Goal: Task Accomplishment & Management: Manage account settings

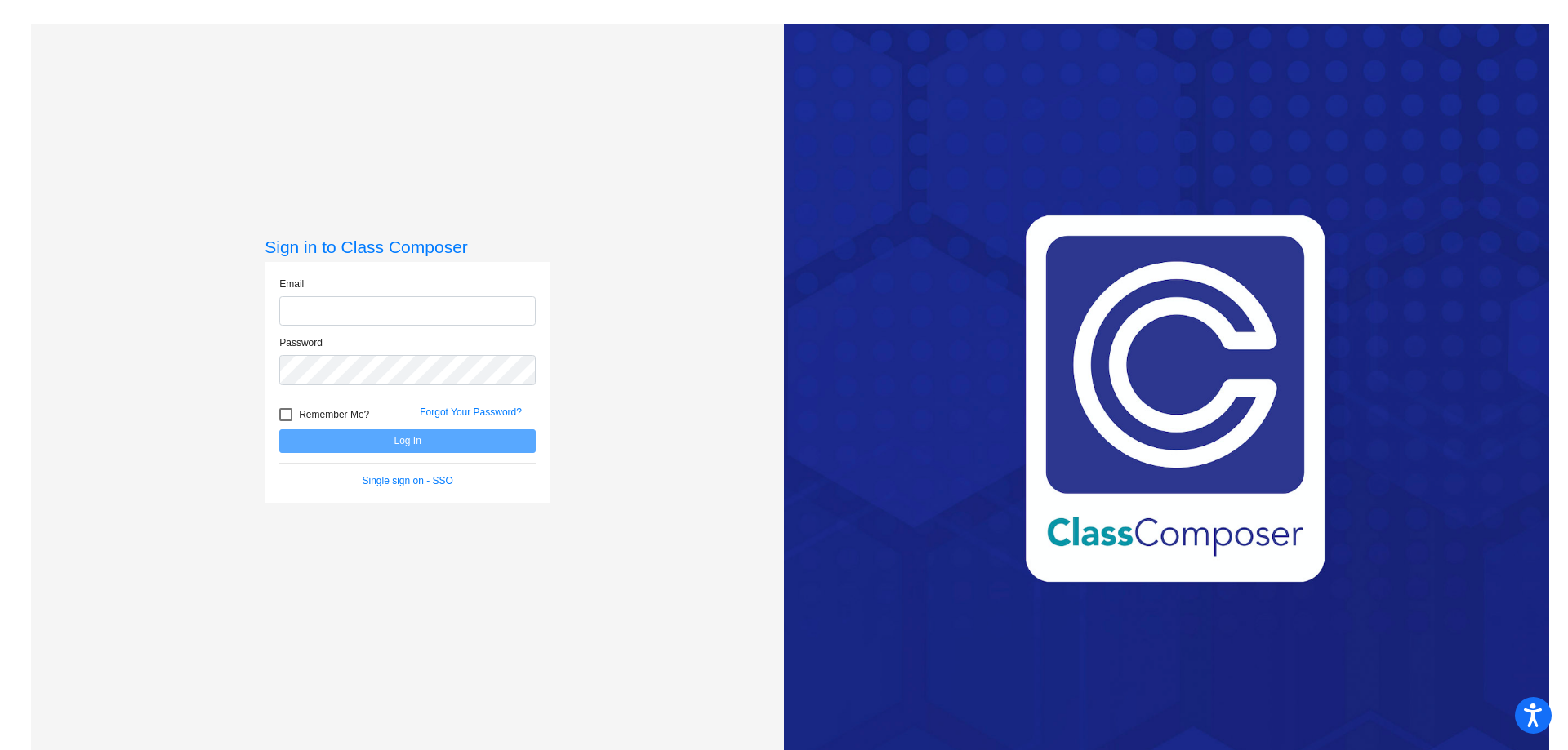
type input "[EMAIL_ADDRESS][DOMAIN_NAME]"
click at [346, 444] on button "Log In" at bounding box center [407, 441] width 256 height 24
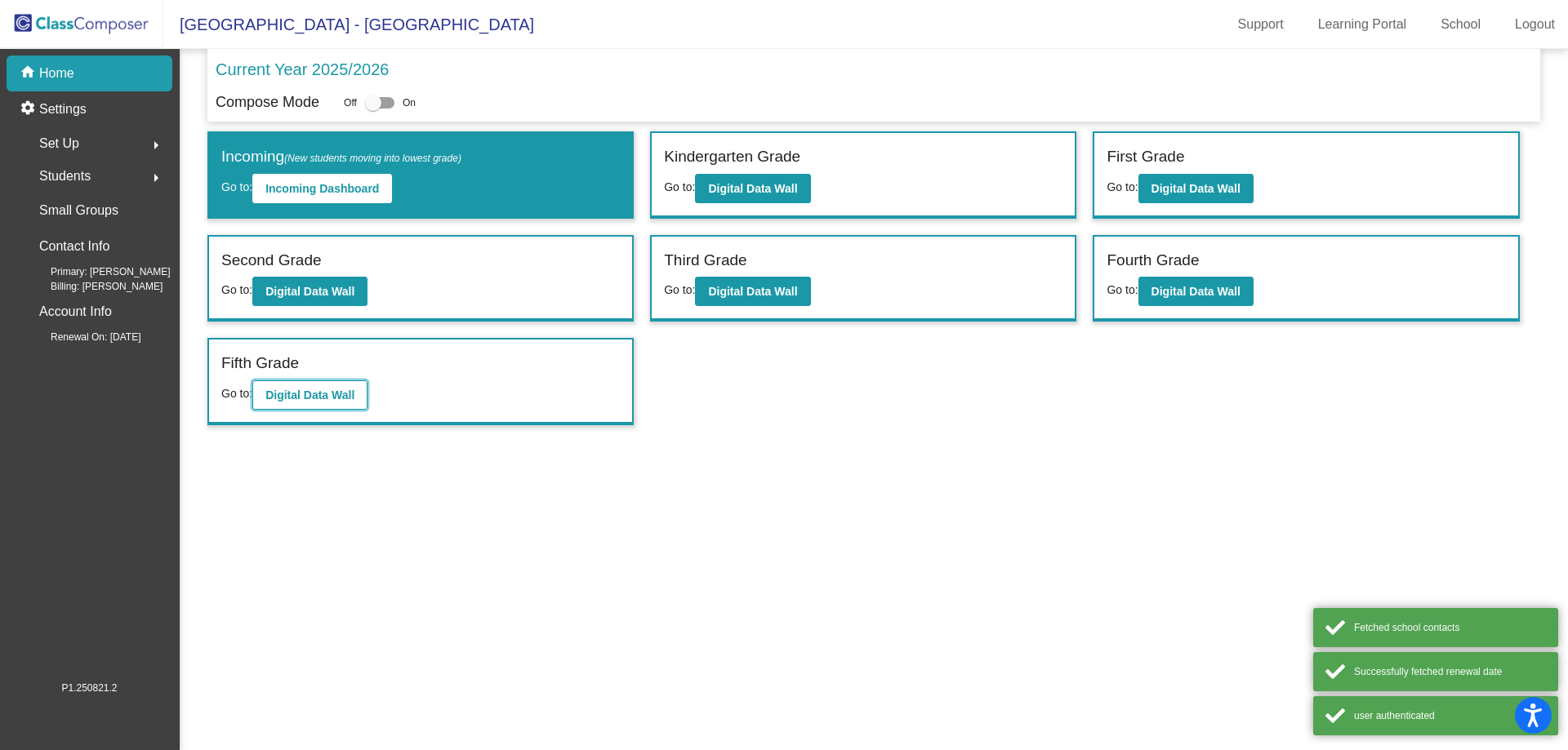
click at [298, 393] on b "Digital Data Wall" at bounding box center [310, 395] width 89 height 13
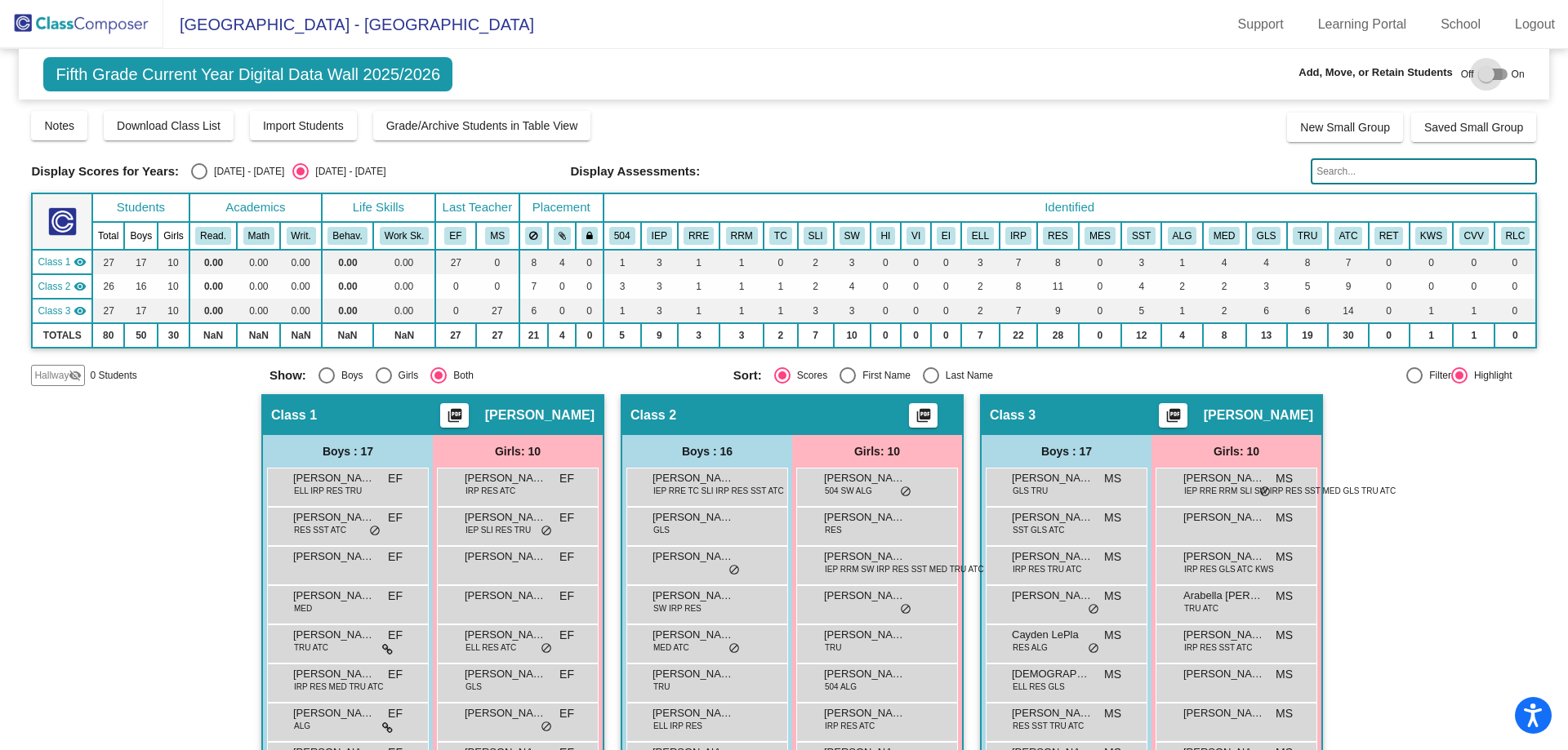
click at [1483, 75] on div at bounding box center [1486, 73] width 16 height 16
checkbox input "true"
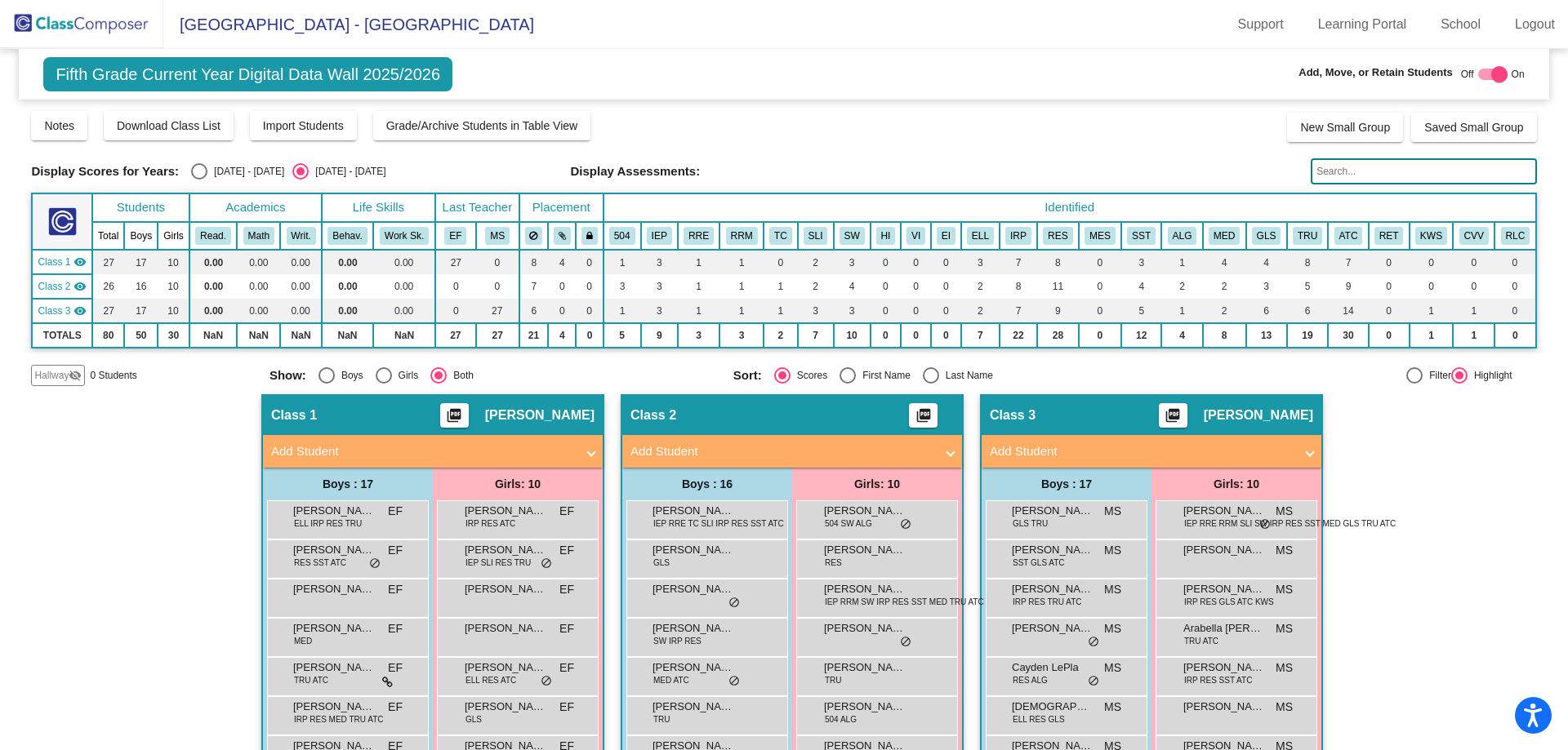
click at [670, 410] on span "Class 2" at bounding box center [653, 415] width 46 height 16
click at [49, 31] on img at bounding box center [82, 24] width 164 height 49
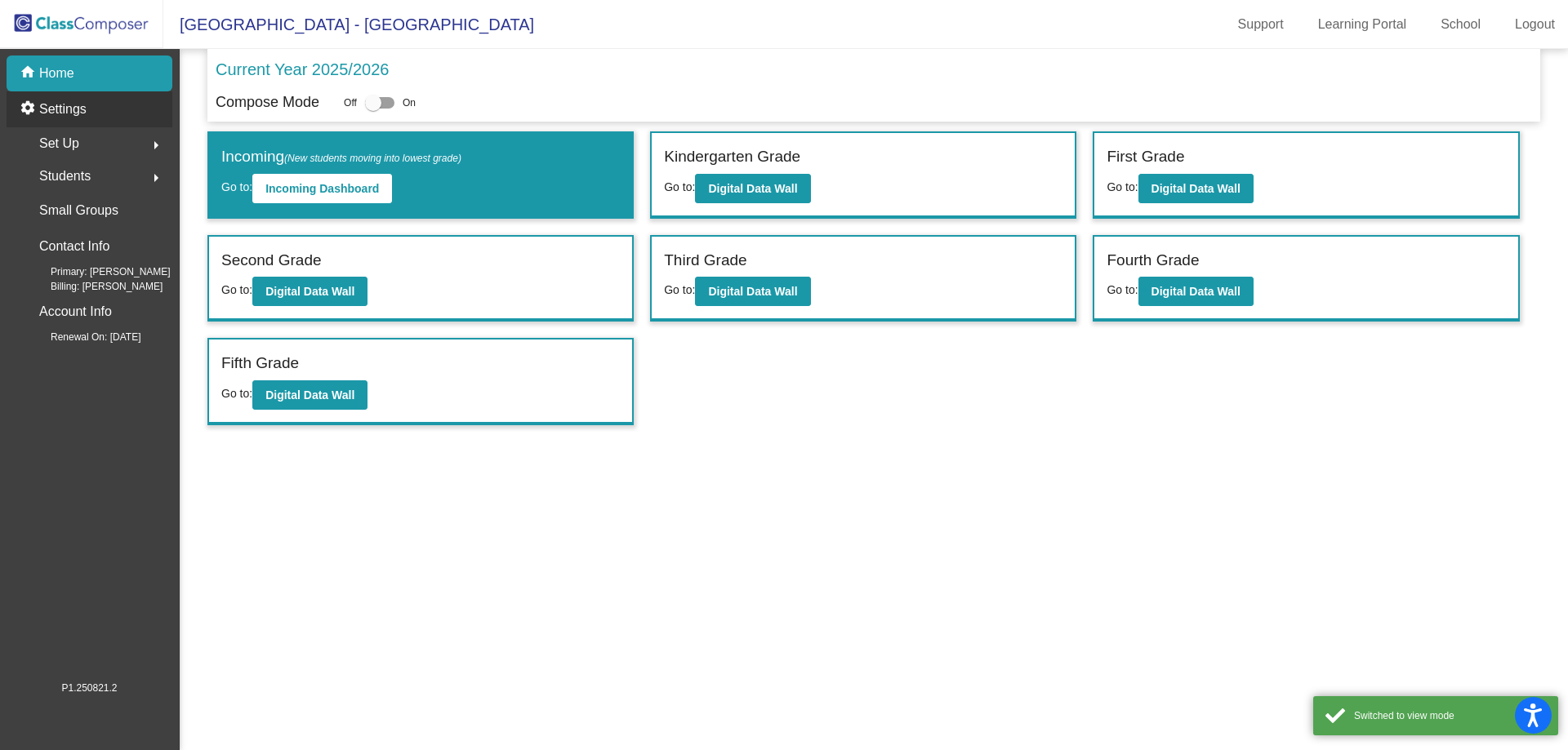
click at [69, 115] on p "Settings" at bounding box center [63, 109] width 48 height 20
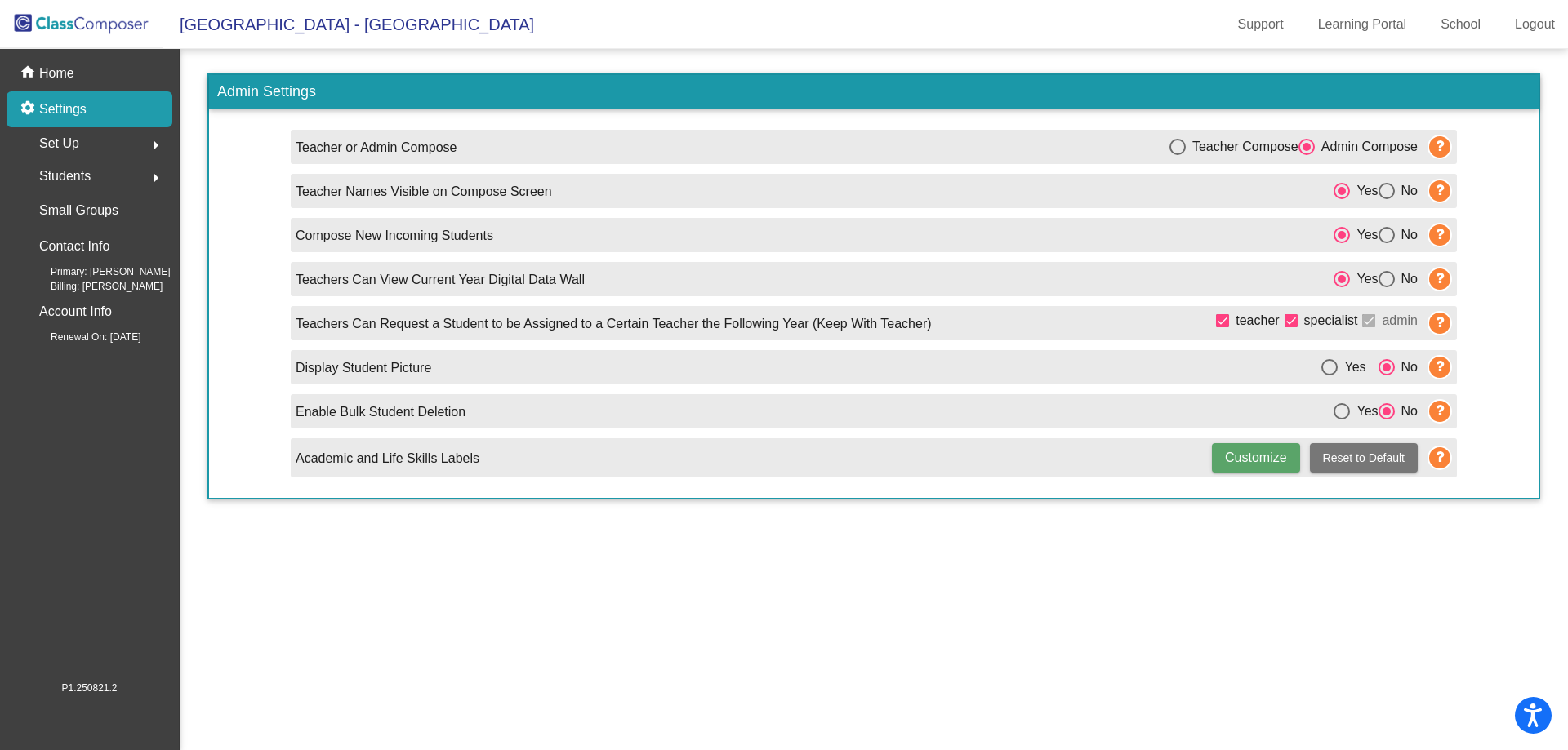
click at [75, 176] on span "Students" at bounding box center [65, 176] width 51 height 23
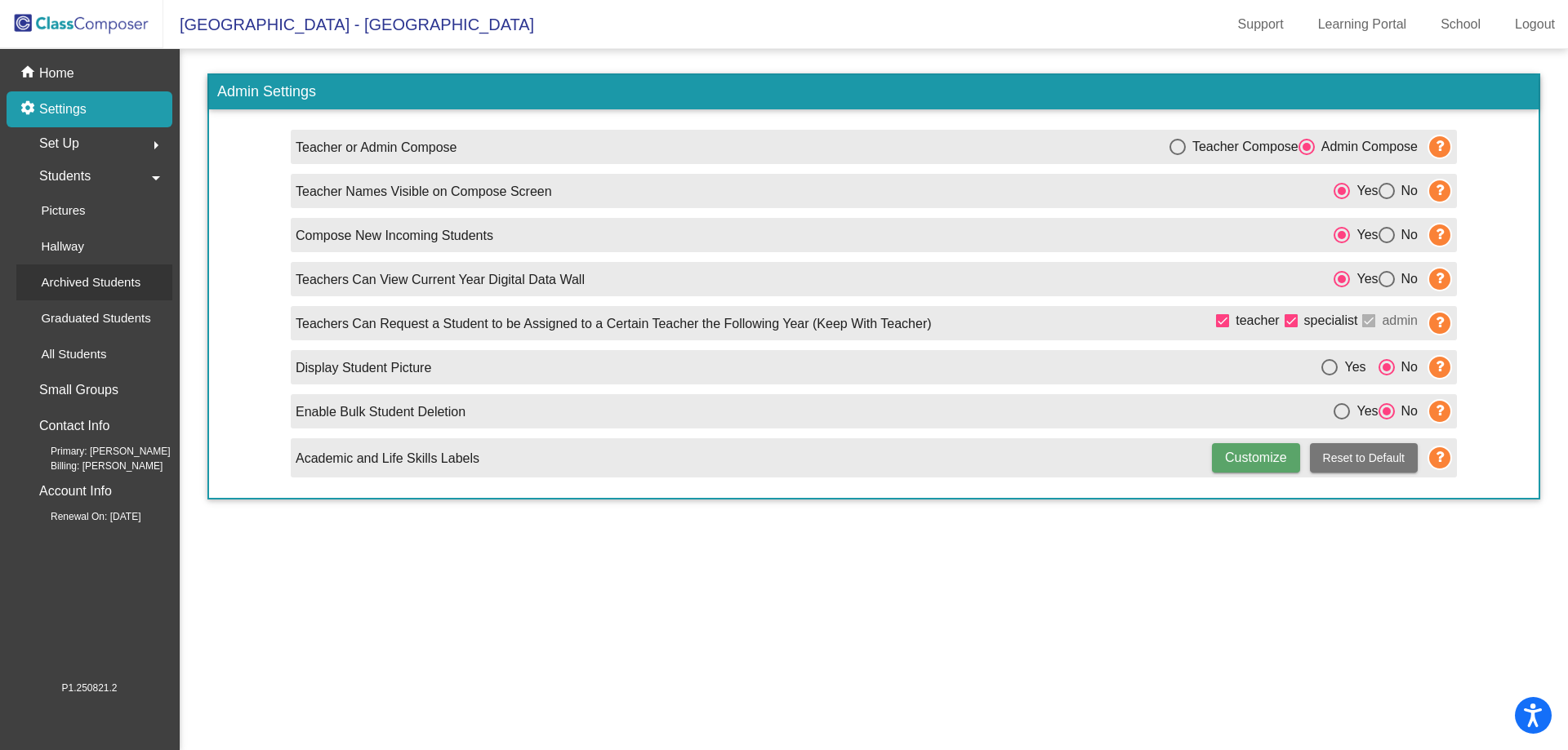
click at [89, 286] on p "Archived Students" at bounding box center [90, 283] width 100 height 20
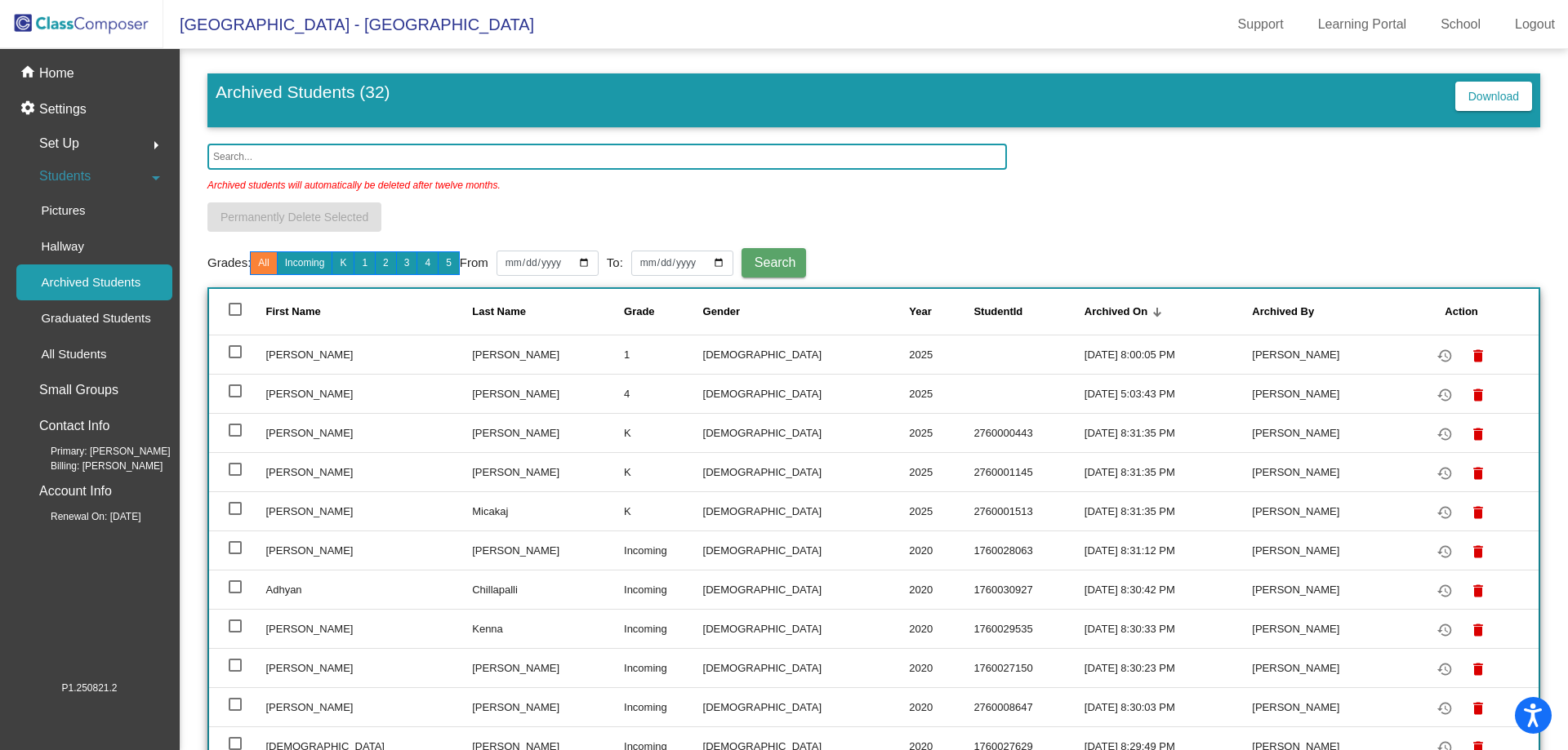
click at [317, 155] on input "text" at bounding box center [607, 156] width 800 height 26
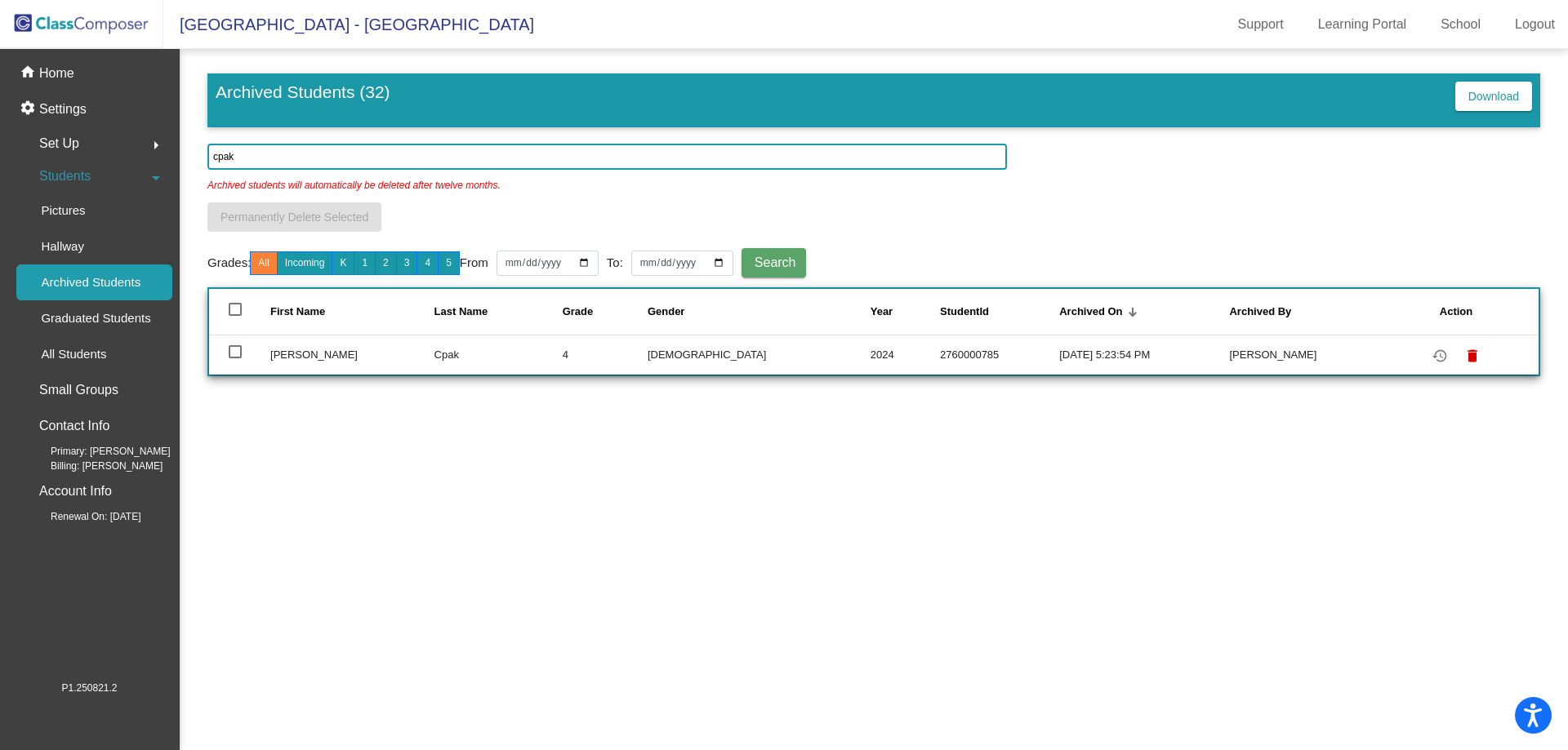
type input "cpak"
click at [230, 356] on div at bounding box center [235, 352] width 13 height 13
click at [234, 359] on input "select row 2" at bounding box center [234, 359] width 1 height 1
checkbox input "true"
click at [1439, 352] on mat-icon "restore" at bounding box center [1439, 356] width 20 height 20
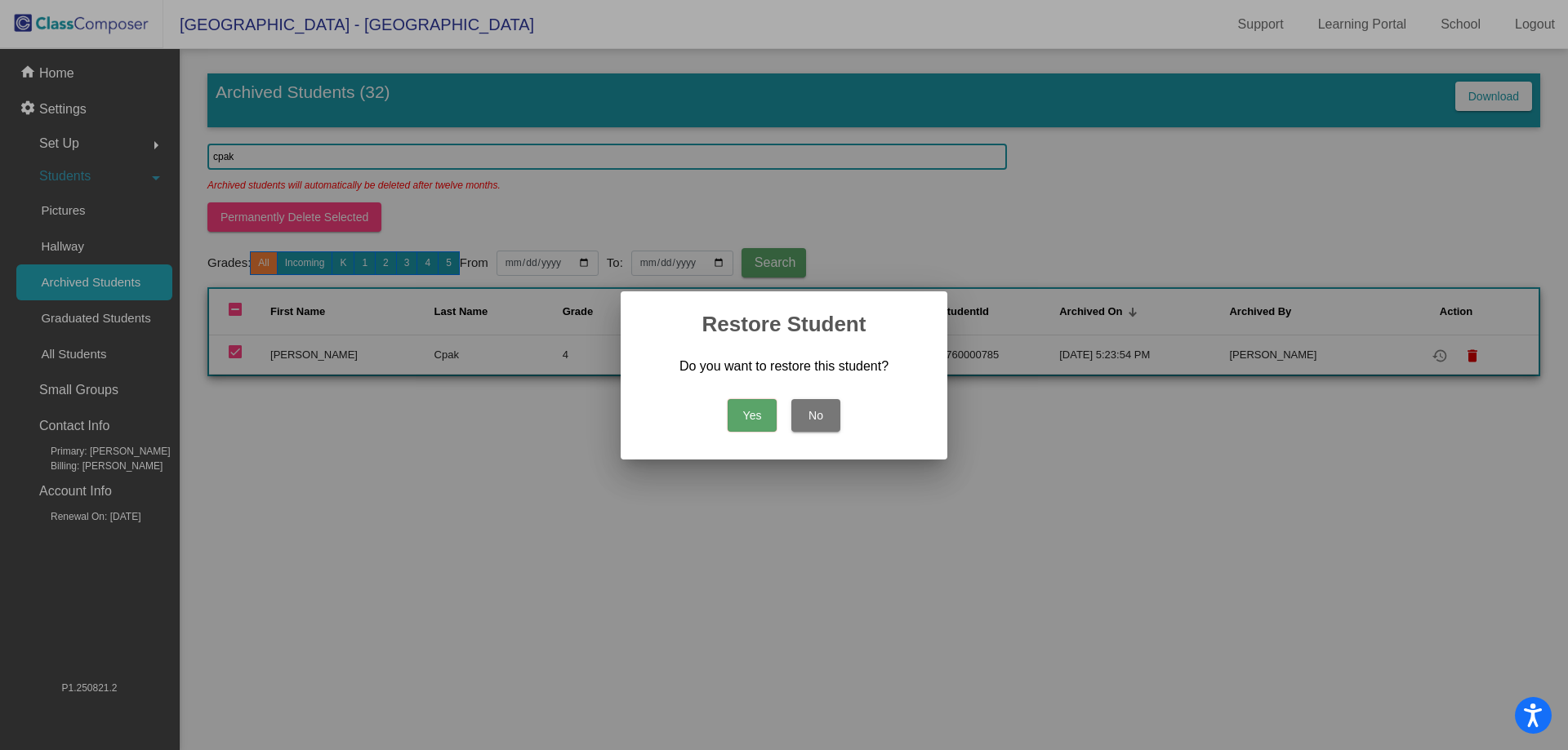
click at [772, 419] on button "Yes" at bounding box center [751, 415] width 49 height 32
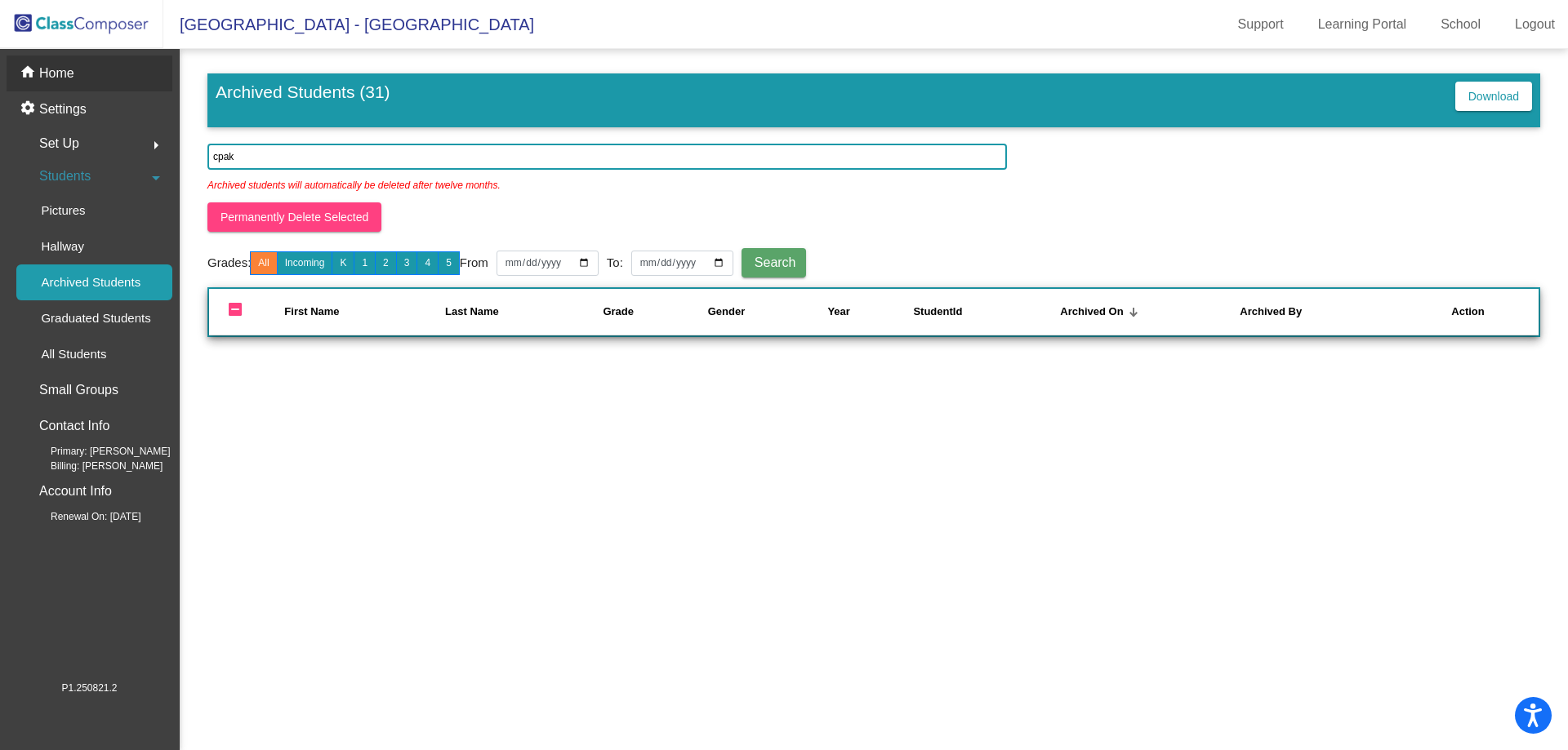
click at [88, 77] on div "home Home" at bounding box center [89, 73] width 166 height 36
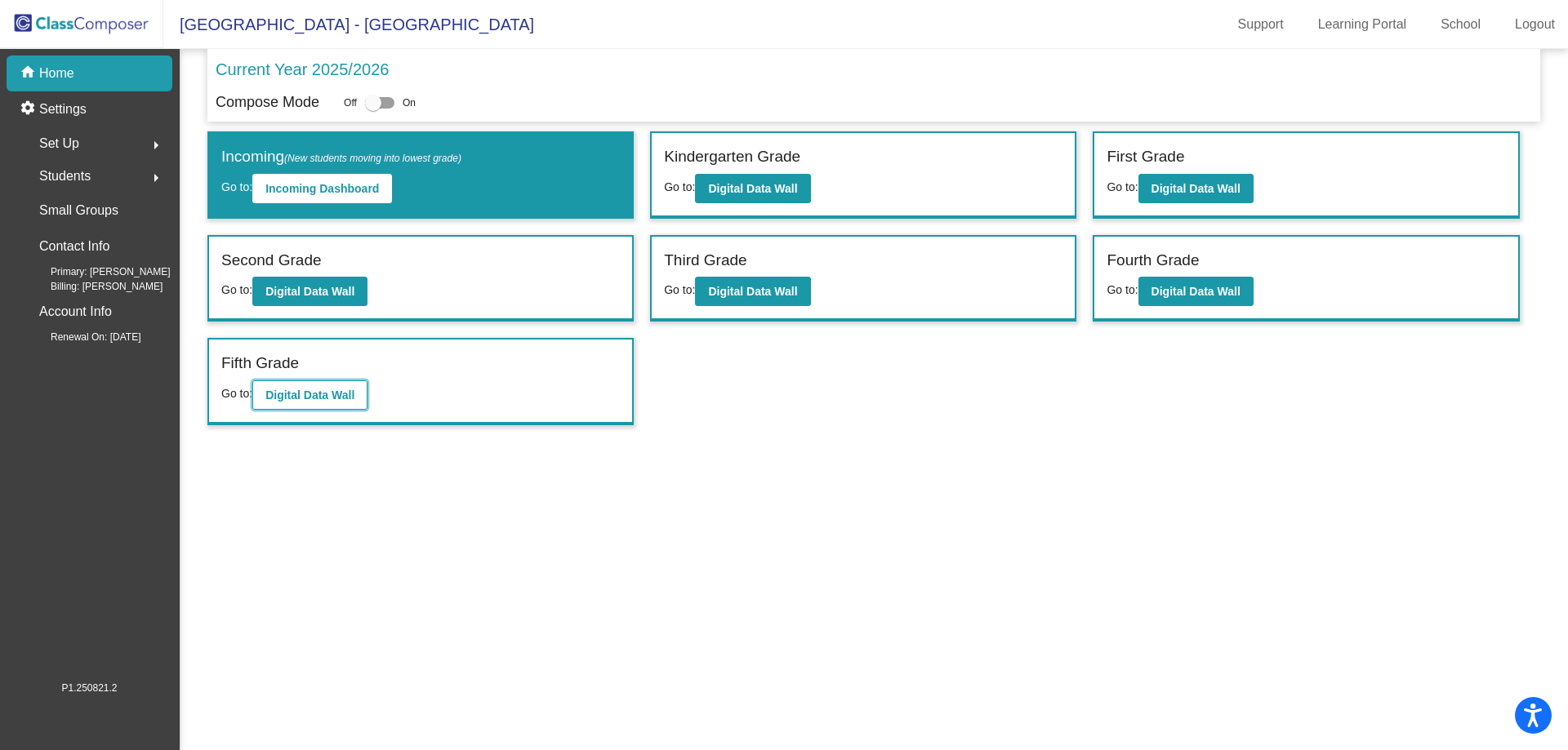
click at [284, 399] on b "Digital Data Wall" at bounding box center [310, 395] width 89 height 13
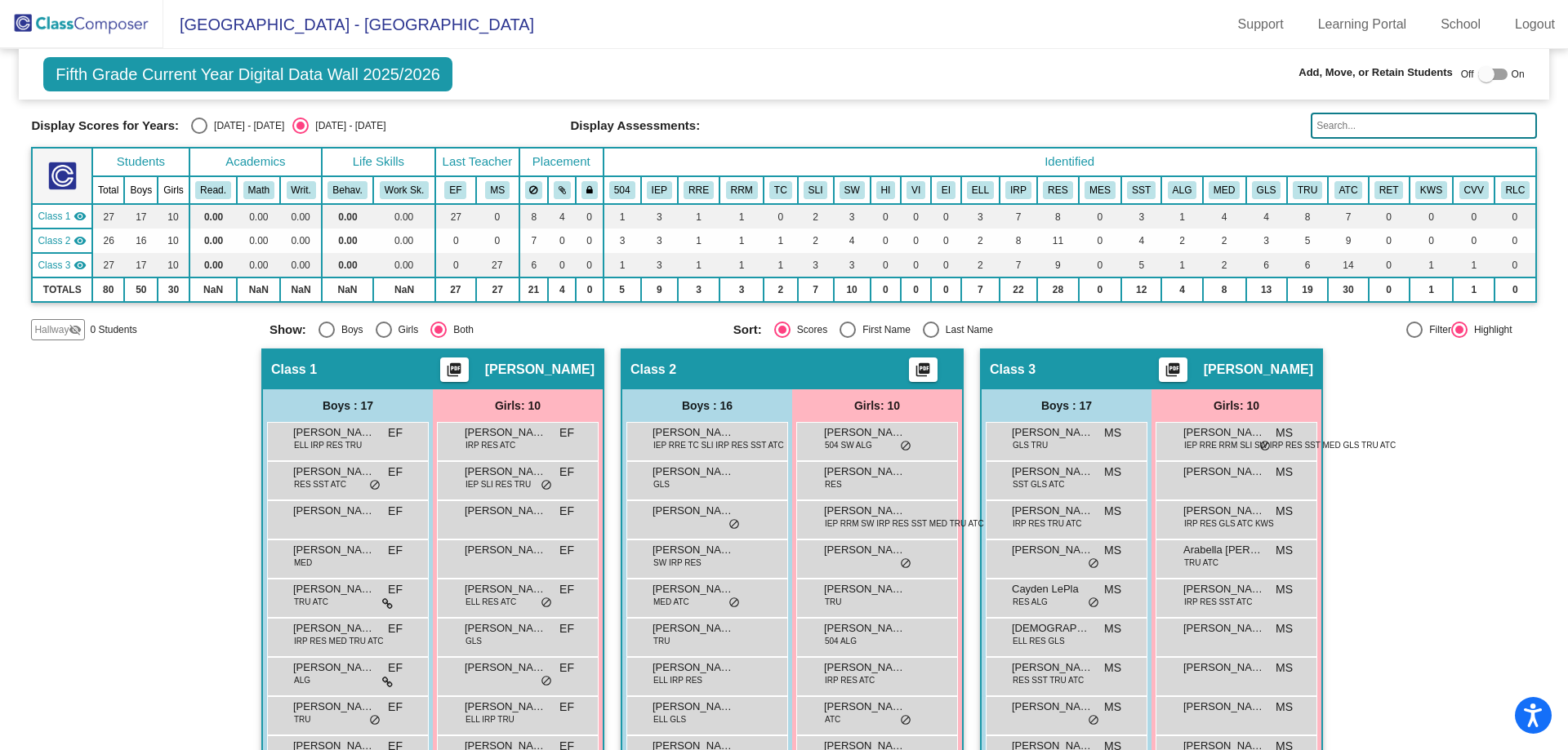
scroll to position [2, 0]
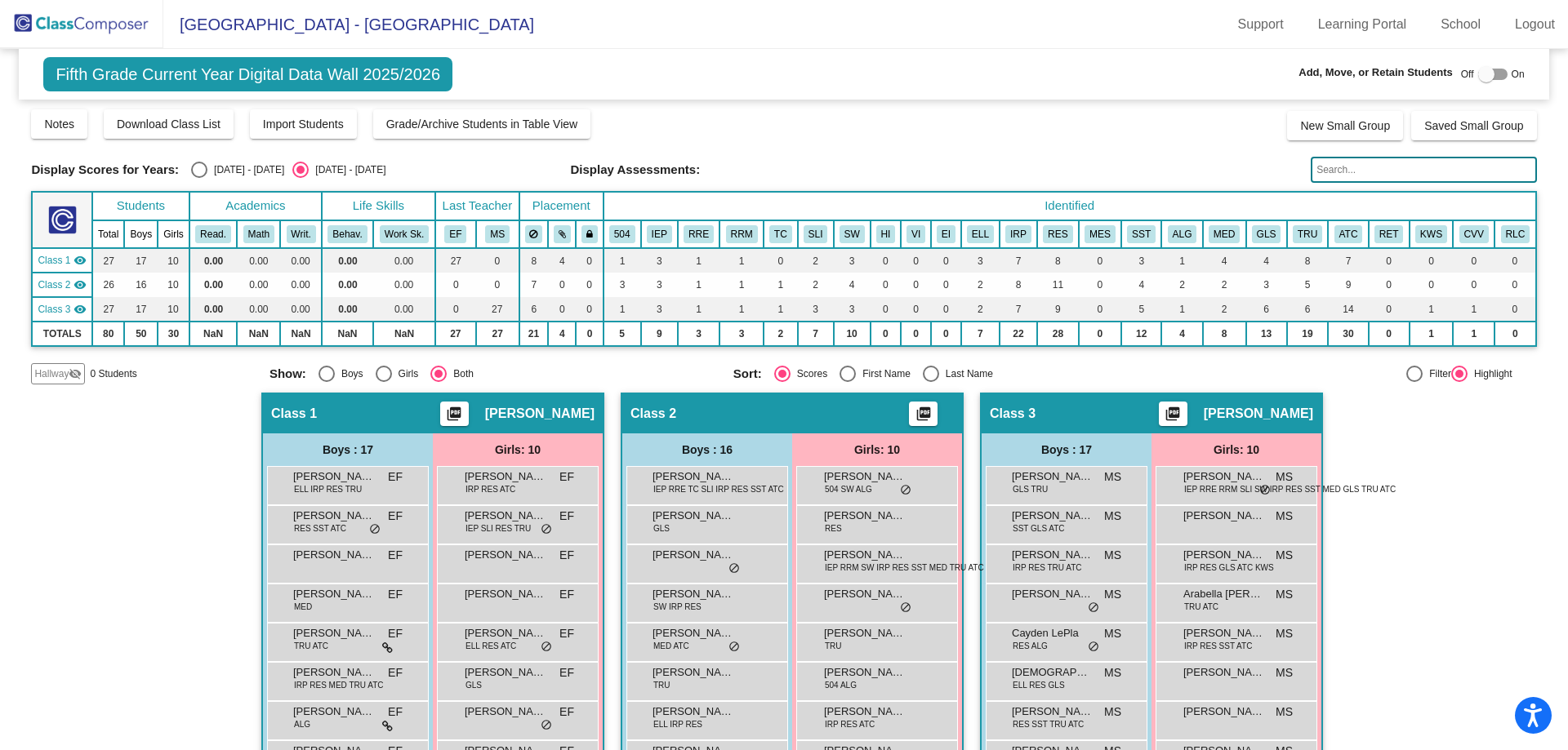
click at [63, 21] on img at bounding box center [82, 24] width 164 height 49
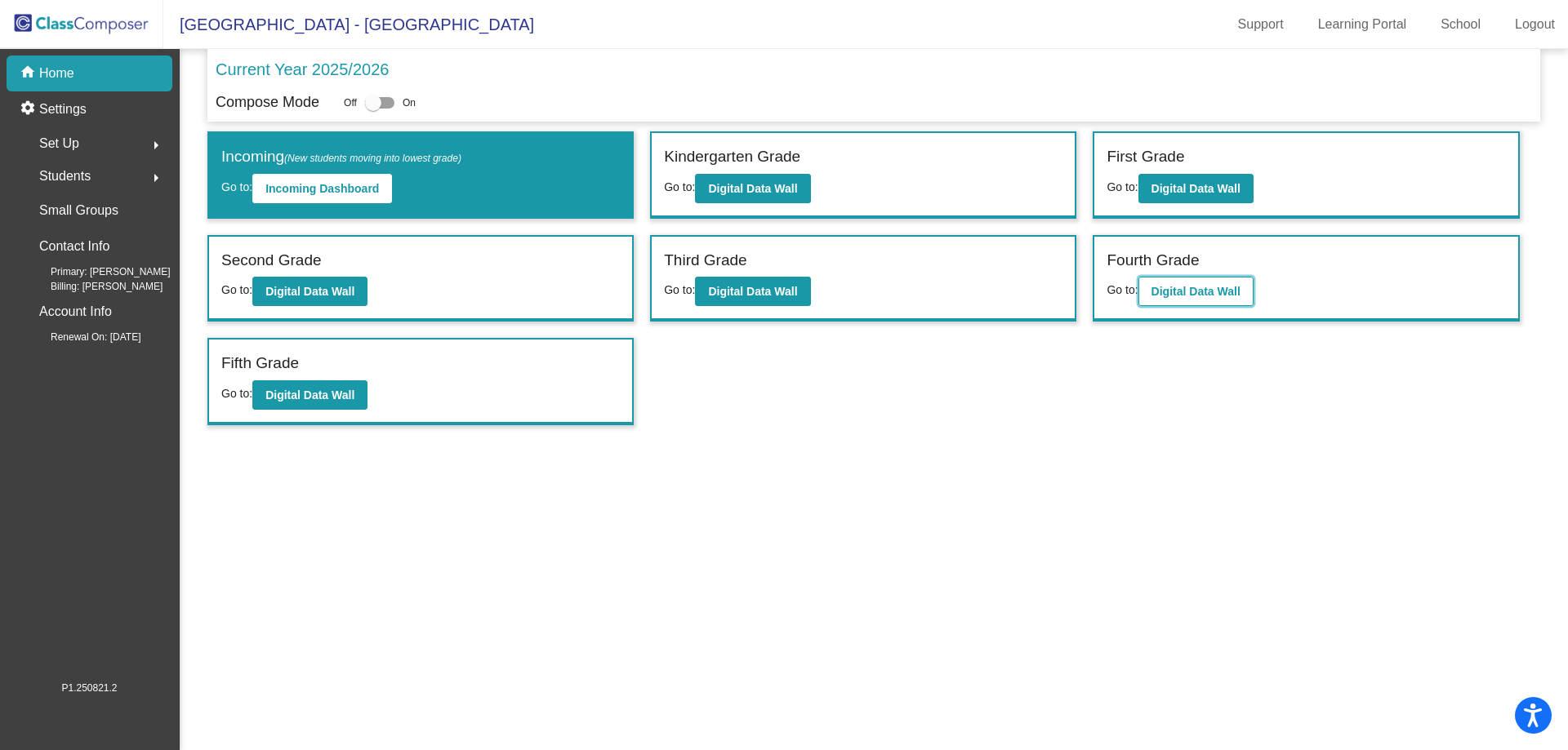
click at [1163, 292] on b "Digital Data Wall" at bounding box center [1197, 291] width 89 height 13
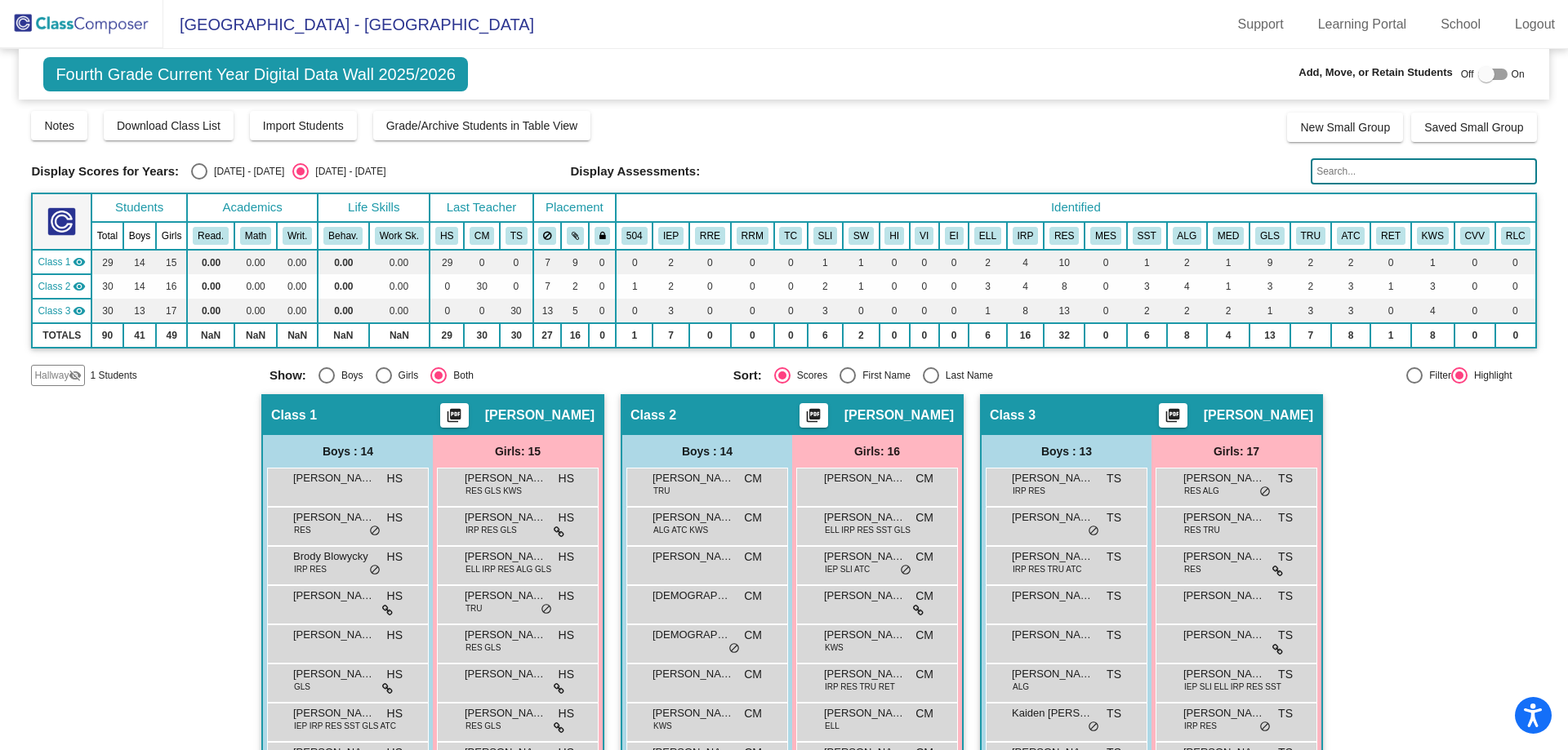
click at [39, 21] on img at bounding box center [82, 24] width 164 height 49
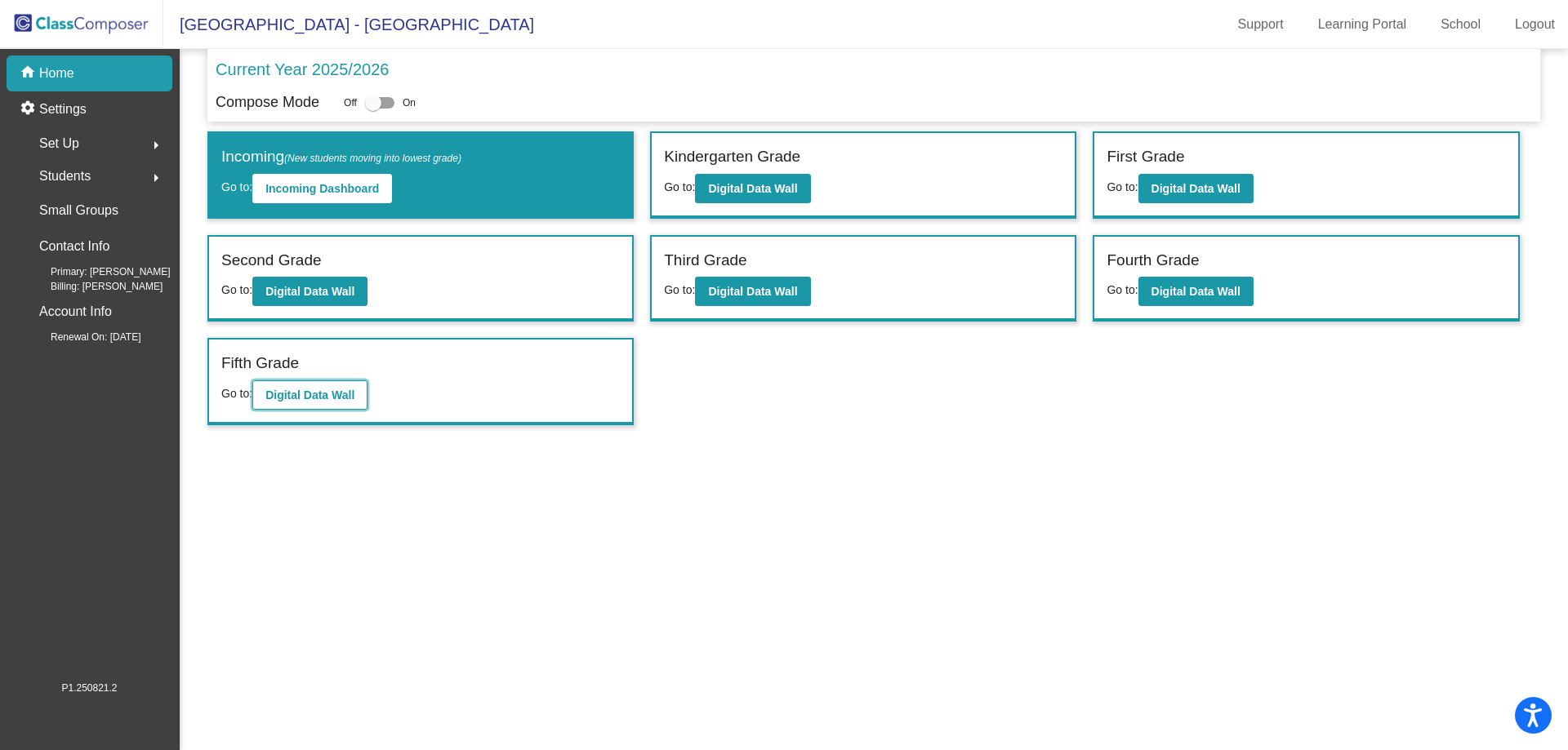
click at [353, 397] on b "Digital Data Wall" at bounding box center [310, 395] width 89 height 13
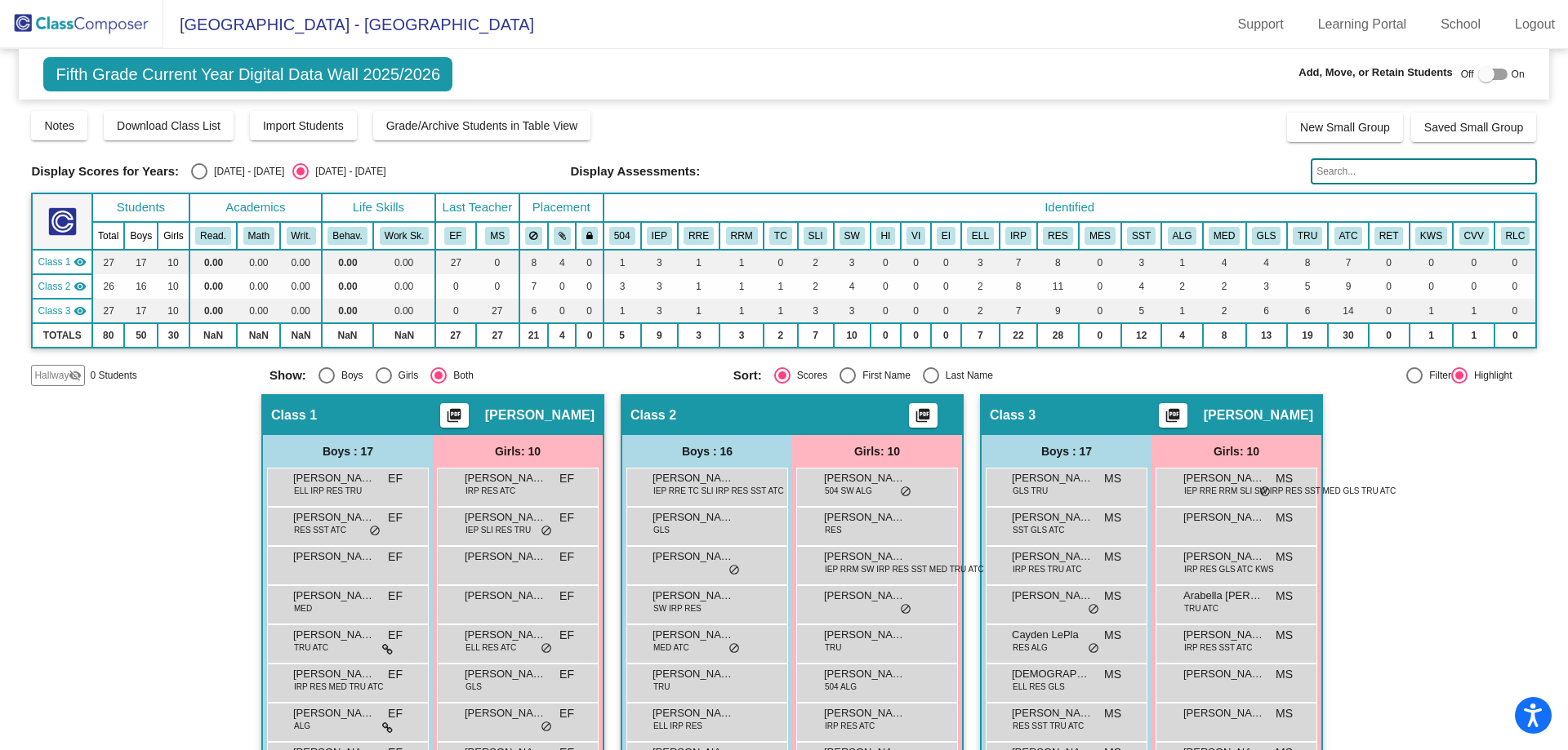
click at [1405, 166] on input "text" at bounding box center [1423, 170] width 226 height 26
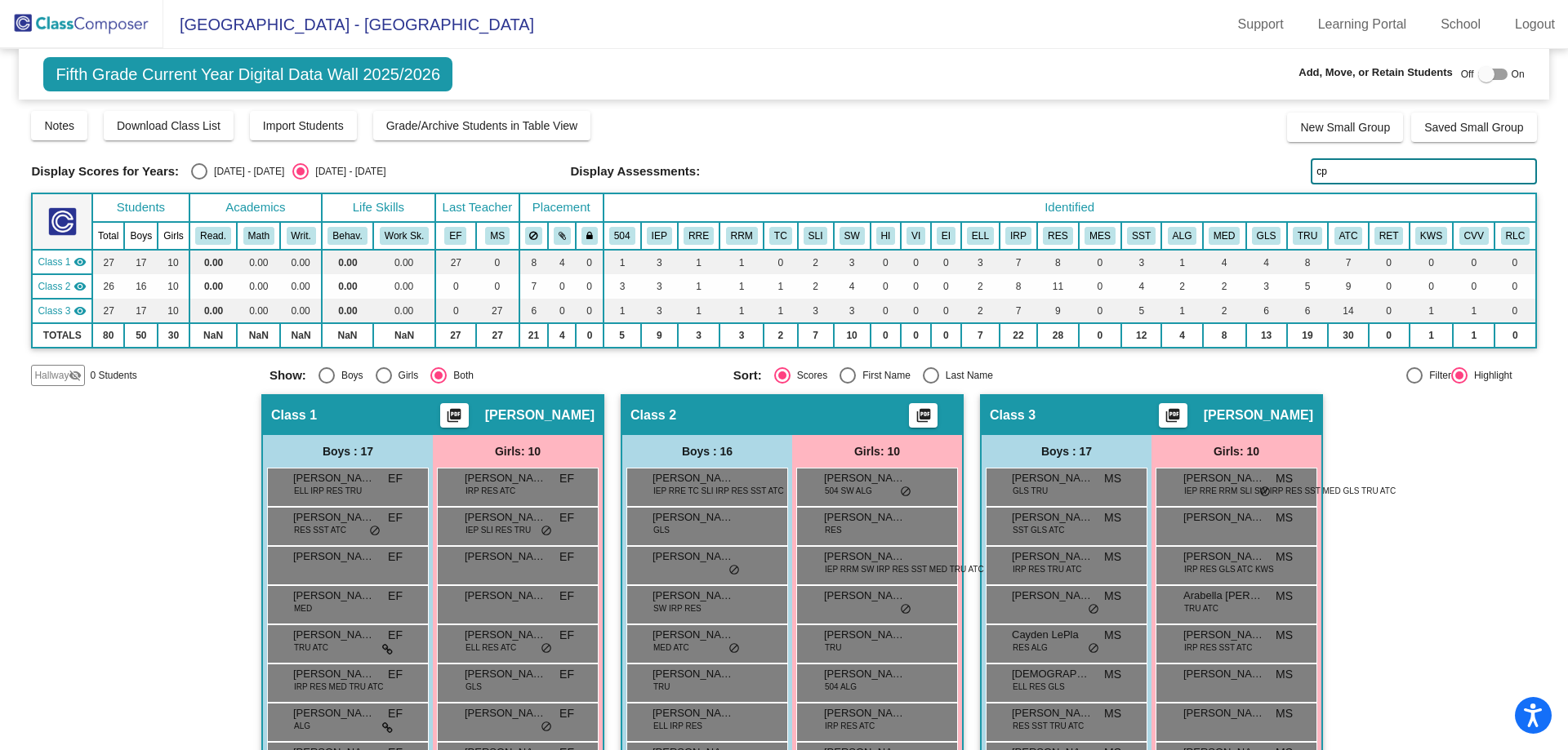
type input "cp"
click at [1479, 78] on div at bounding box center [1486, 73] width 16 height 16
checkbox input "true"
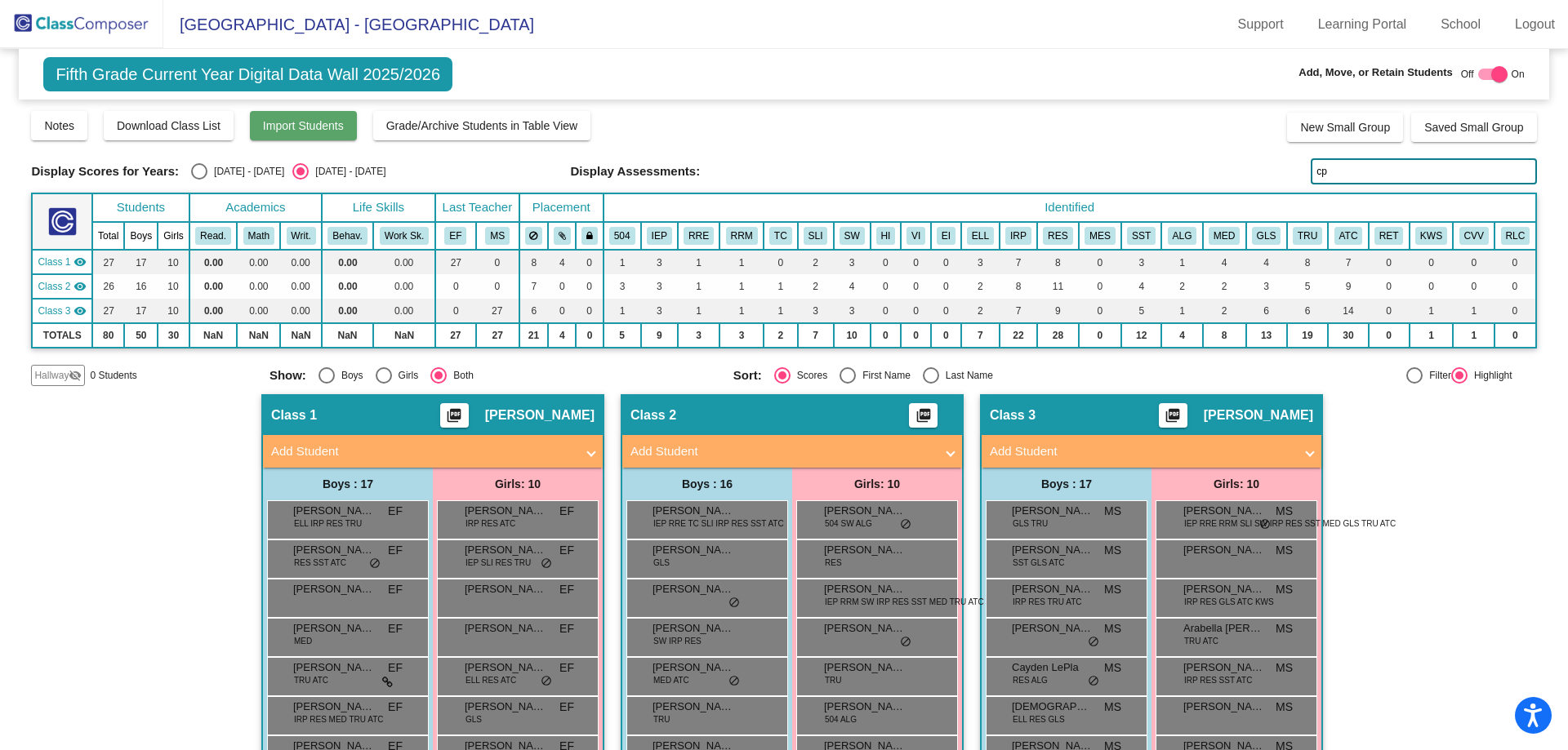
click at [319, 130] on span "Import Students" at bounding box center [303, 126] width 81 height 13
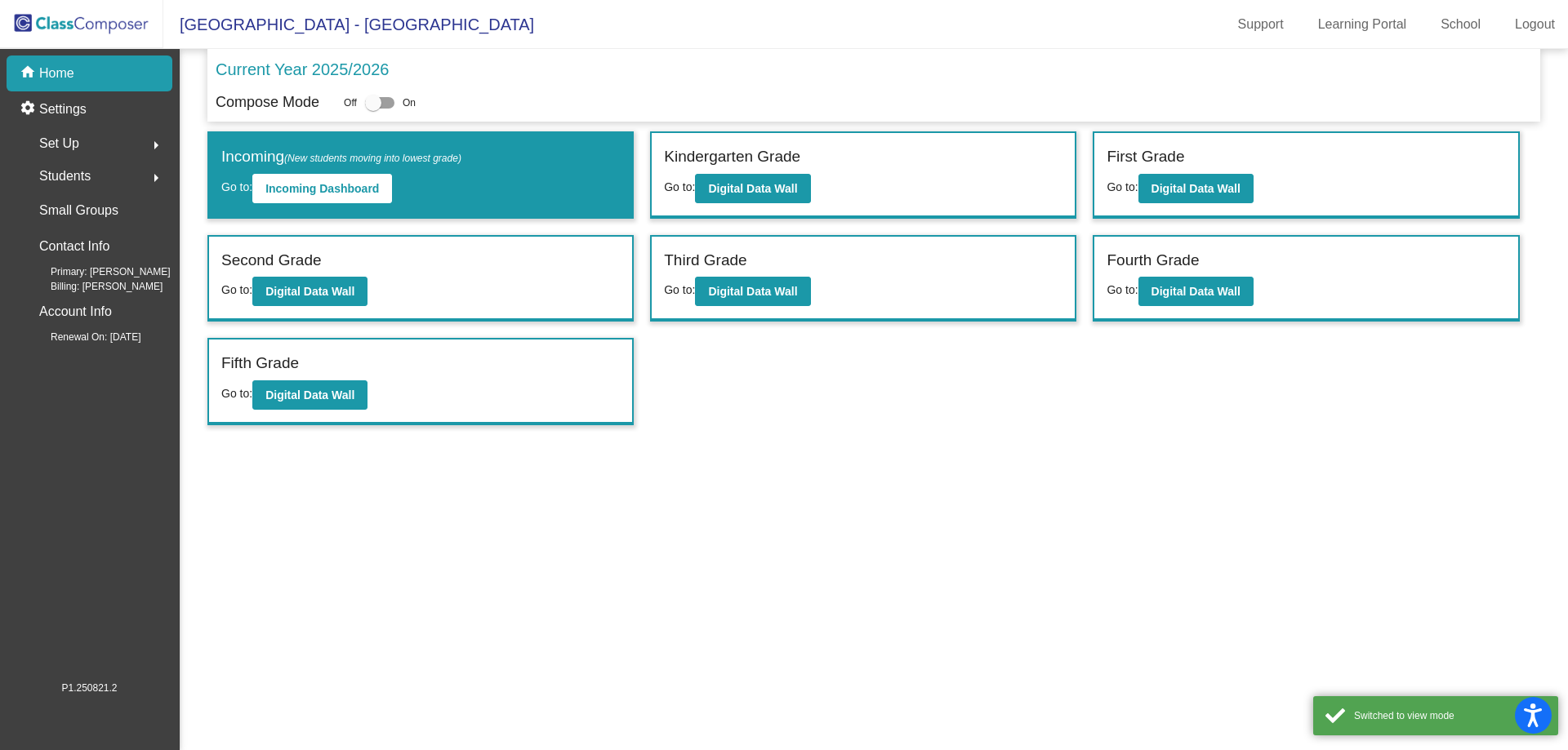
click at [84, 152] on div "Set Up arrow_right" at bounding box center [94, 144] width 156 height 32
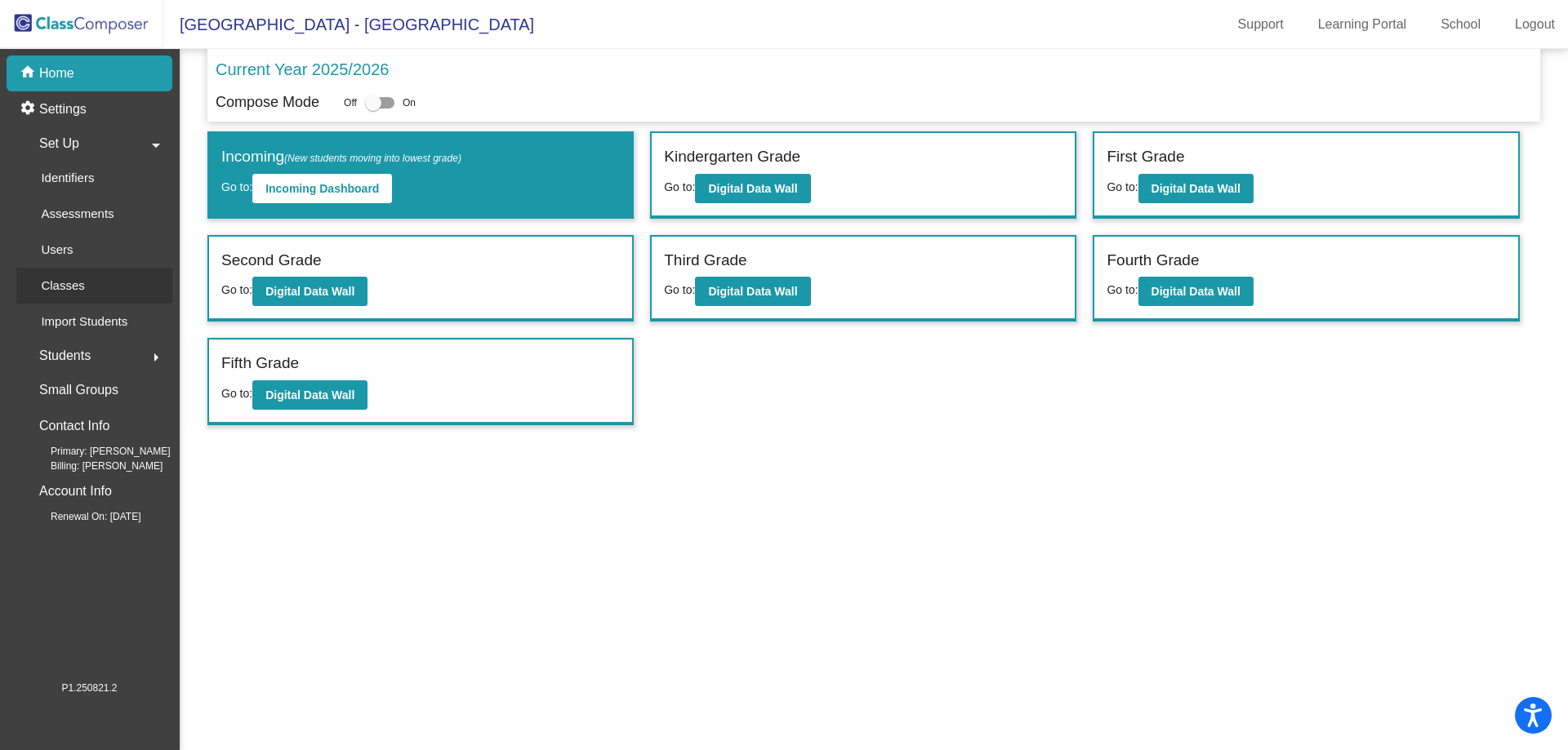
click at [76, 288] on p "Classes" at bounding box center [62, 286] width 43 height 20
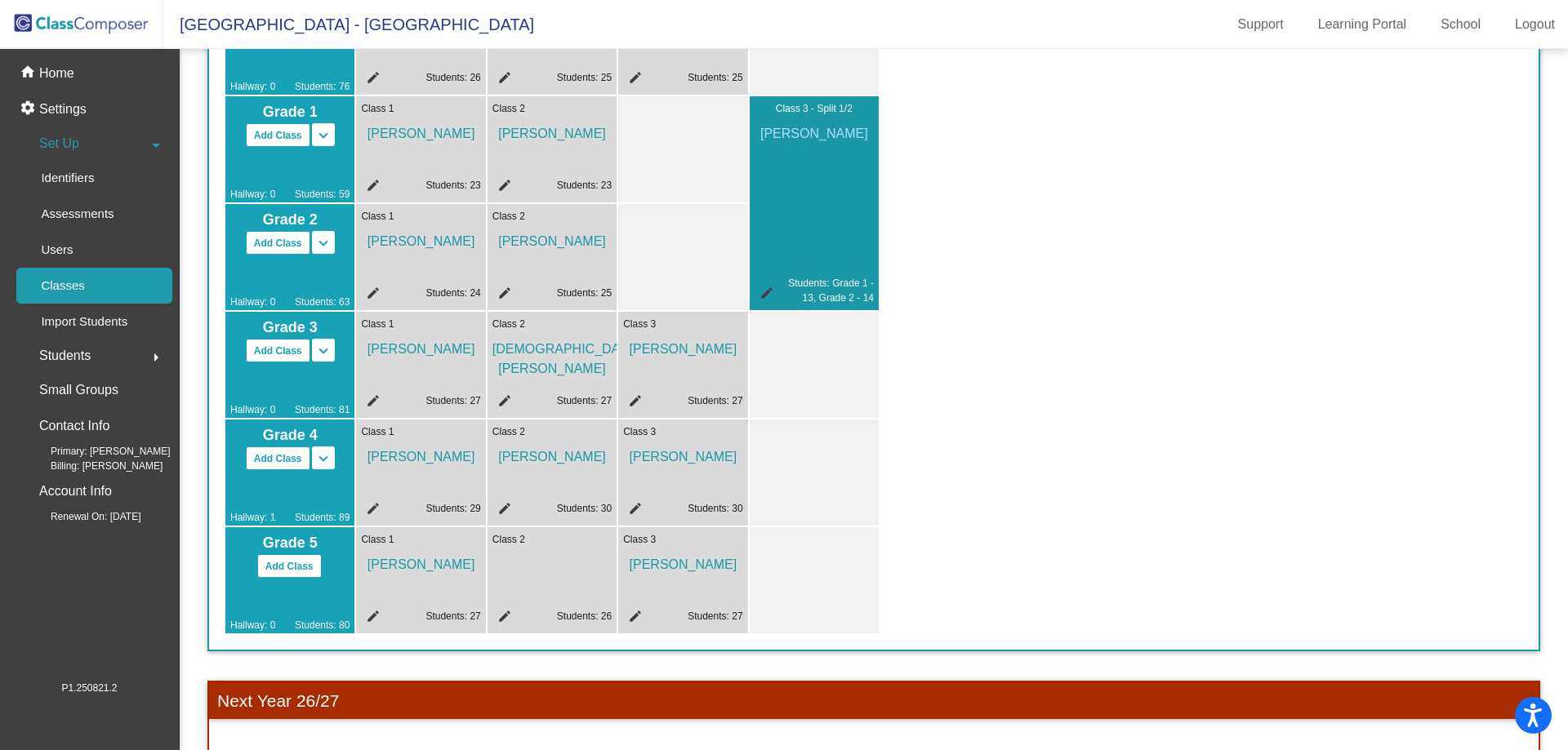
scroll to position [245, 0]
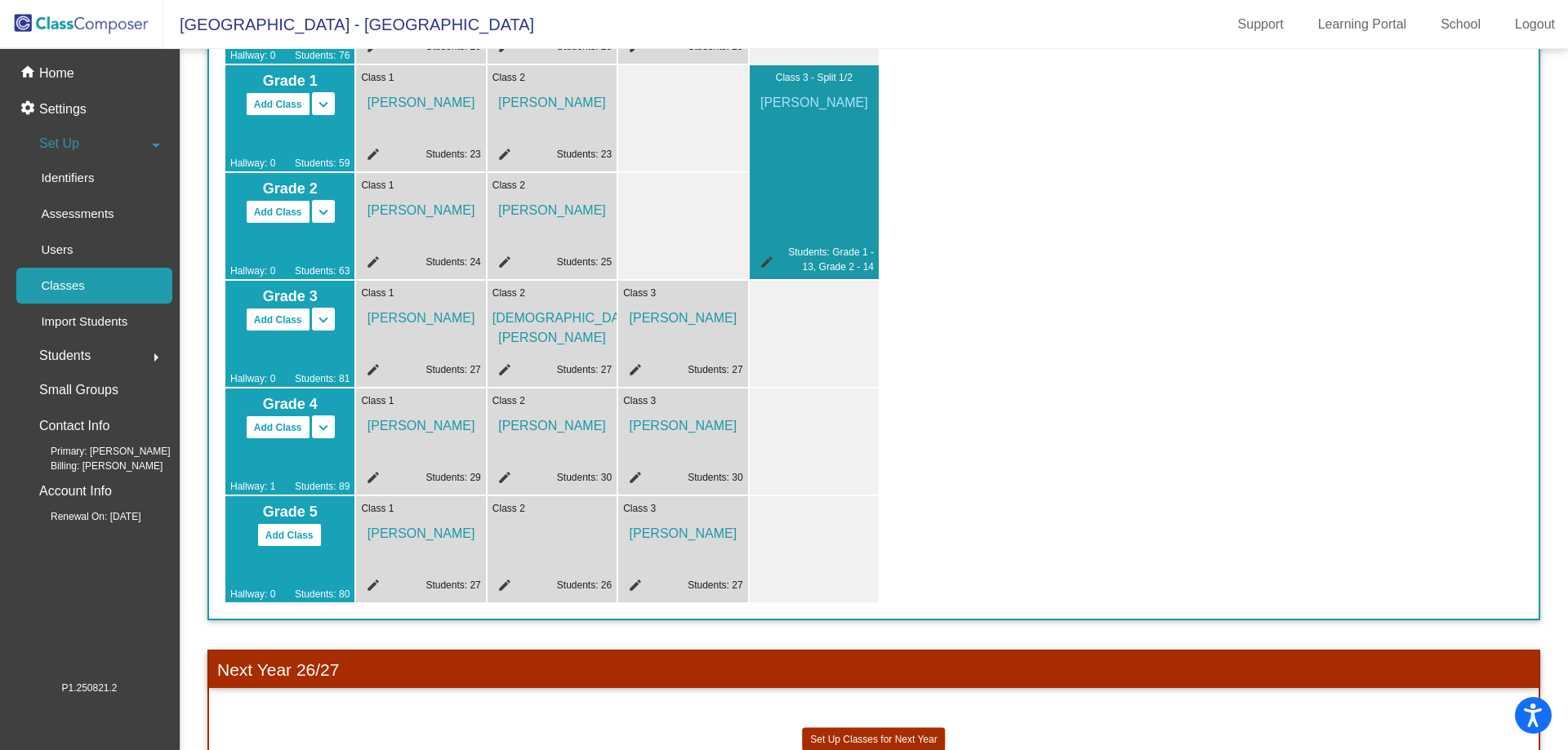
click at [502, 586] on mat-icon "edit" at bounding box center [502, 587] width 20 height 20
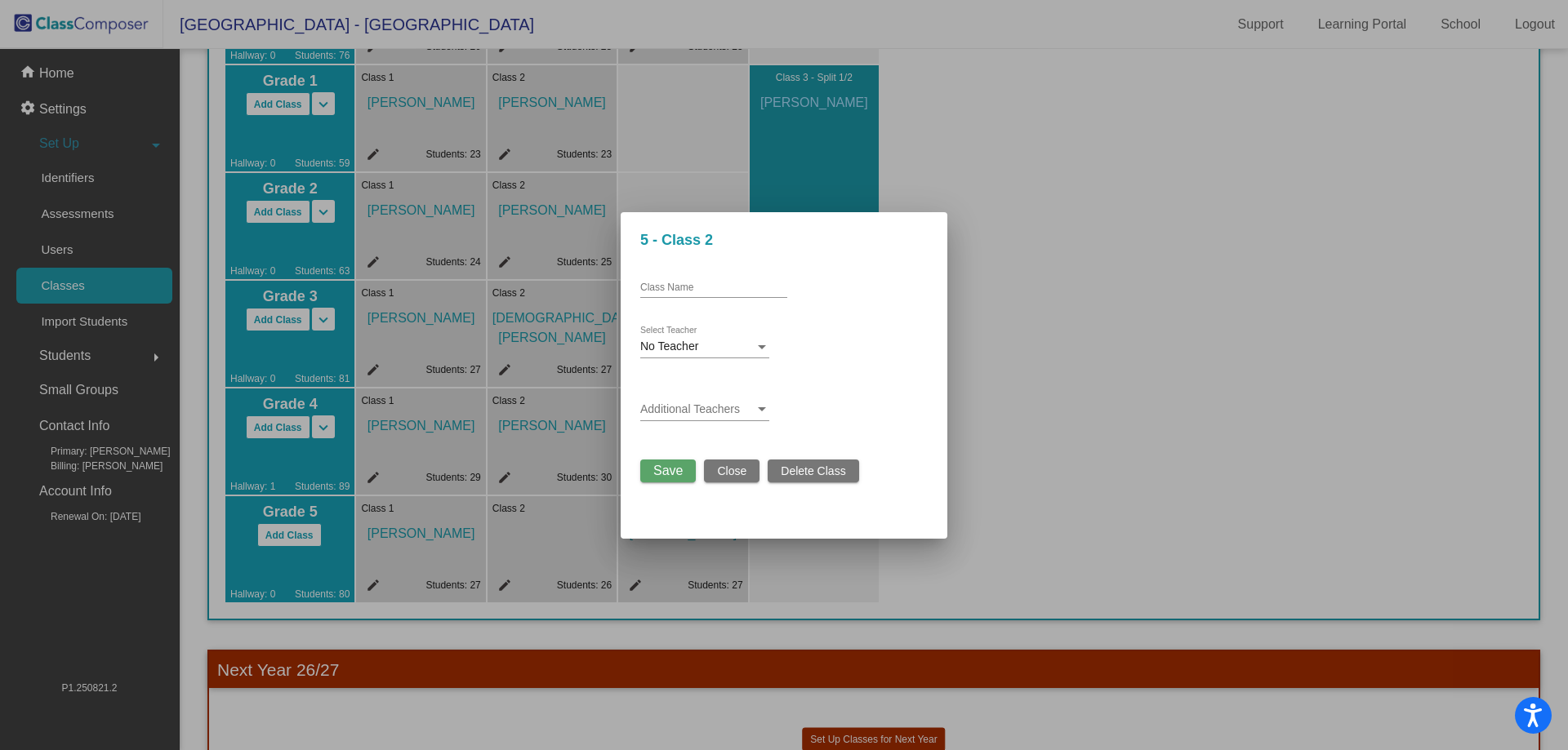
click at [675, 286] on input "Class Name" at bounding box center [714, 288] width 147 height 11
click at [680, 347] on span "No Teacher" at bounding box center [669, 346] width 58 height 13
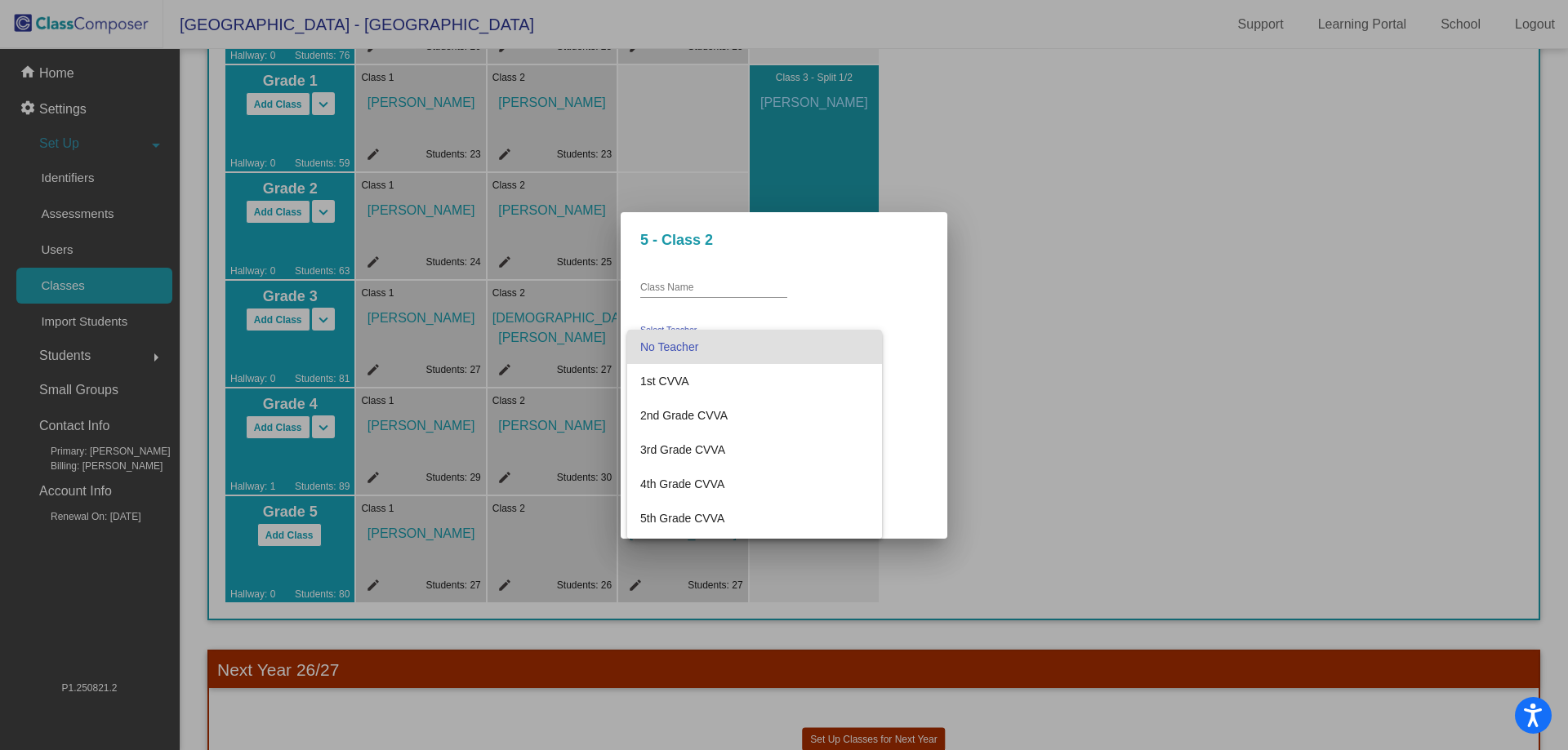
click at [680, 347] on span "No Teacher" at bounding box center [755, 347] width 228 height 34
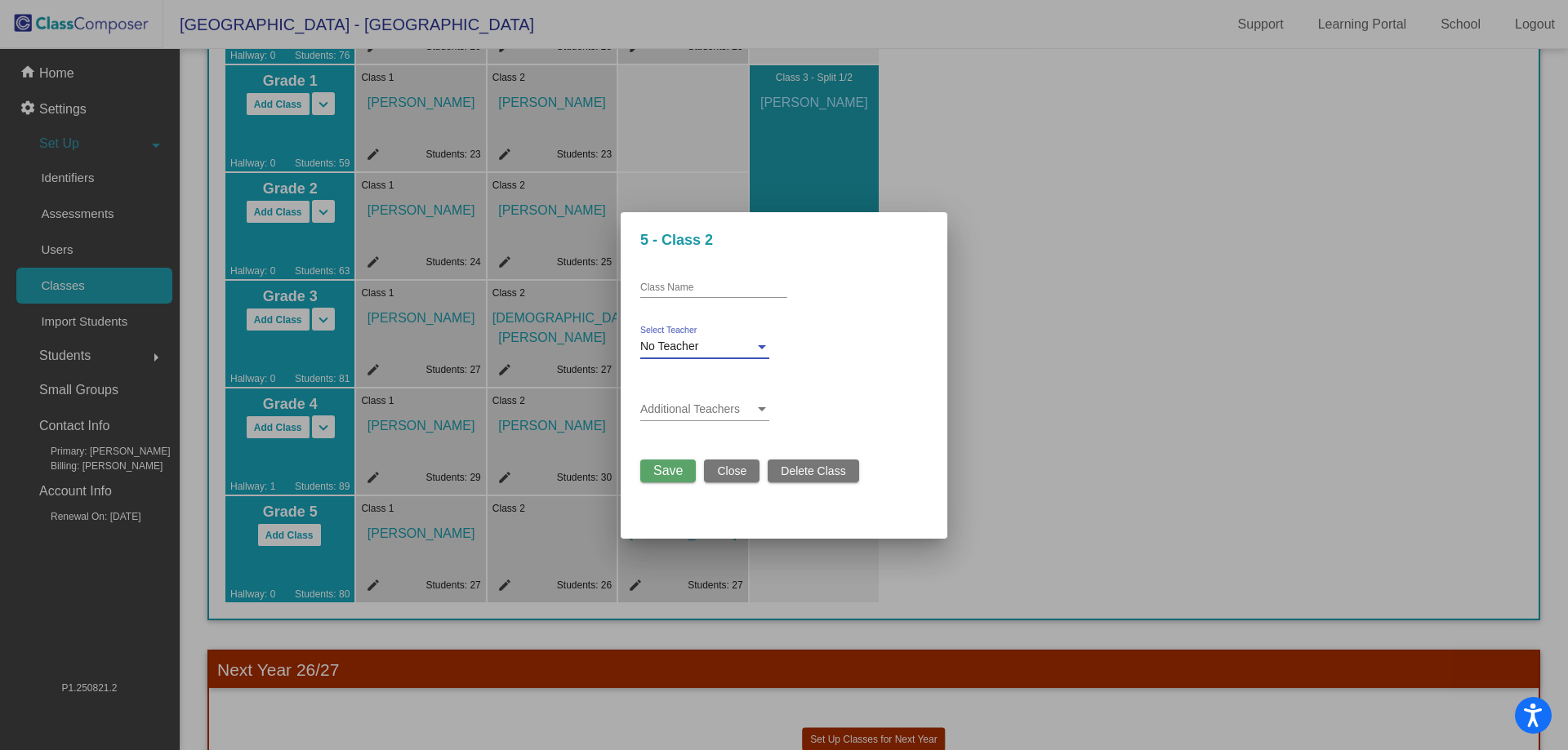
click at [706, 346] on div "No Teacher" at bounding box center [698, 347] width 114 height 13
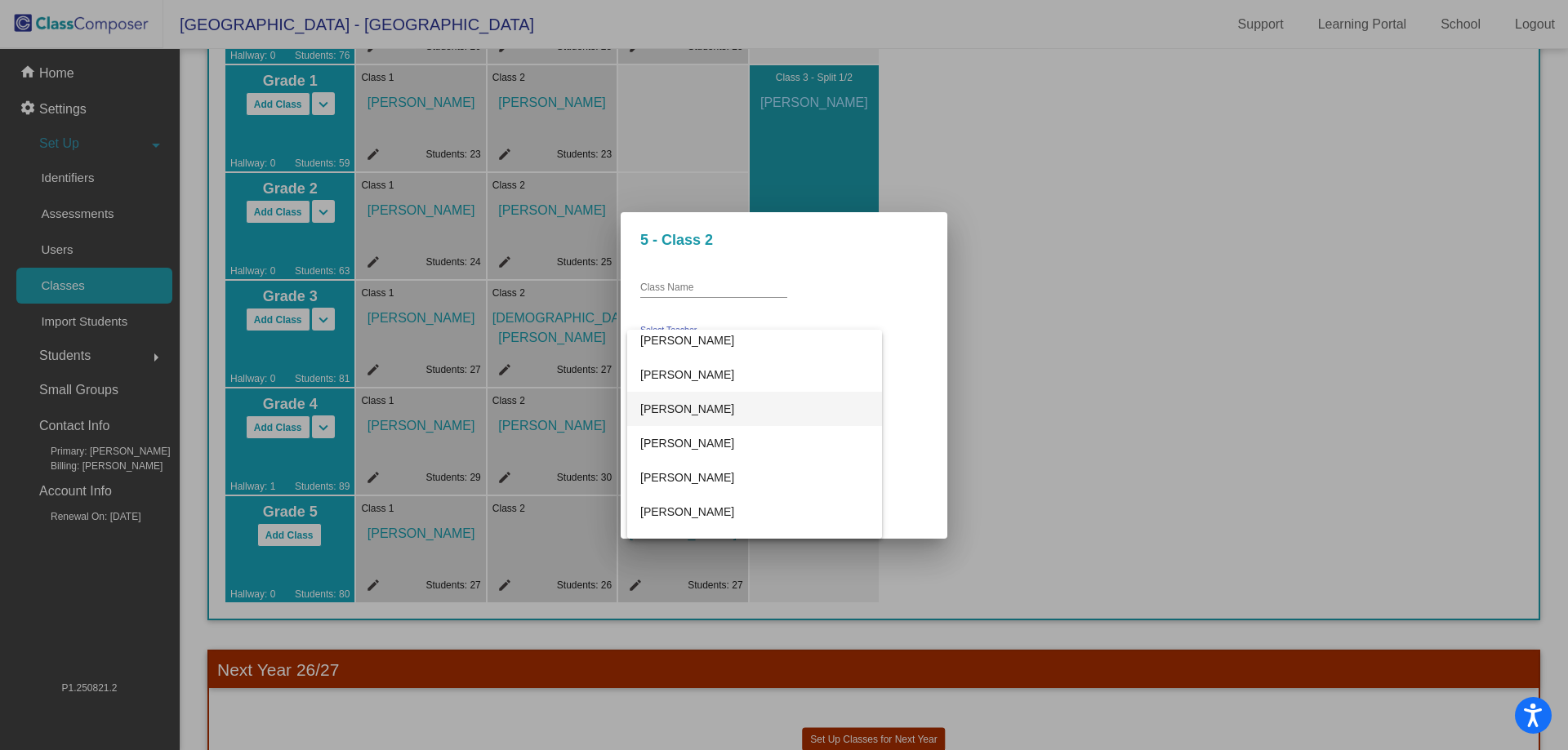
scroll to position [888, 0]
click at [1066, 400] on div at bounding box center [784, 375] width 1568 height 750
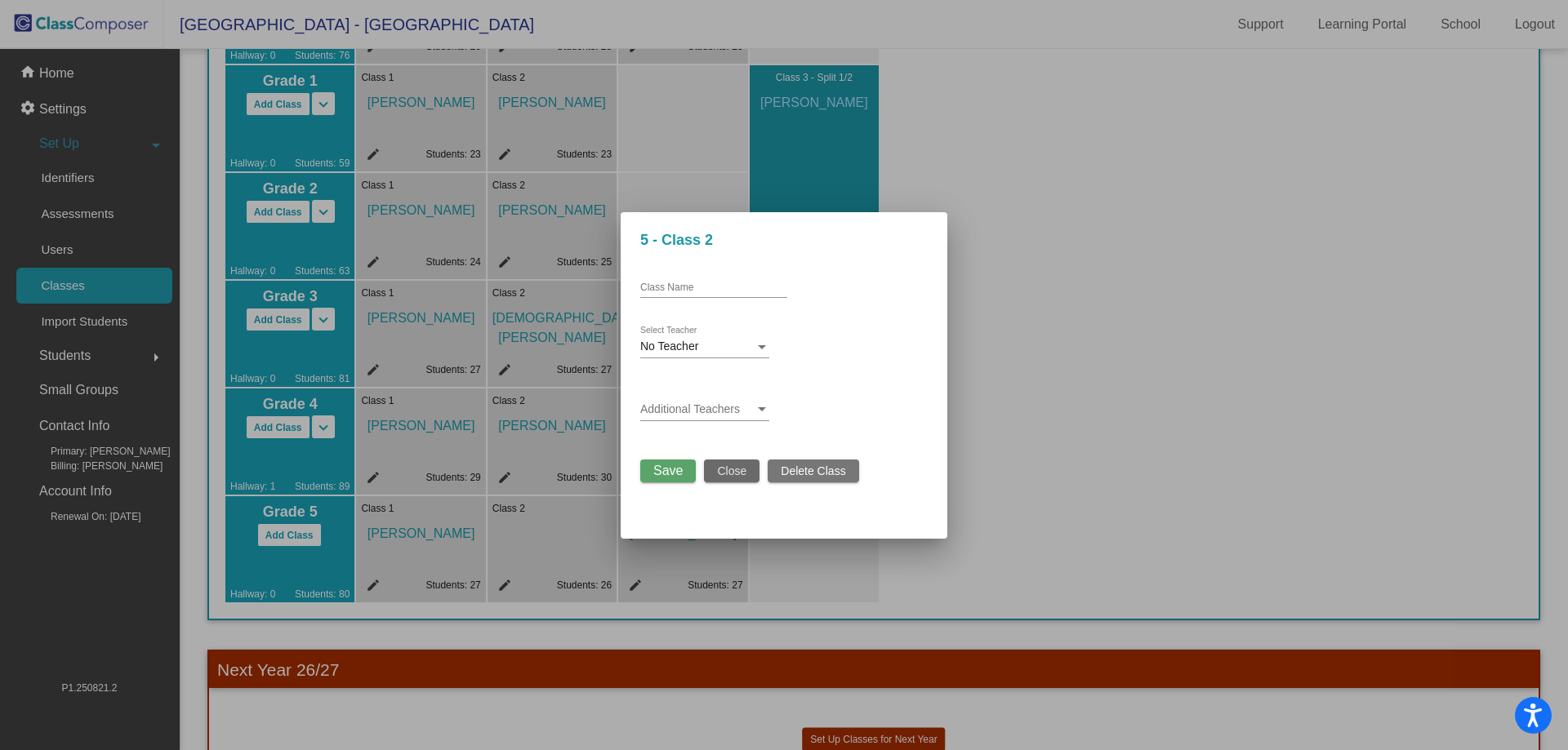
click at [740, 468] on span "Close" at bounding box center [731, 471] width 30 height 13
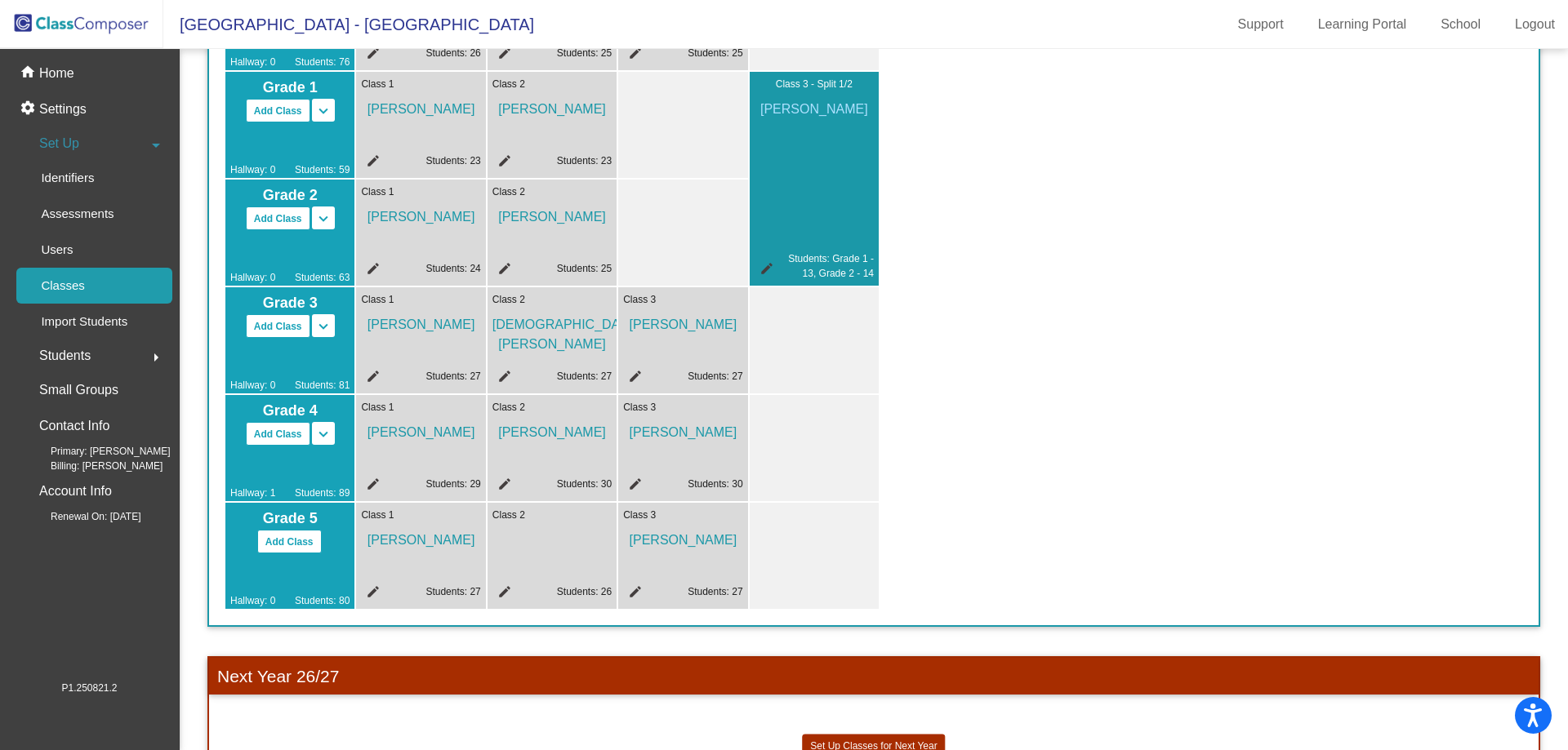
scroll to position [245, 0]
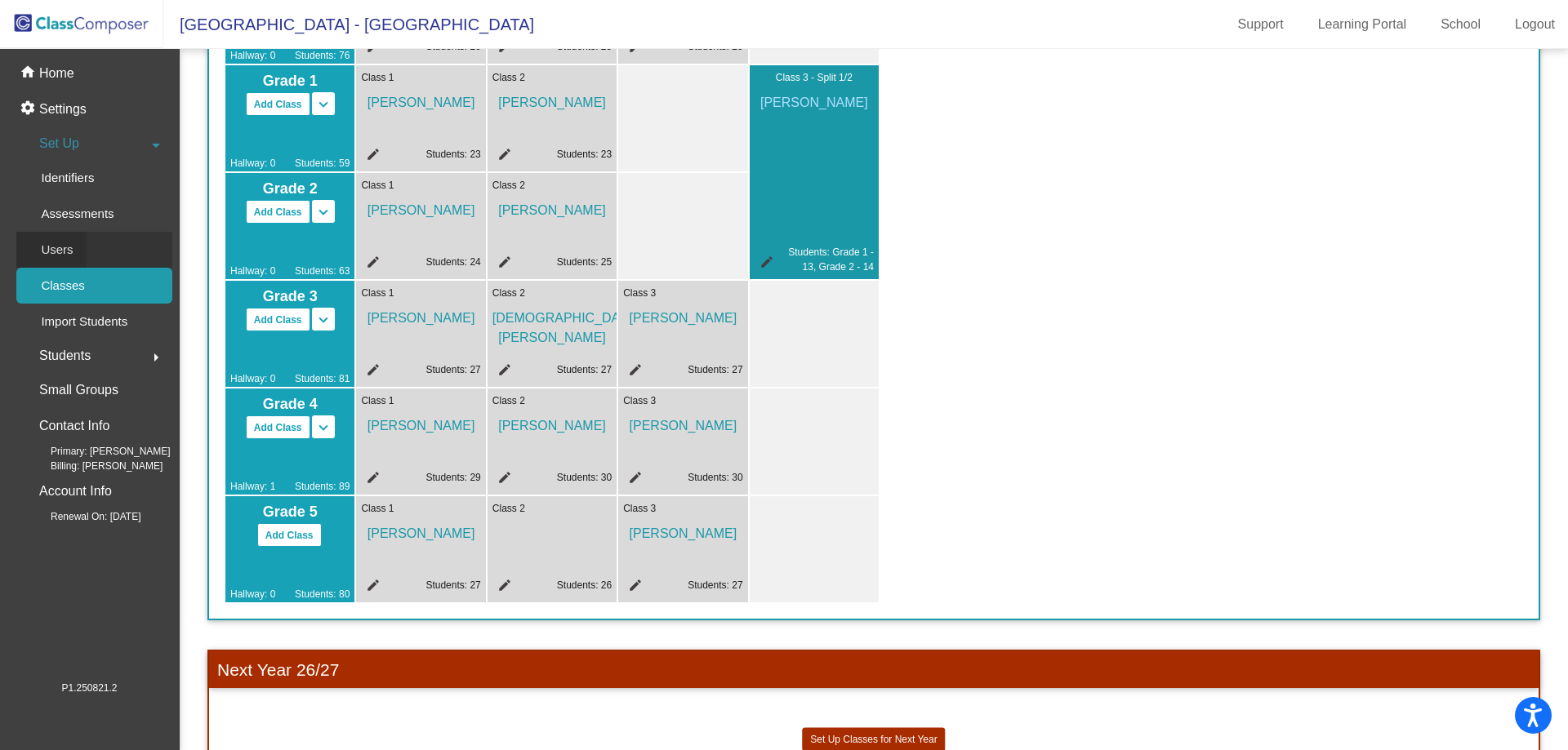
click at [54, 254] on p "Users" at bounding box center [56, 249] width 31 height 20
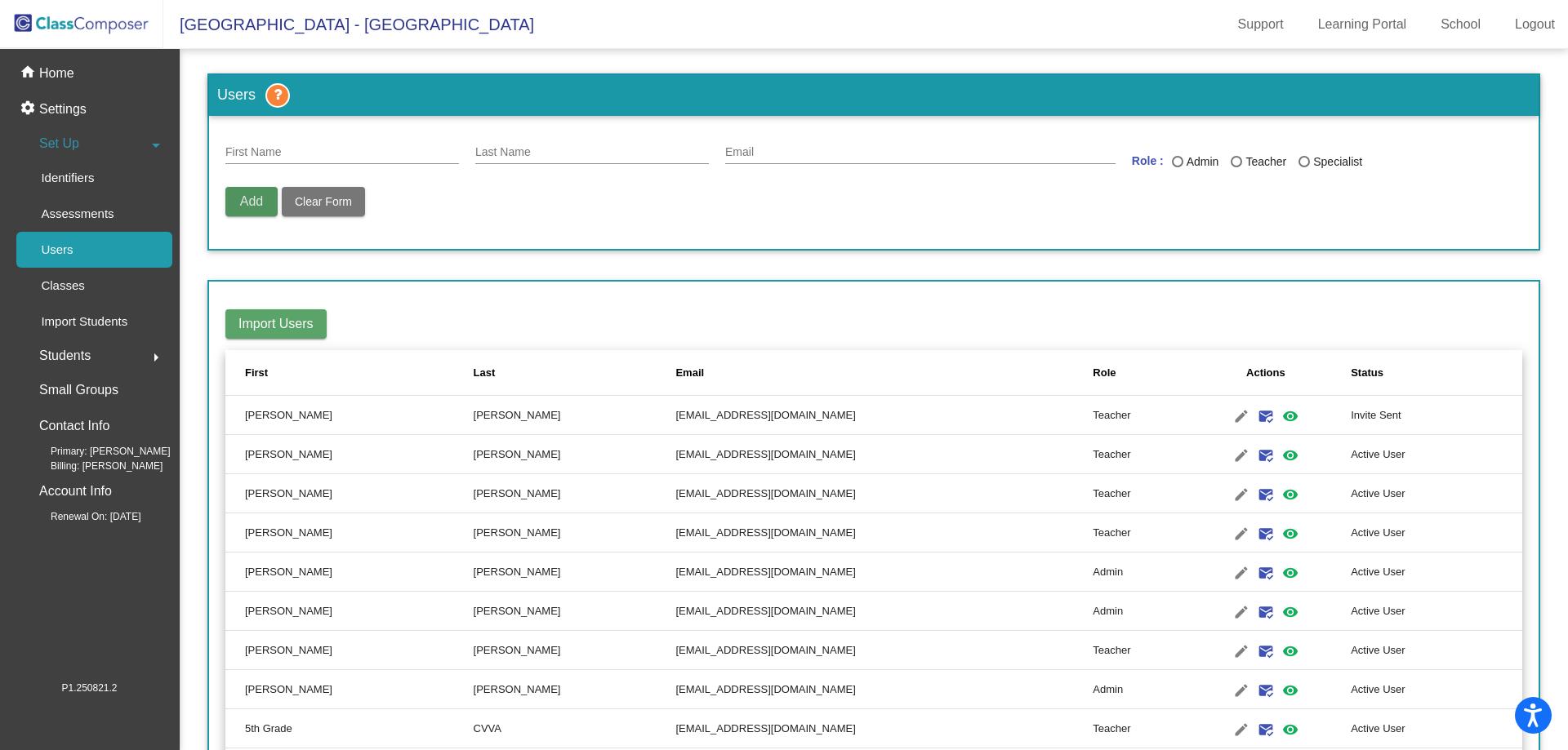
click at [249, 191] on button "Add" at bounding box center [251, 201] width 52 height 30
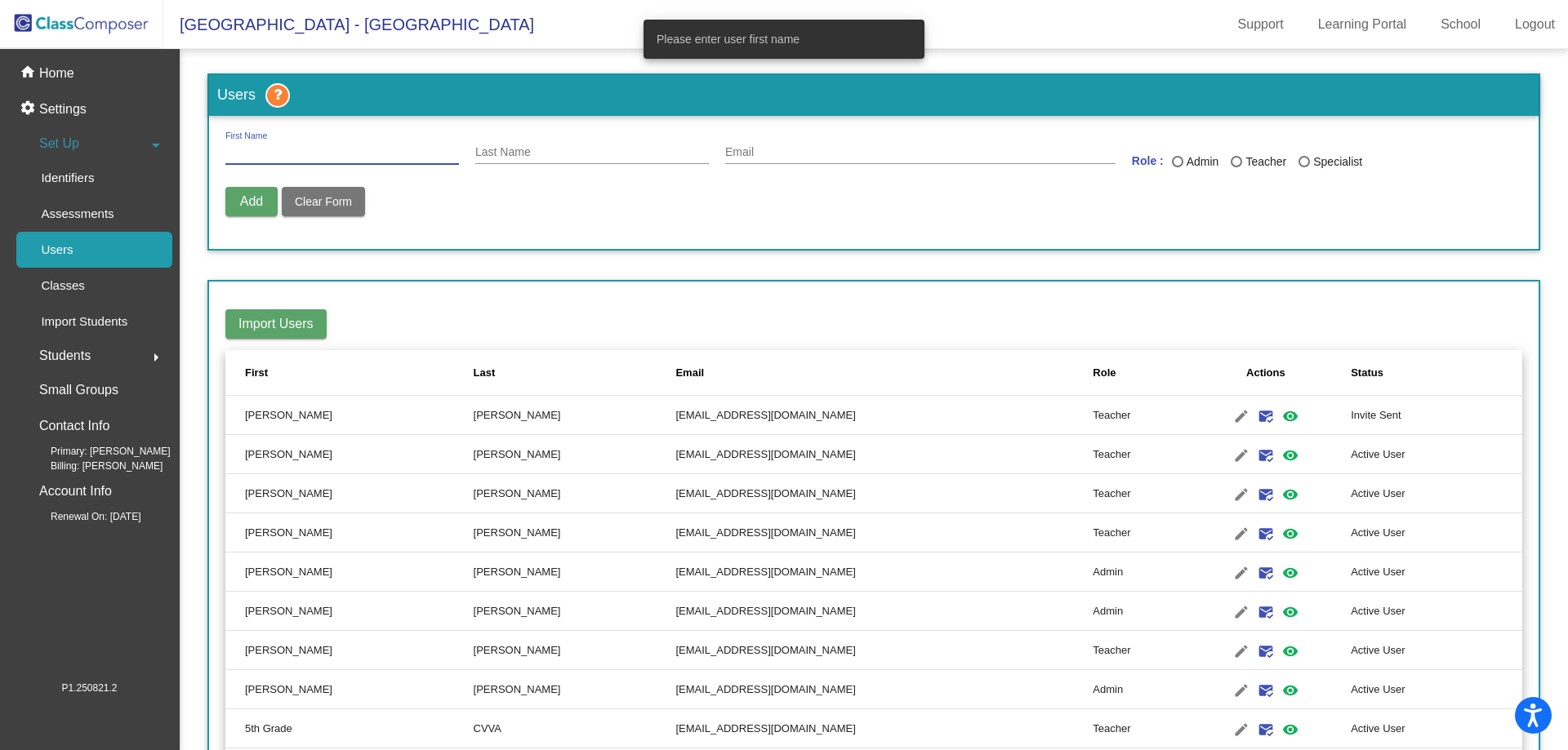
click at [250, 149] on input "First Name" at bounding box center [342, 153] width 233 height 13
type input "[PERSON_NAME]"
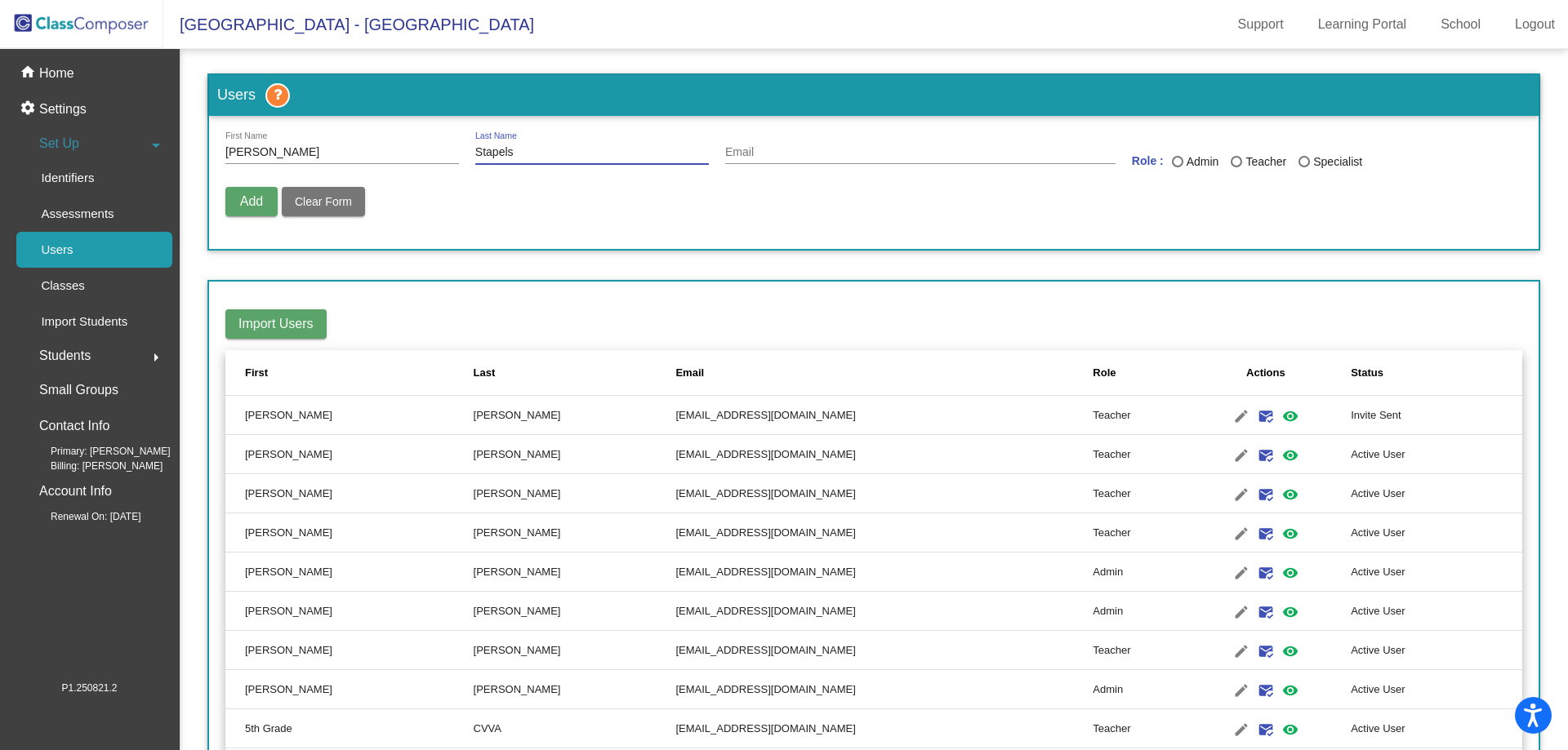
type input "Stapels"
type input "[EMAIL_ADDRESS][DOMAIN_NAME]"
click at [1242, 163] on div "Teacher" at bounding box center [1264, 162] width 44 height 17
click at [1237, 168] on input "Teacher" at bounding box center [1236, 168] width 1 height 1
radio input "true"
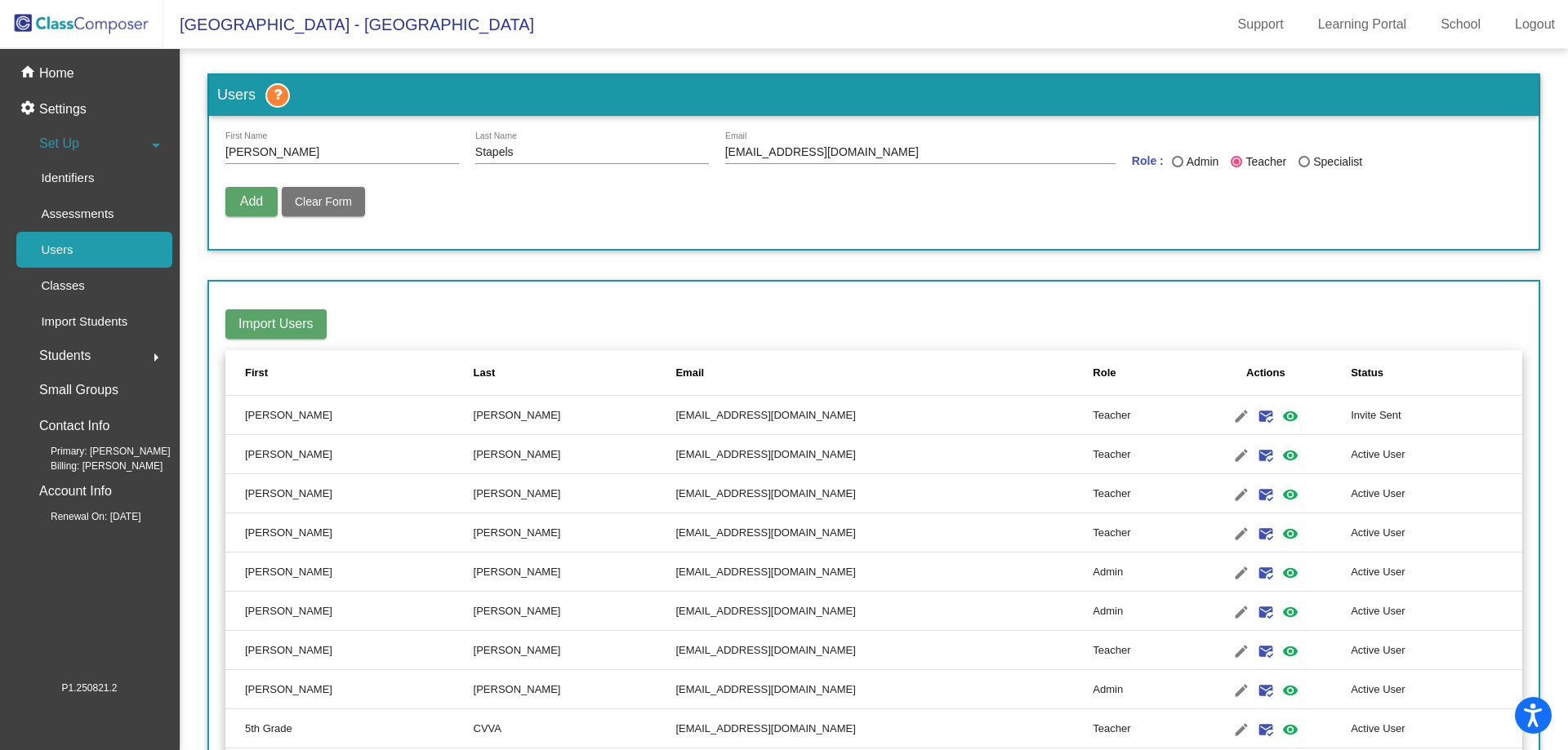
click at [250, 204] on span "Add" at bounding box center [251, 201] width 23 height 14
radio input "false"
click at [62, 283] on p "Classes" at bounding box center [62, 286] width 43 height 20
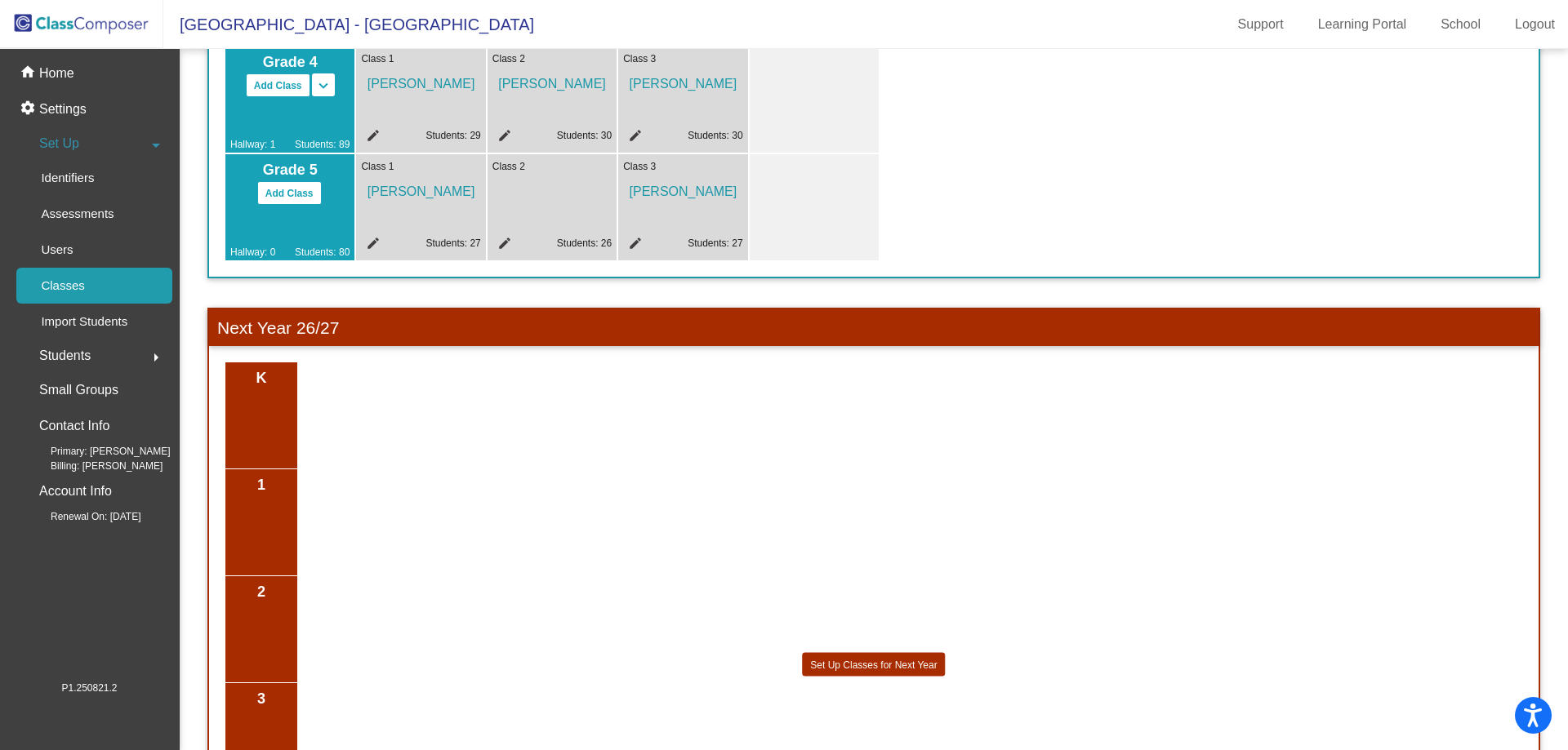
scroll to position [505, 0]
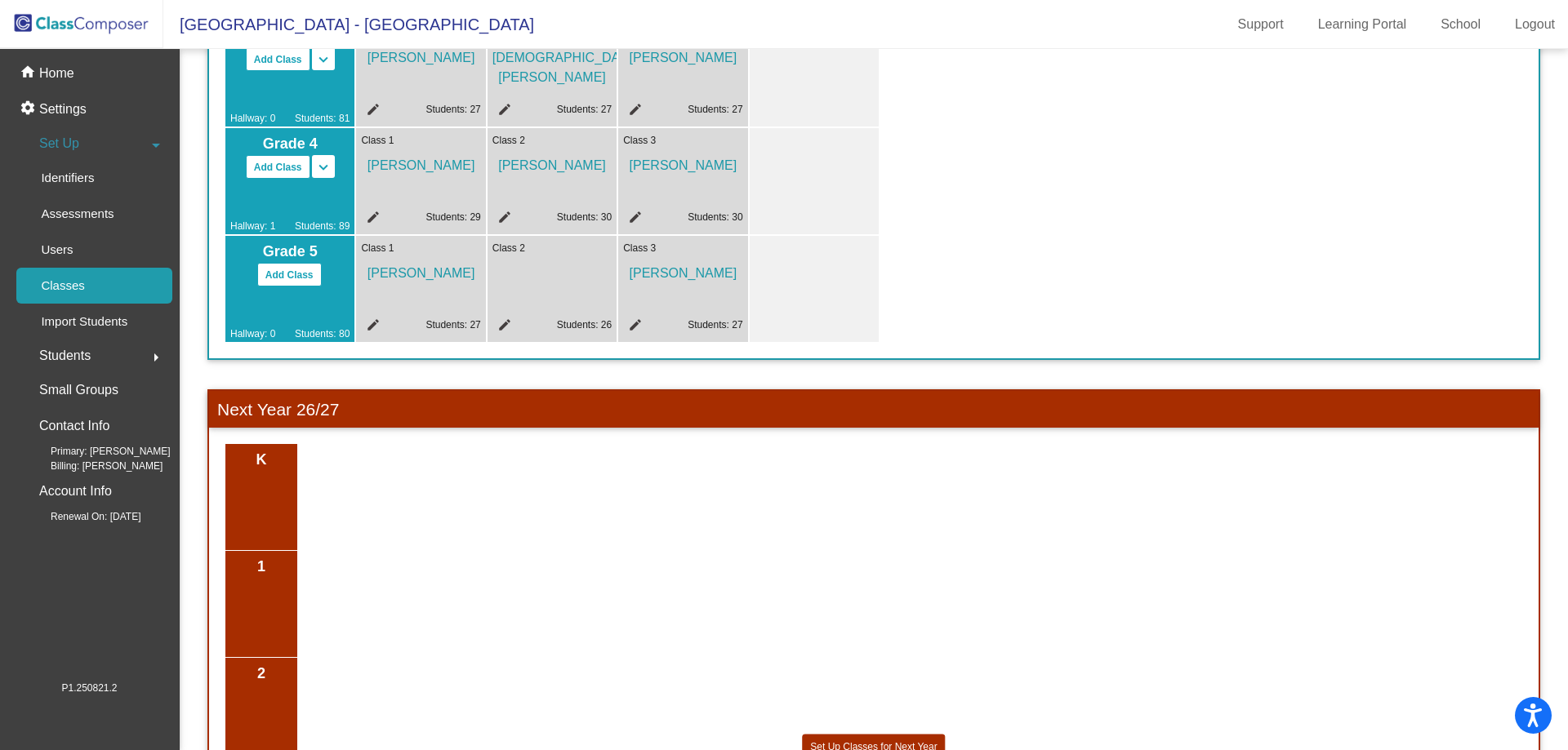
click at [501, 324] on mat-icon "edit" at bounding box center [502, 327] width 20 height 20
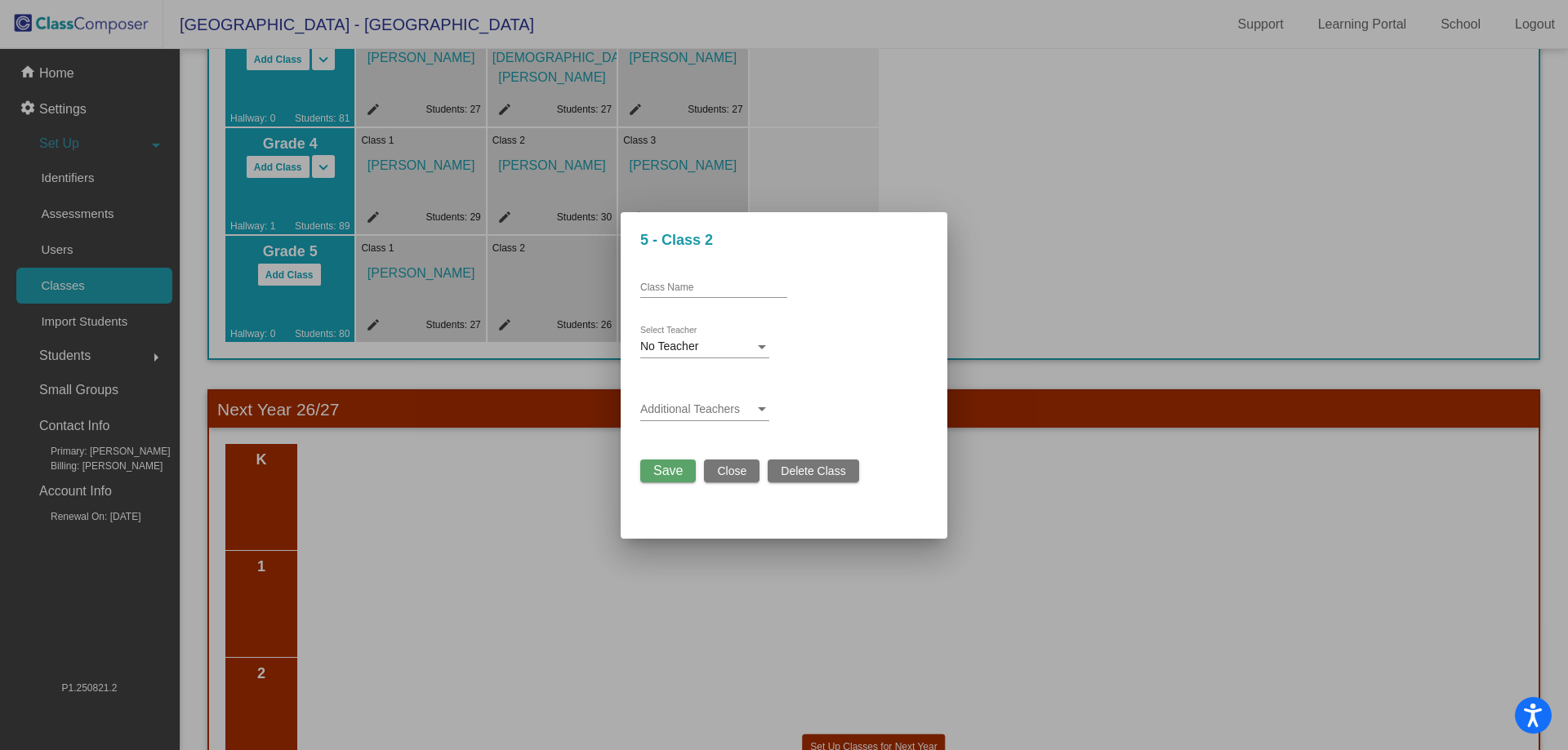
click at [652, 340] on div "No Teacher Select Teacher" at bounding box center [705, 342] width 129 height 31
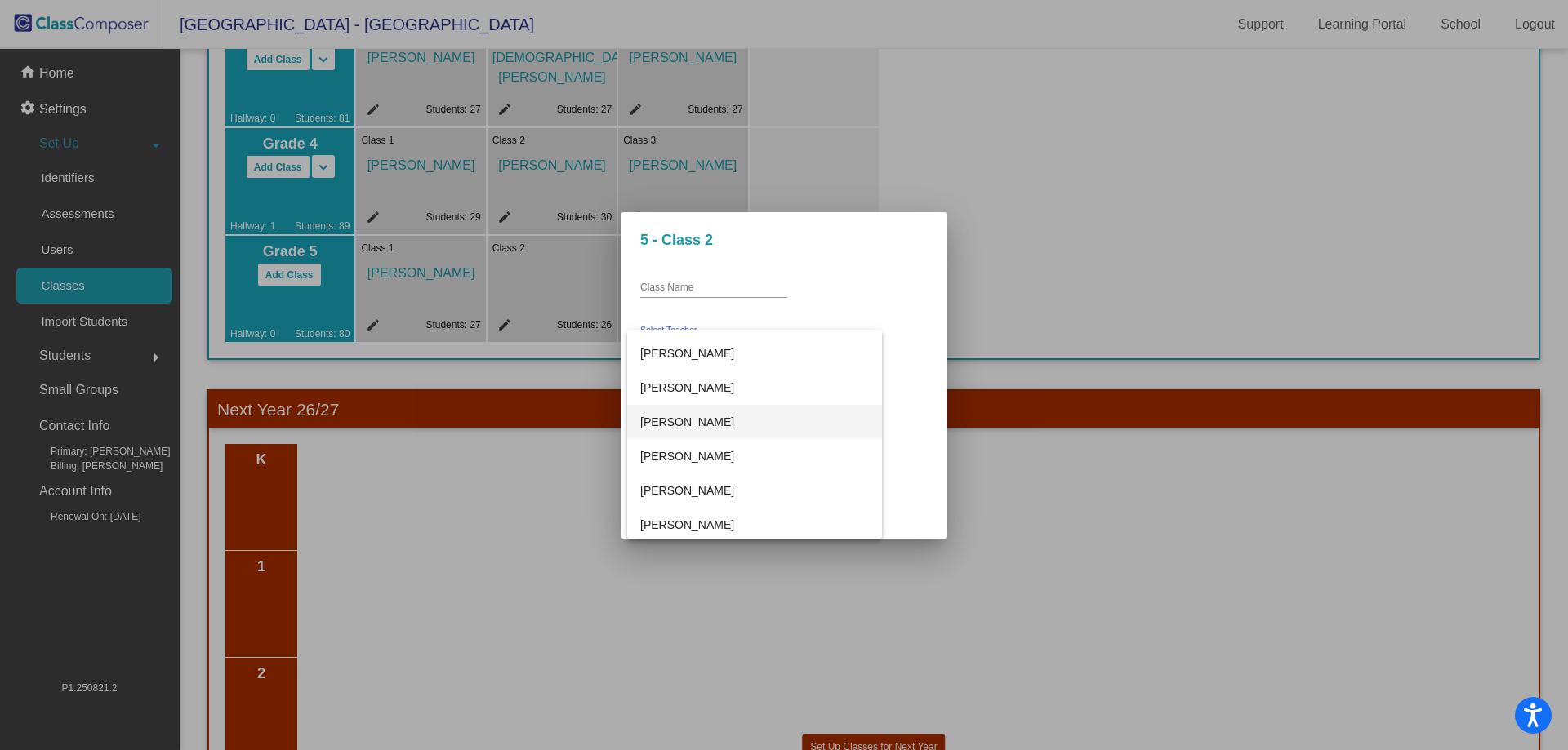
scroll to position [898, 0]
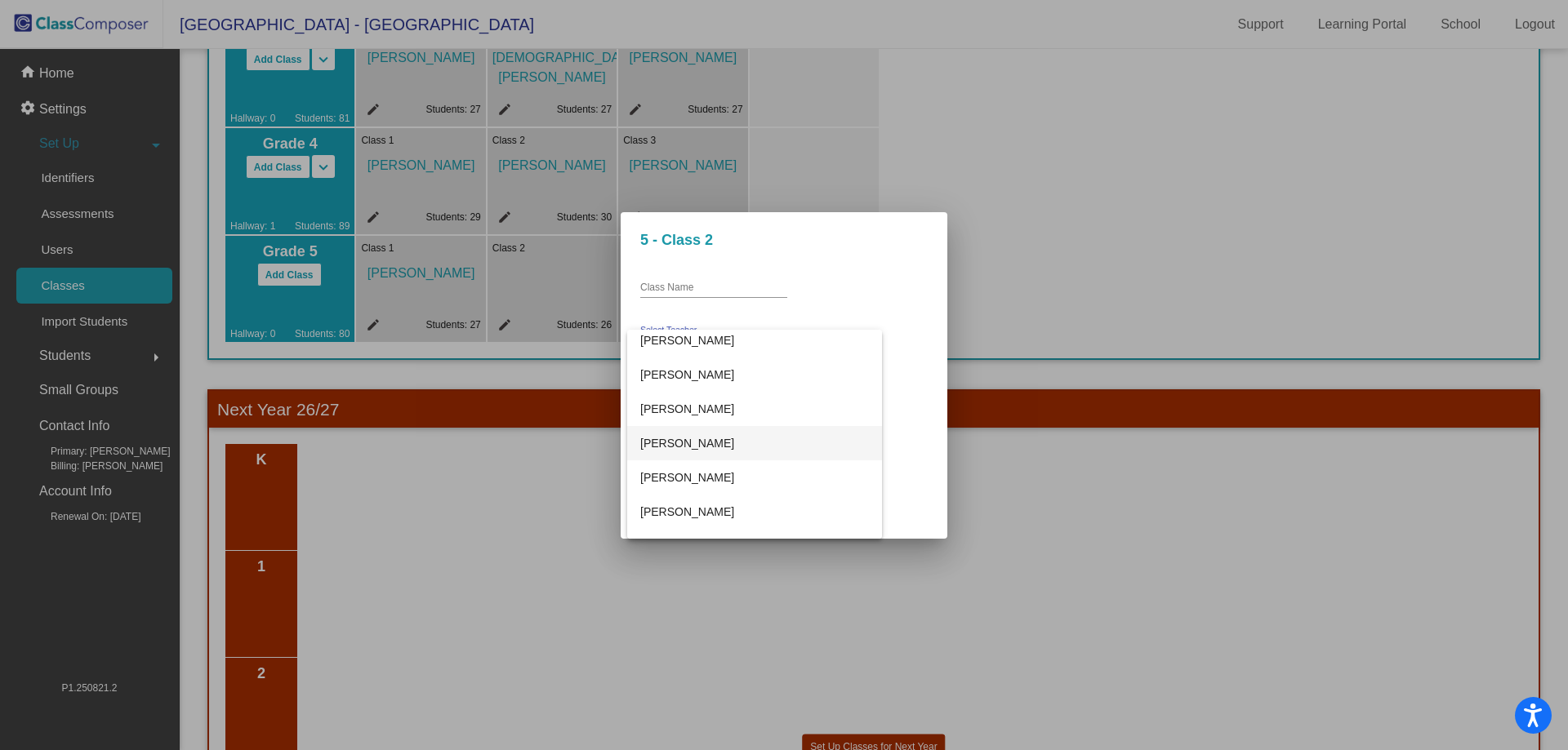
click at [656, 440] on span "[PERSON_NAME]" at bounding box center [755, 444] width 228 height 34
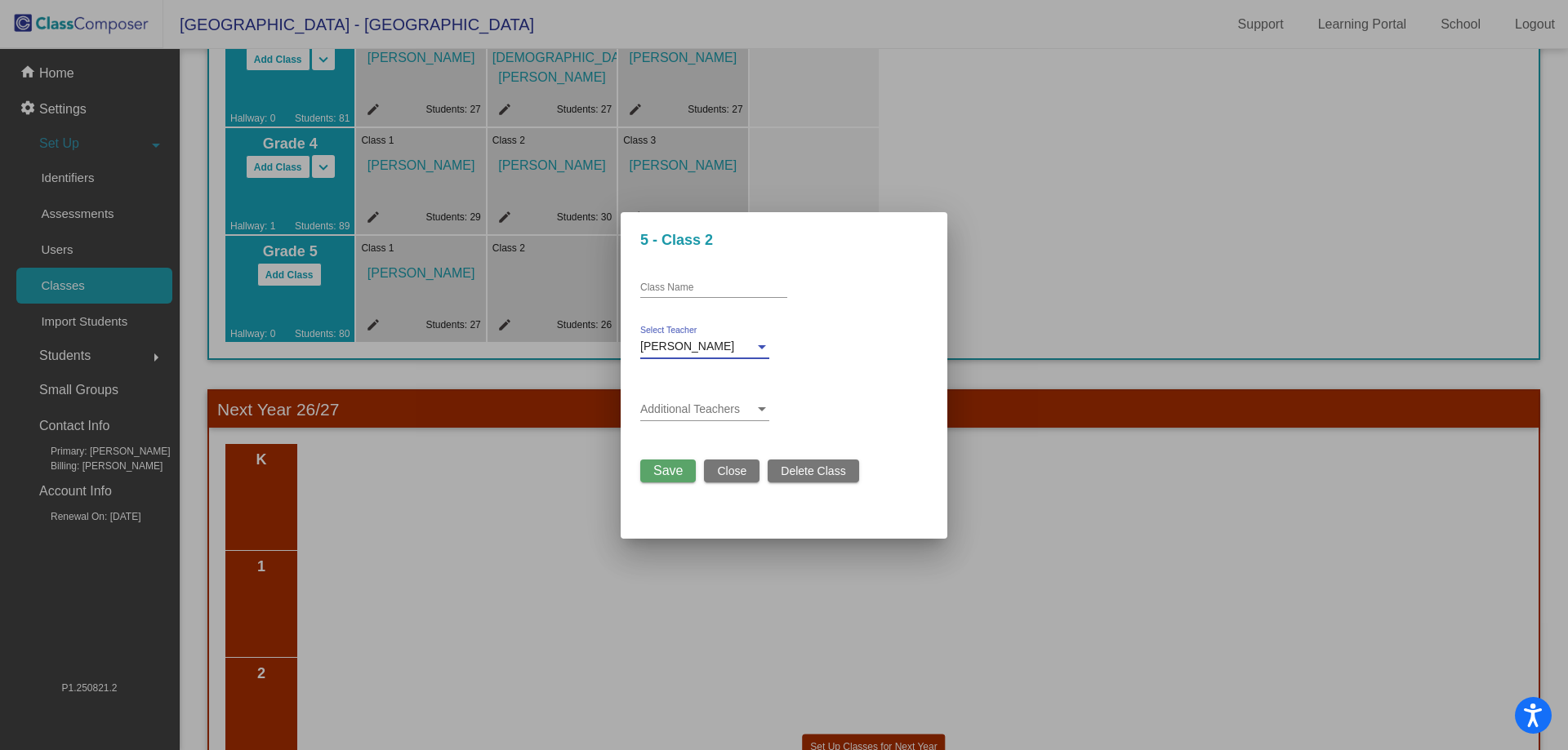
click at [654, 474] on span "Save" at bounding box center [667, 470] width 30 height 14
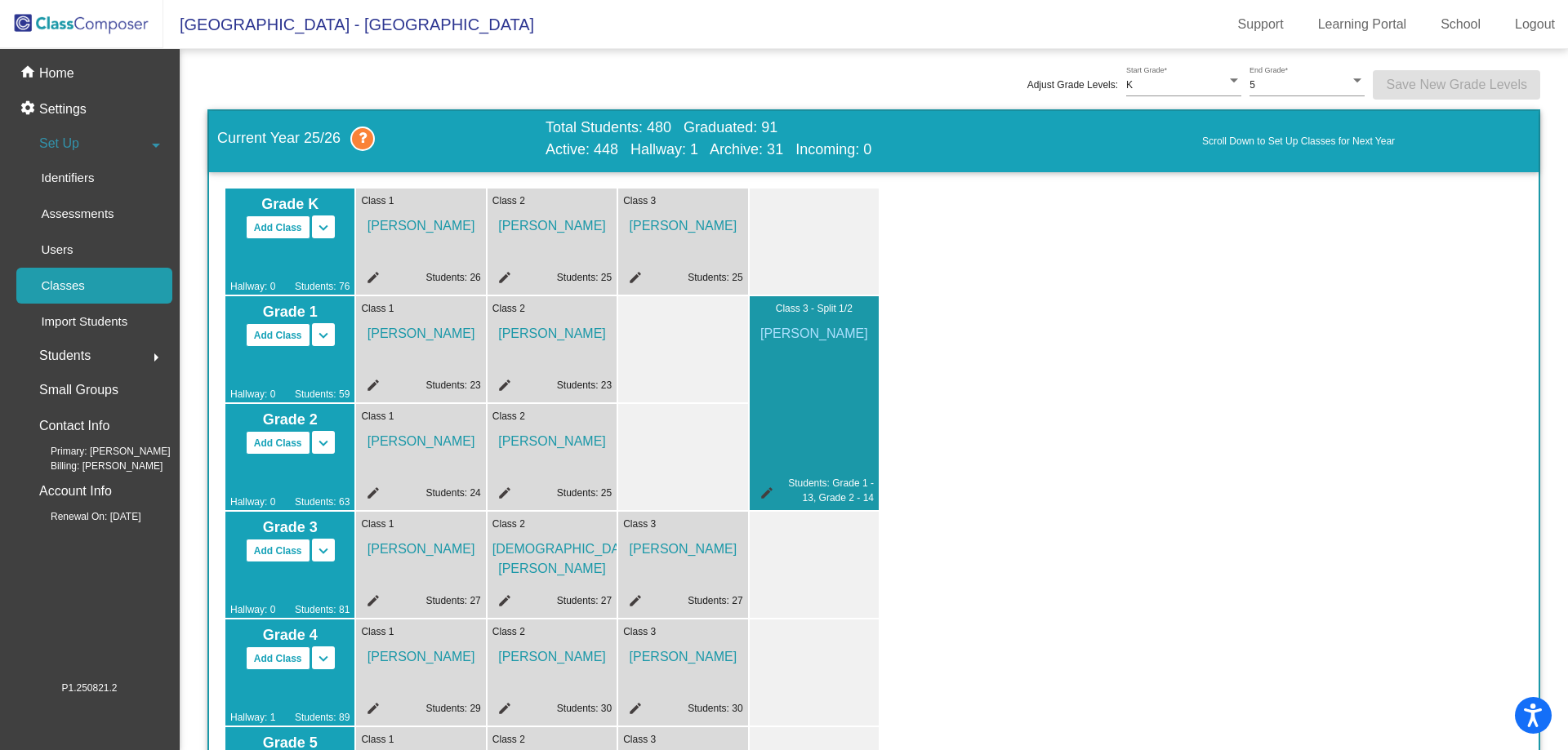
scroll to position [0, 0]
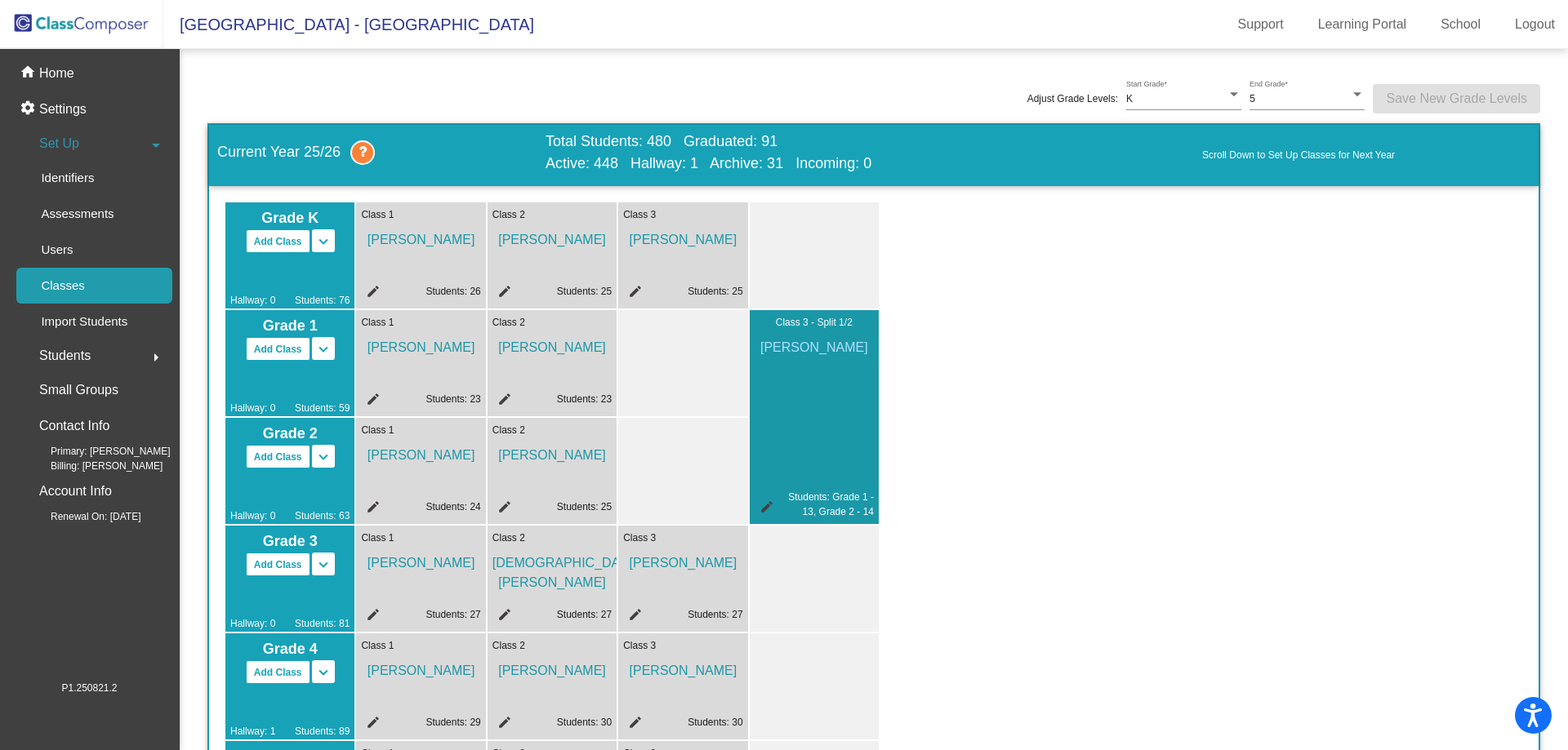
click at [110, 351] on div "Students arrow_right" at bounding box center [94, 356] width 156 height 32
click at [84, 353] on p "All Students" at bounding box center [73, 354] width 66 height 20
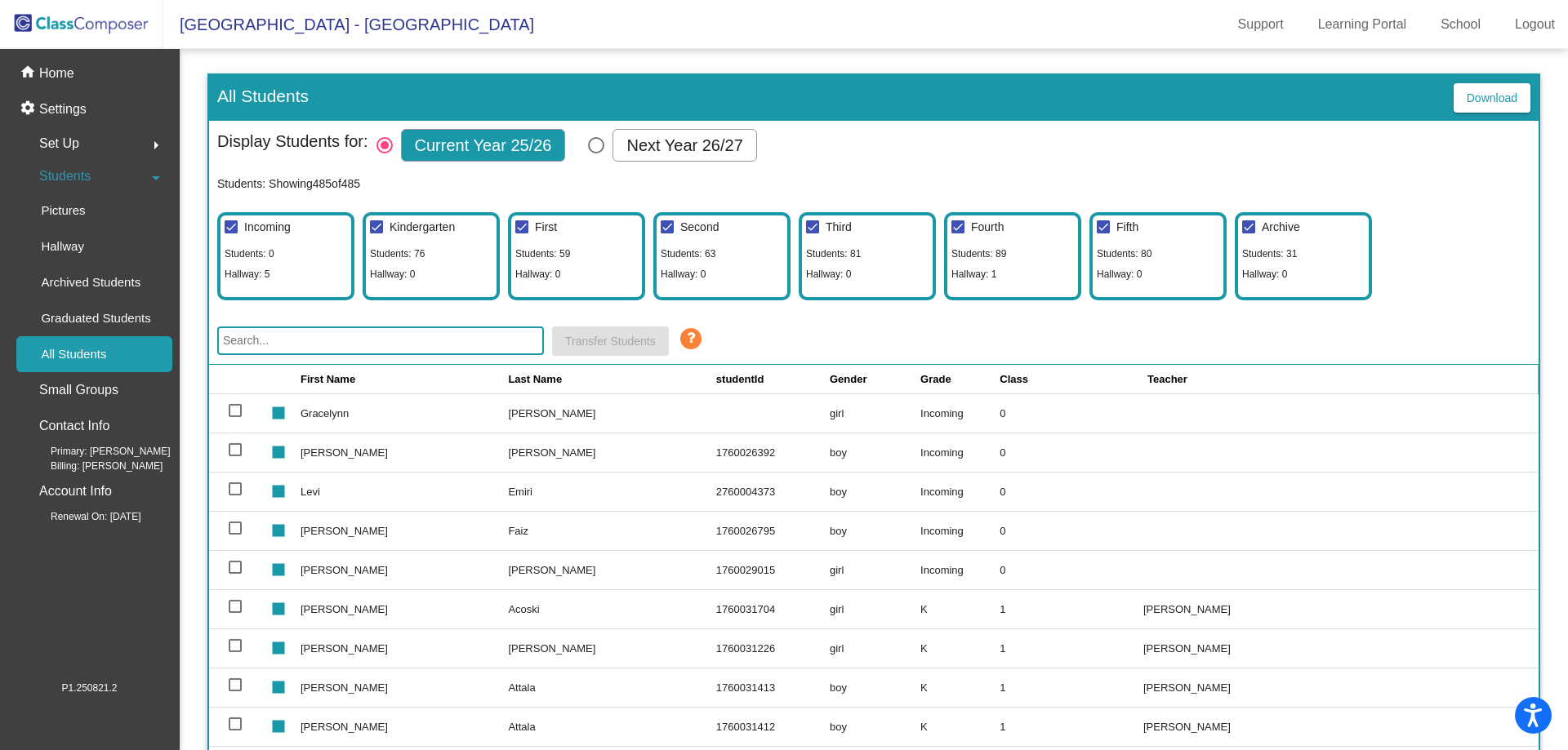
click at [484, 345] on input "text" at bounding box center [380, 341] width 327 height 29
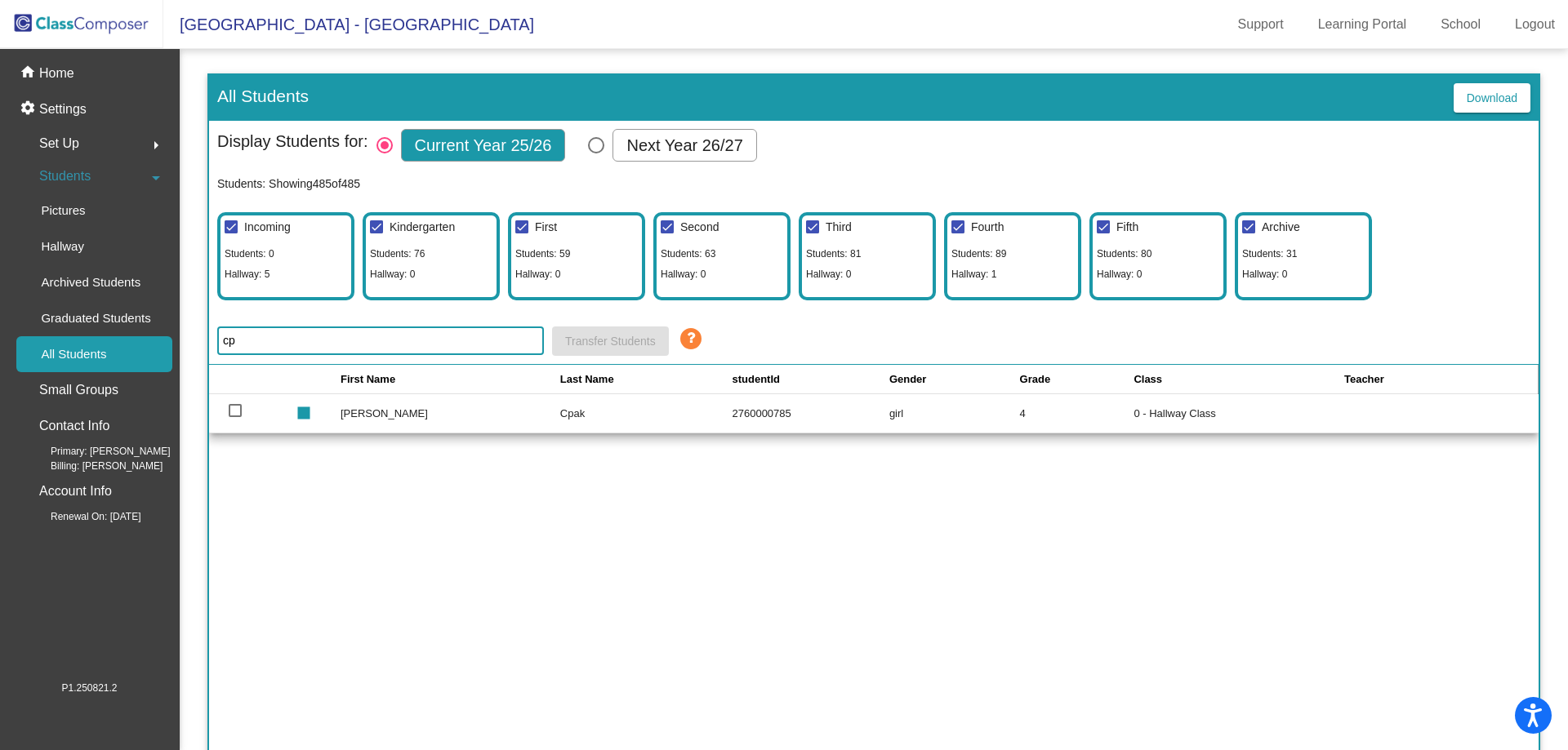
type input "cp"
click at [232, 405] on div at bounding box center [235, 411] width 13 height 13
click at [234, 417] on input "select row 286" at bounding box center [234, 417] width 1 height 1
checkbox input "true"
click at [614, 341] on span "Transfer Students" at bounding box center [610, 342] width 90 height 13
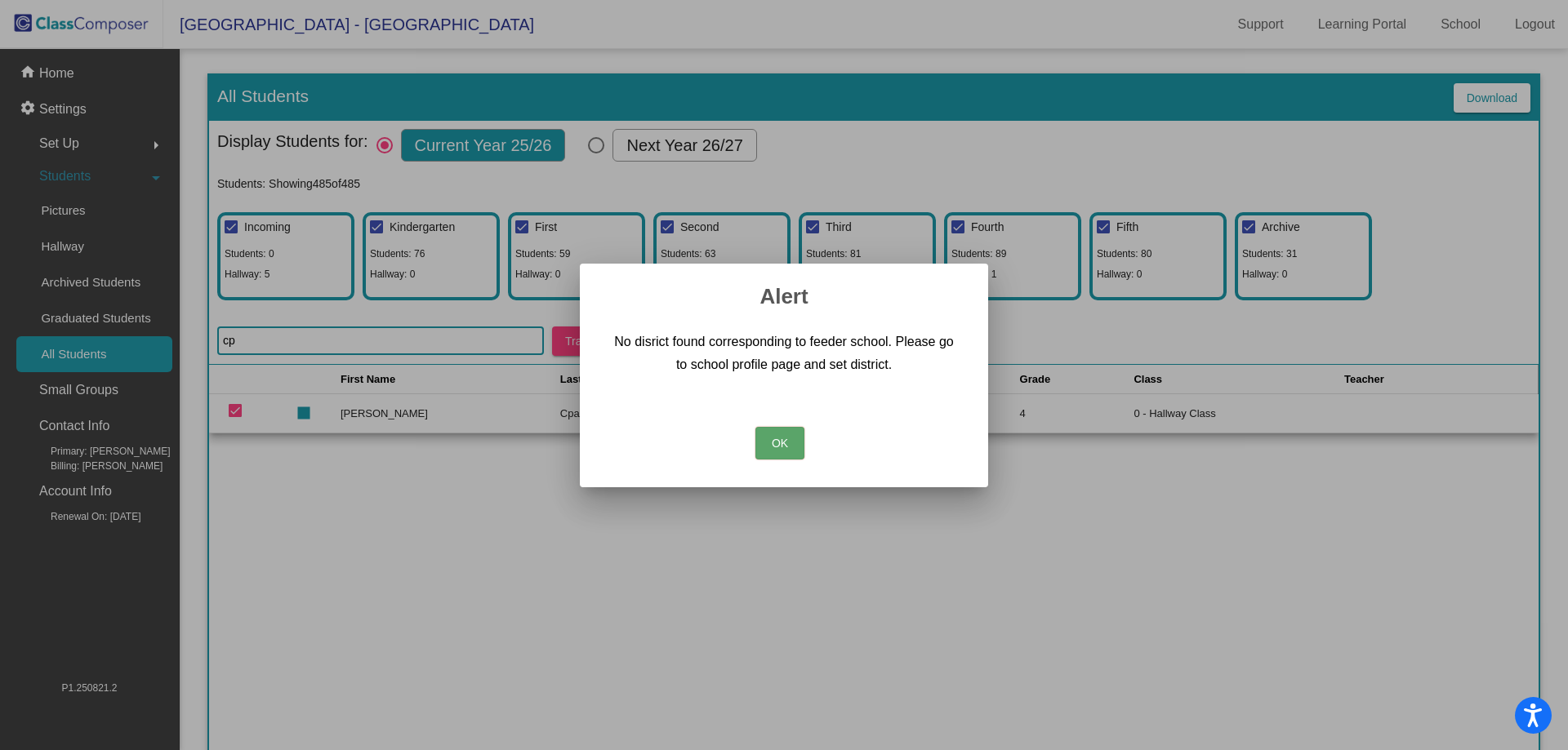
click at [780, 446] on button "OK" at bounding box center [780, 444] width 49 height 32
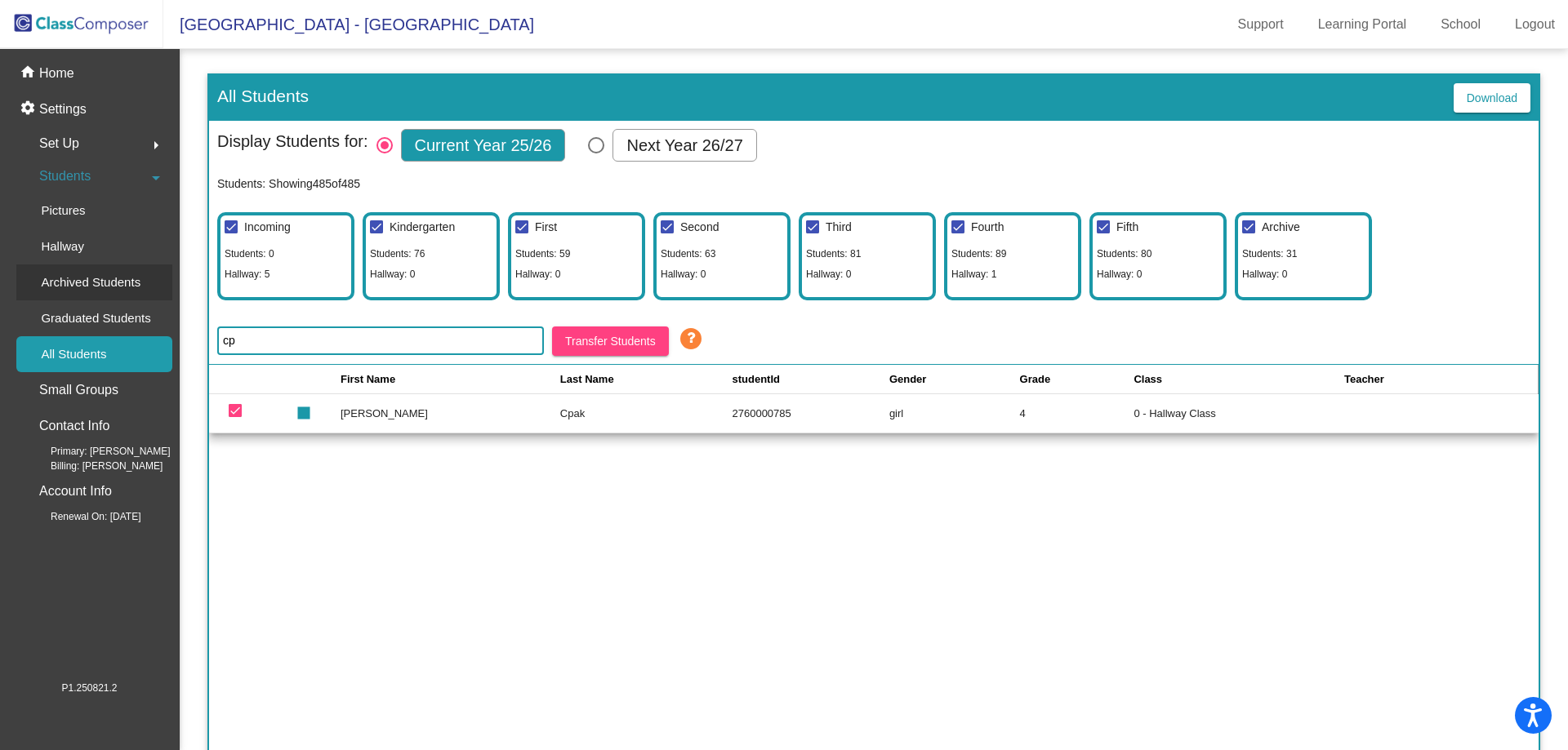
click at [59, 286] on p "Archived Students" at bounding box center [90, 283] width 100 height 20
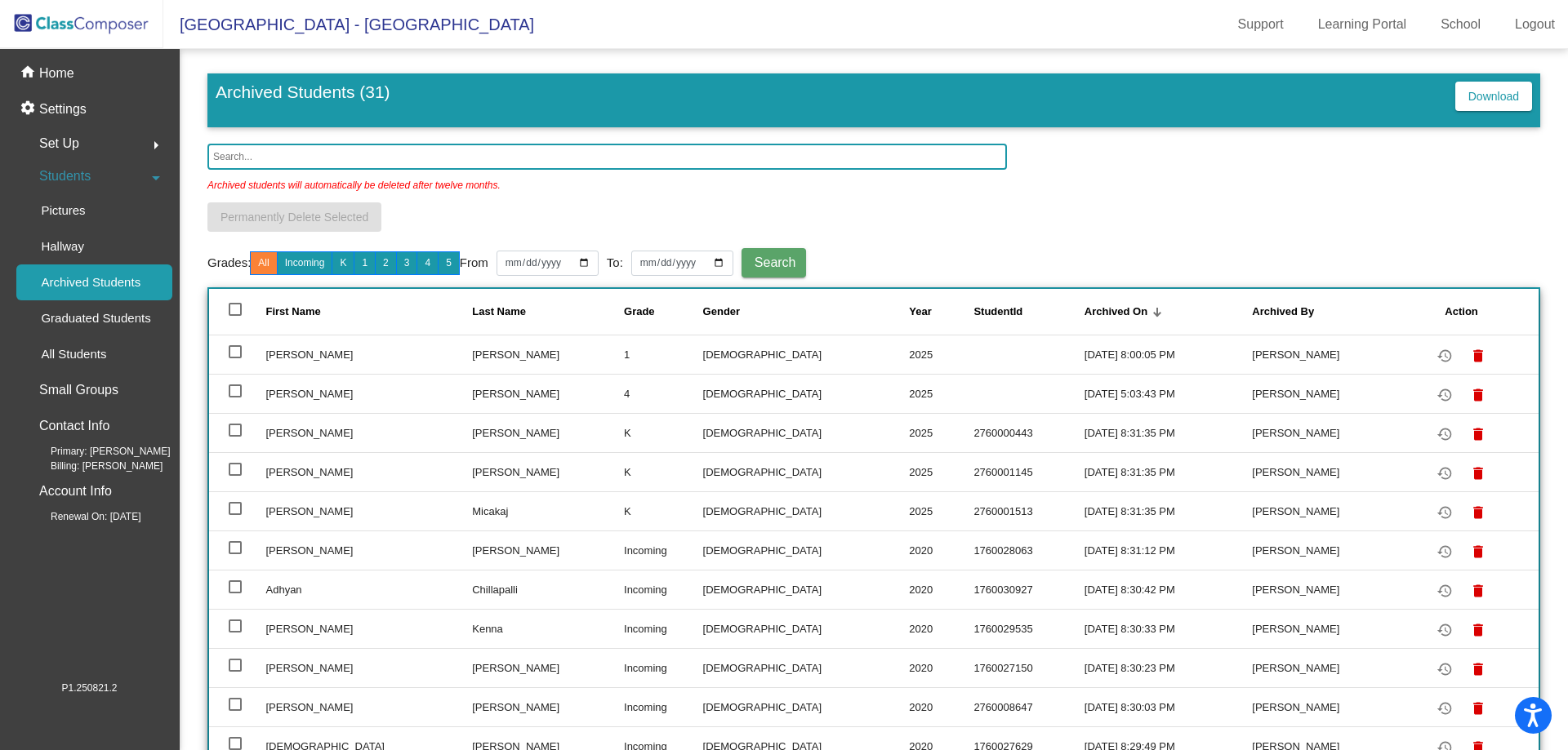
click at [285, 154] on input "text" at bounding box center [607, 156] width 800 height 26
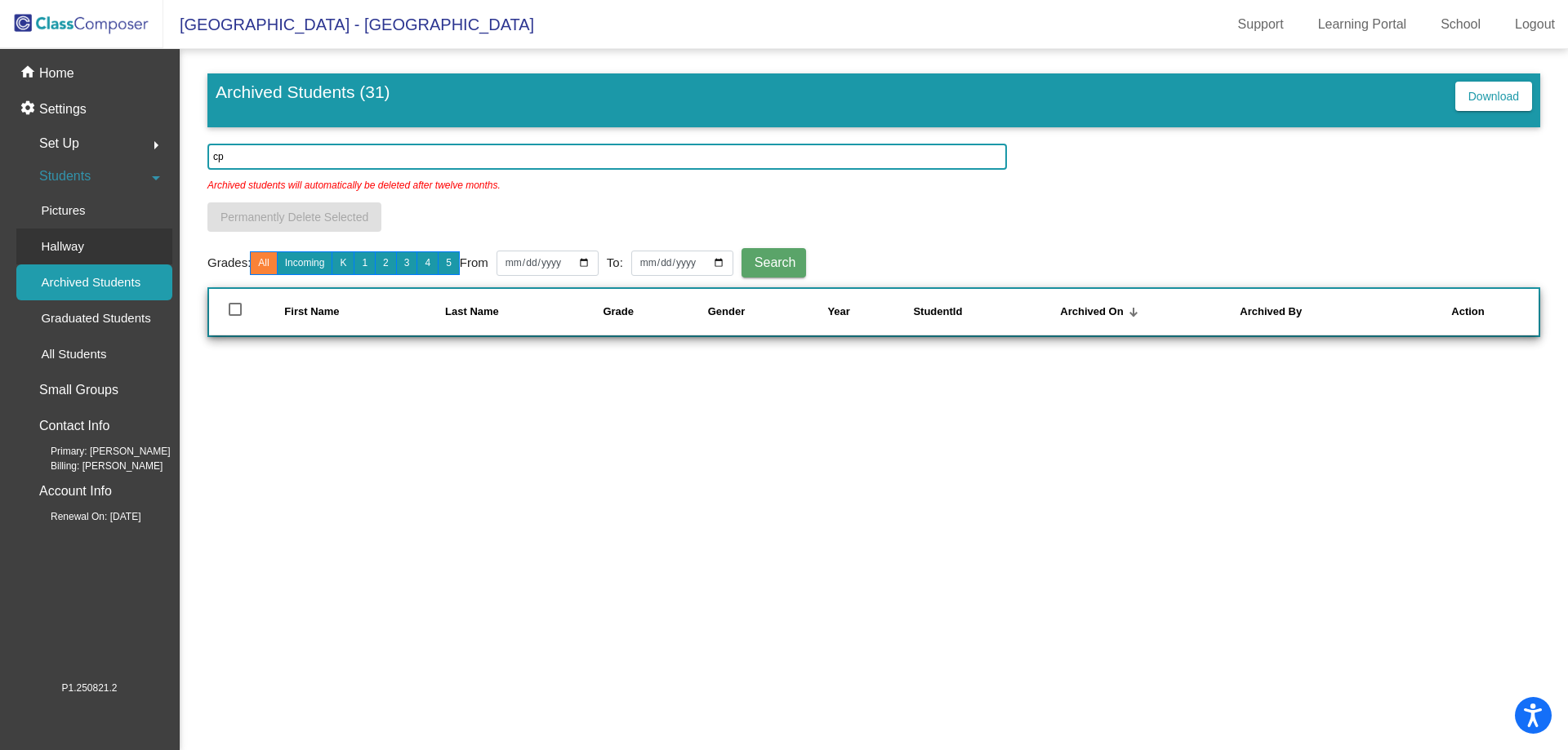
type input "cp"
click at [85, 249] on div "Hallway" at bounding box center [56, 247] width 81 height 36
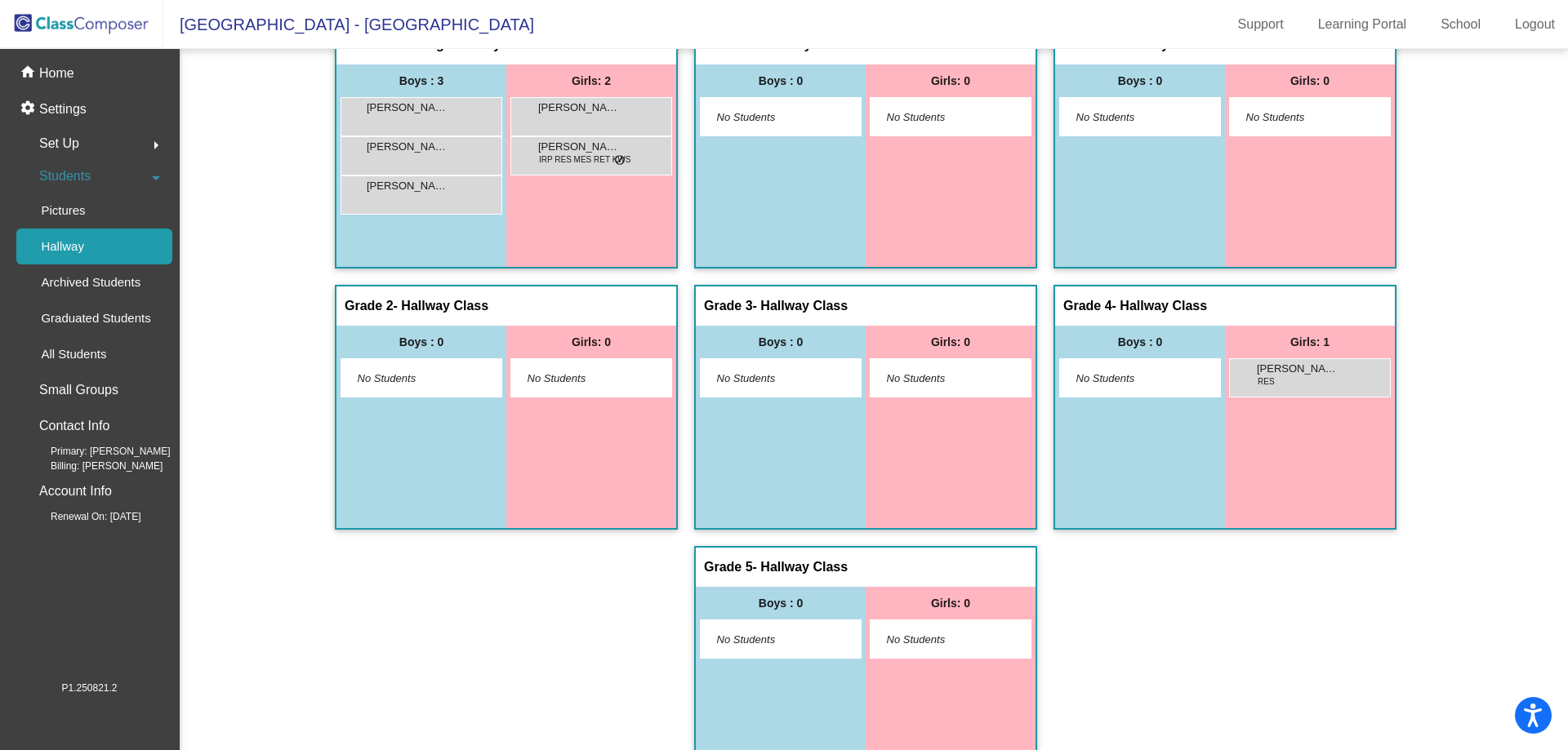
scroll to position [82, 0]
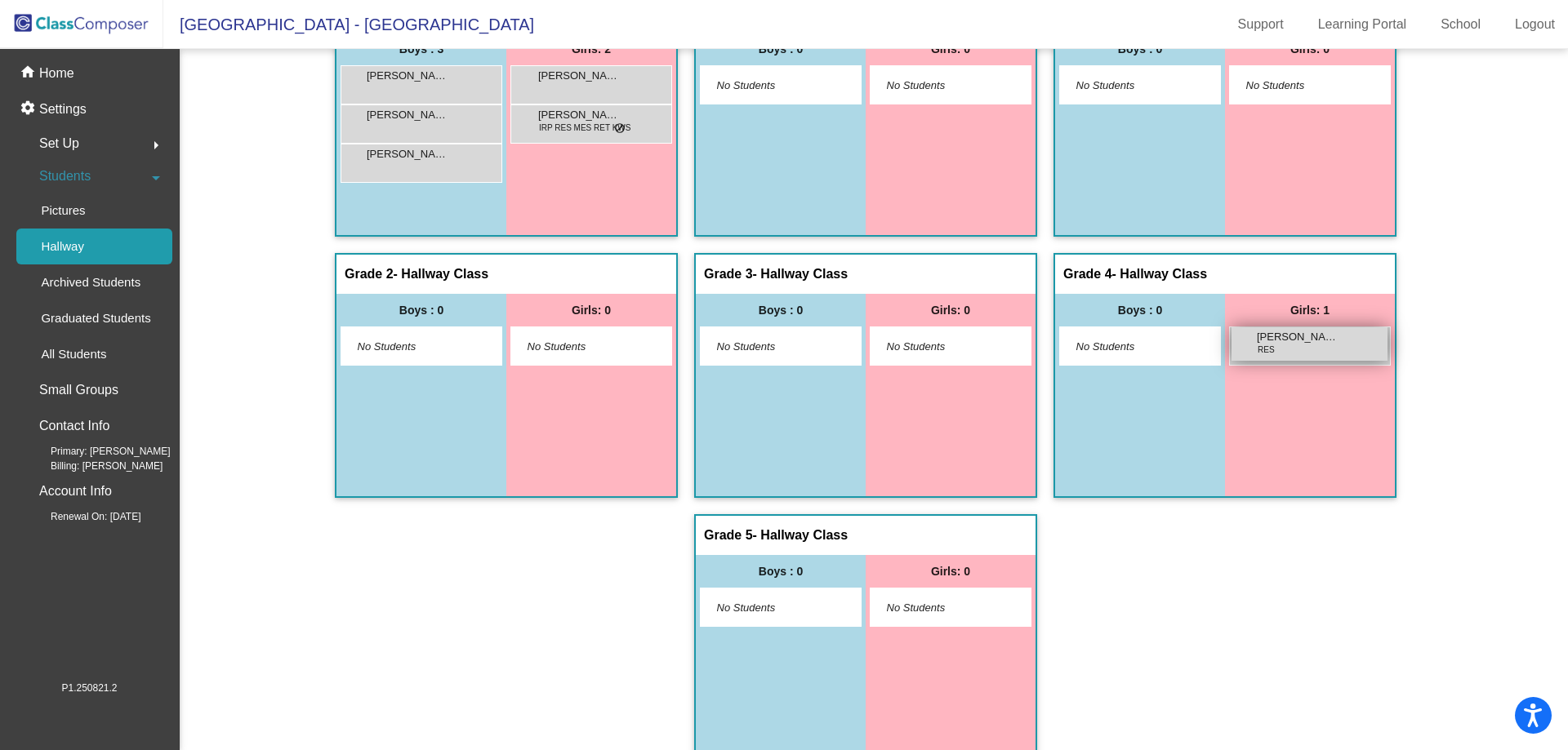
click at [1300, 353] on div "[PERSON_NAME] RES lock do_not_disturb_alt" at bounding box center [1310, 344] width 156 height 33
drag, startPoint x: 1300, startPoint y: 353, endPoint x: 1286, endPoint y: 346, distance: 15.7
click at [1286, 346] on div "[PERSON_NAME] RES lock do_not_disturb_alt" at bounding box center [1310, 344] width 156 height 33
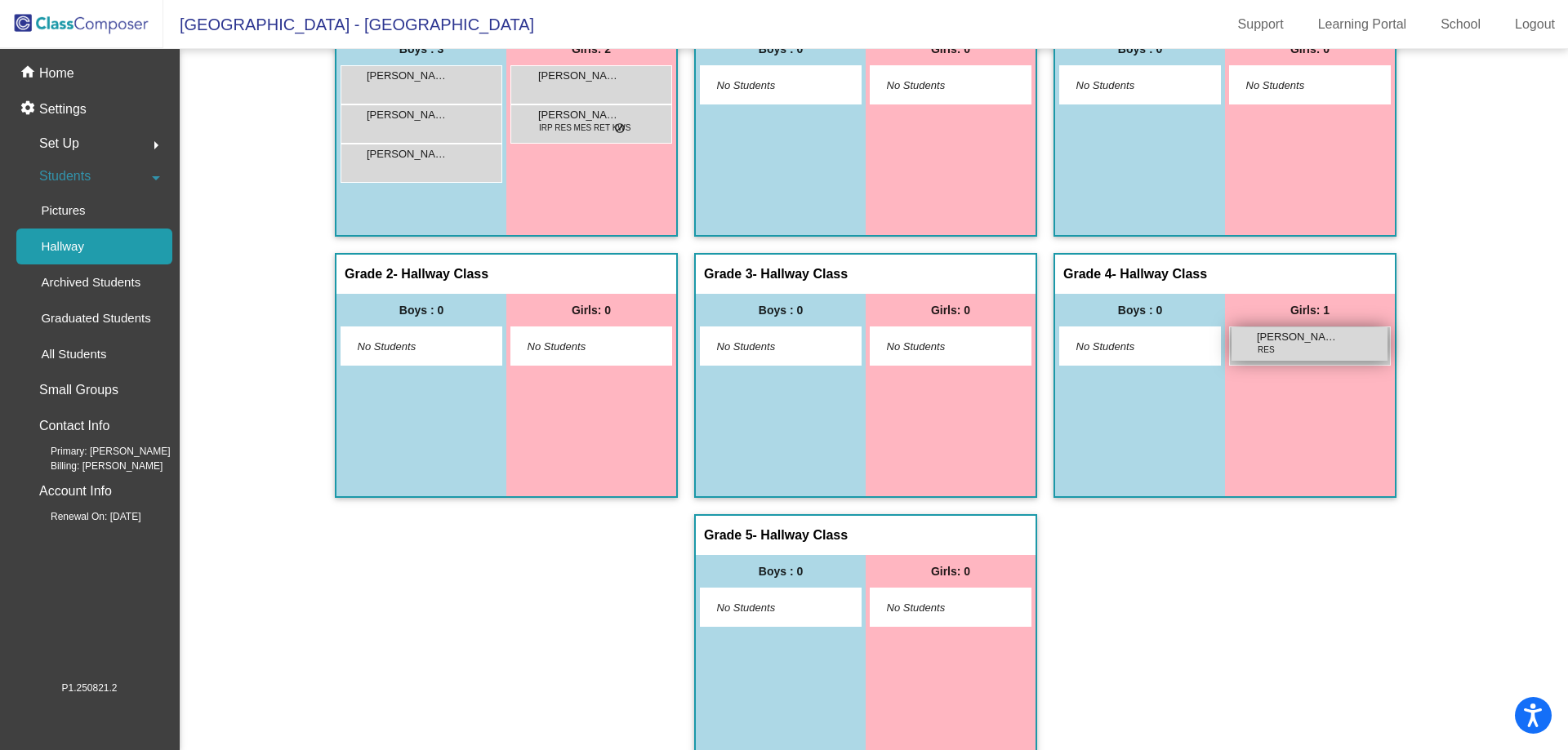
click at [1286, 346] on div "[PERSON_NAME] RES lock do_not_disturb_alt" at bounding box center [1310, 344] width 156 height 33
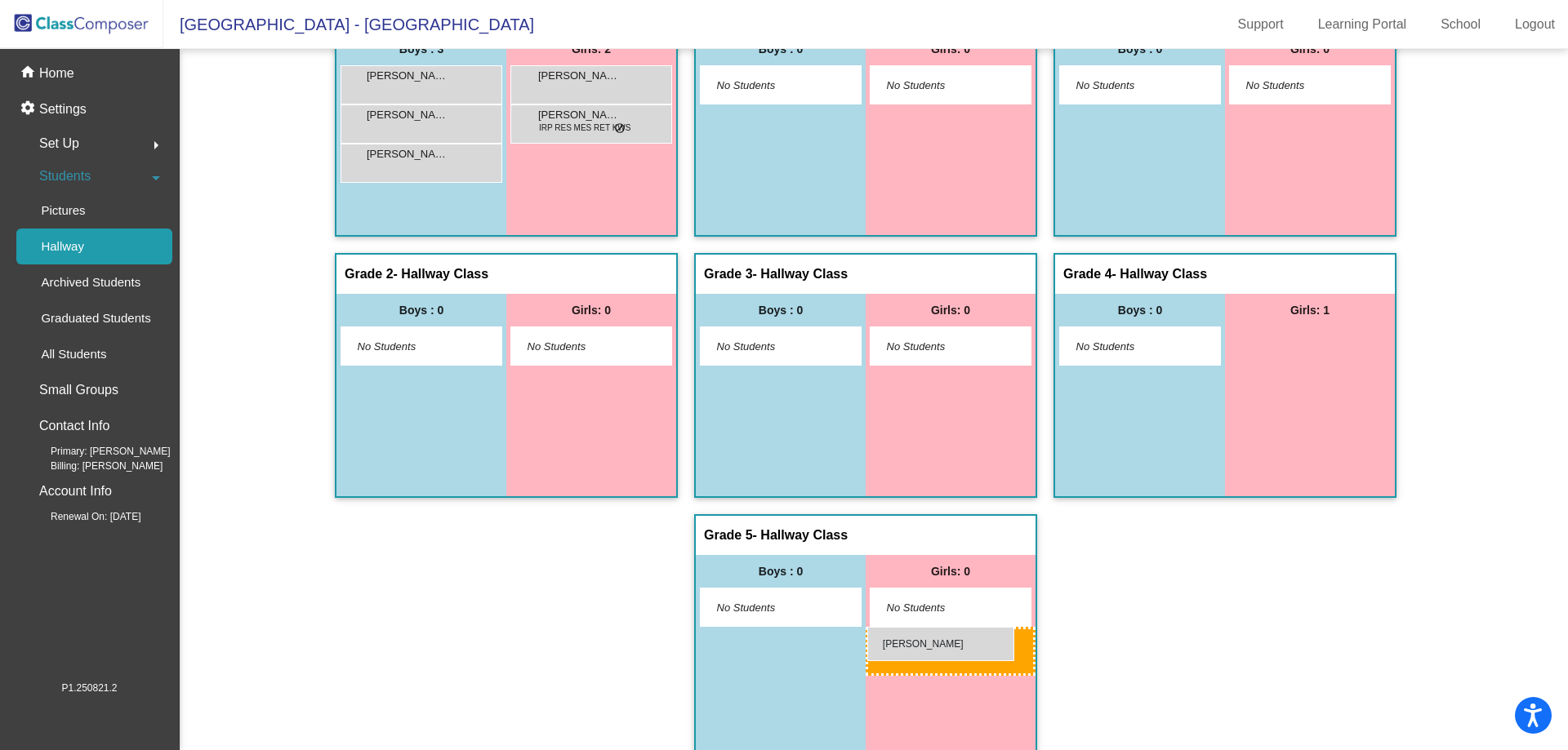
drag, startPoint x: 1286, startPoint y: 346, endPoint x: 867, endPoint y: 627, distance: 504.5
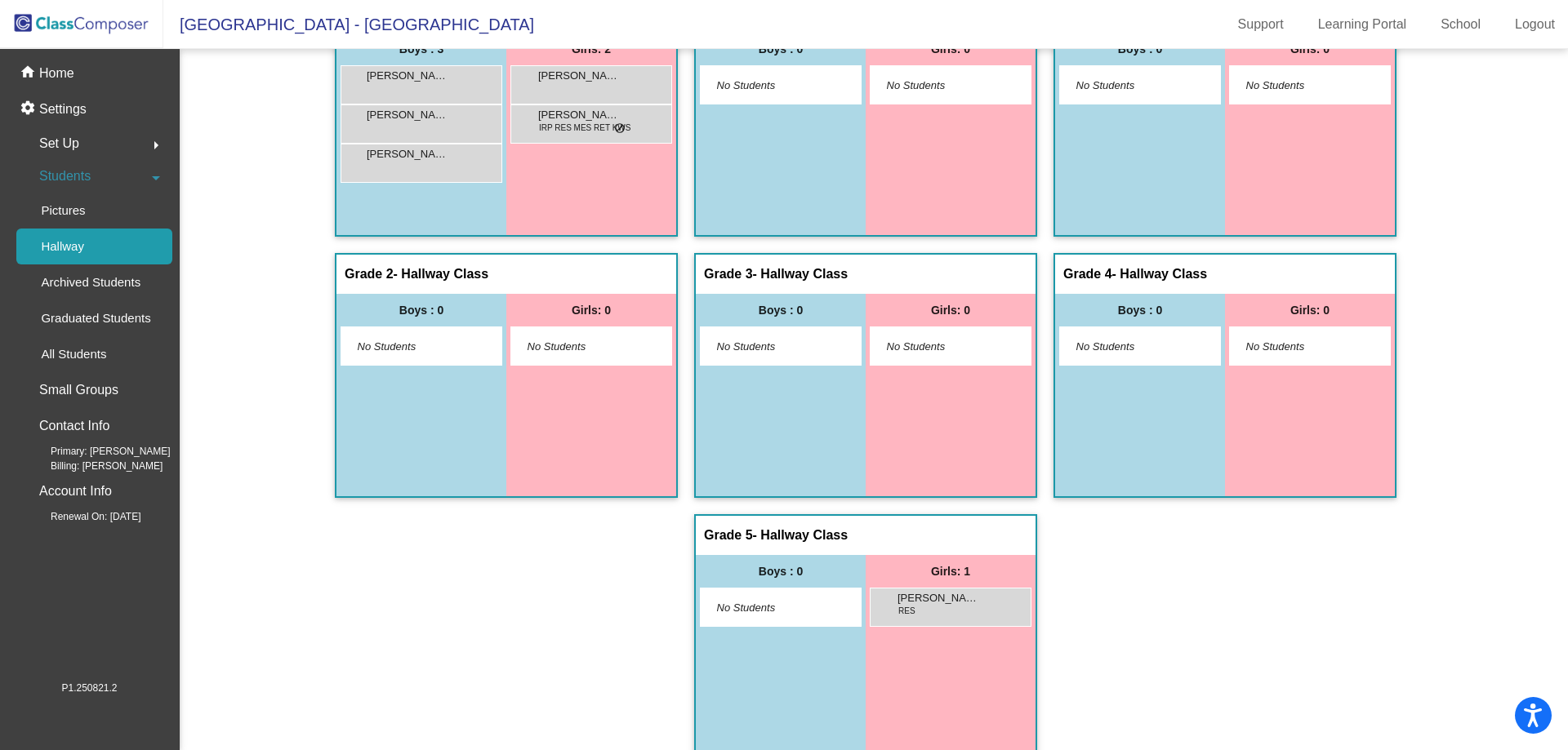
click at [86, 181] on span "Students" at bounding box center [65, 176] width 51 height 23
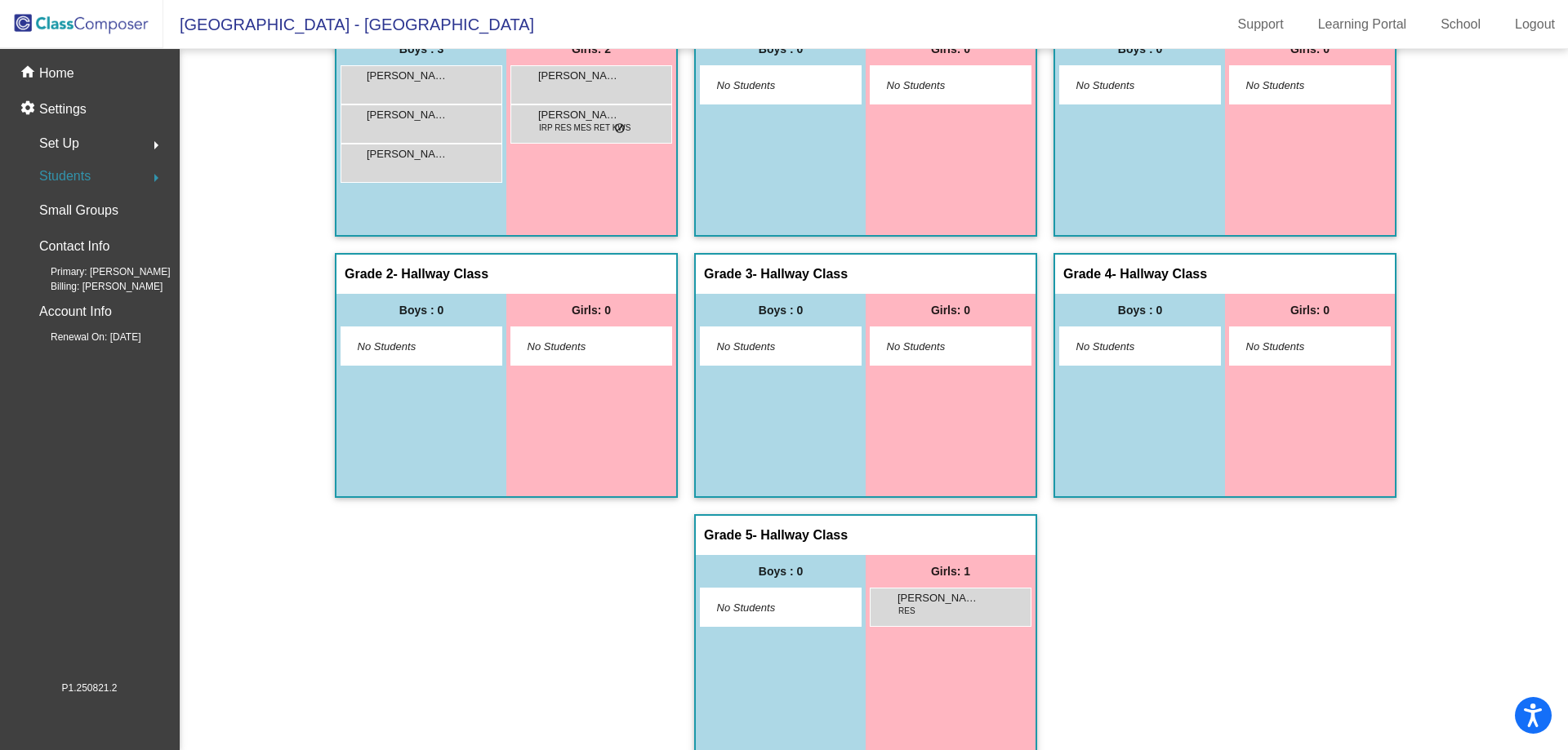
click at [77, 178] on span "Students" at bounding box center [65, 176] width 51 height 23
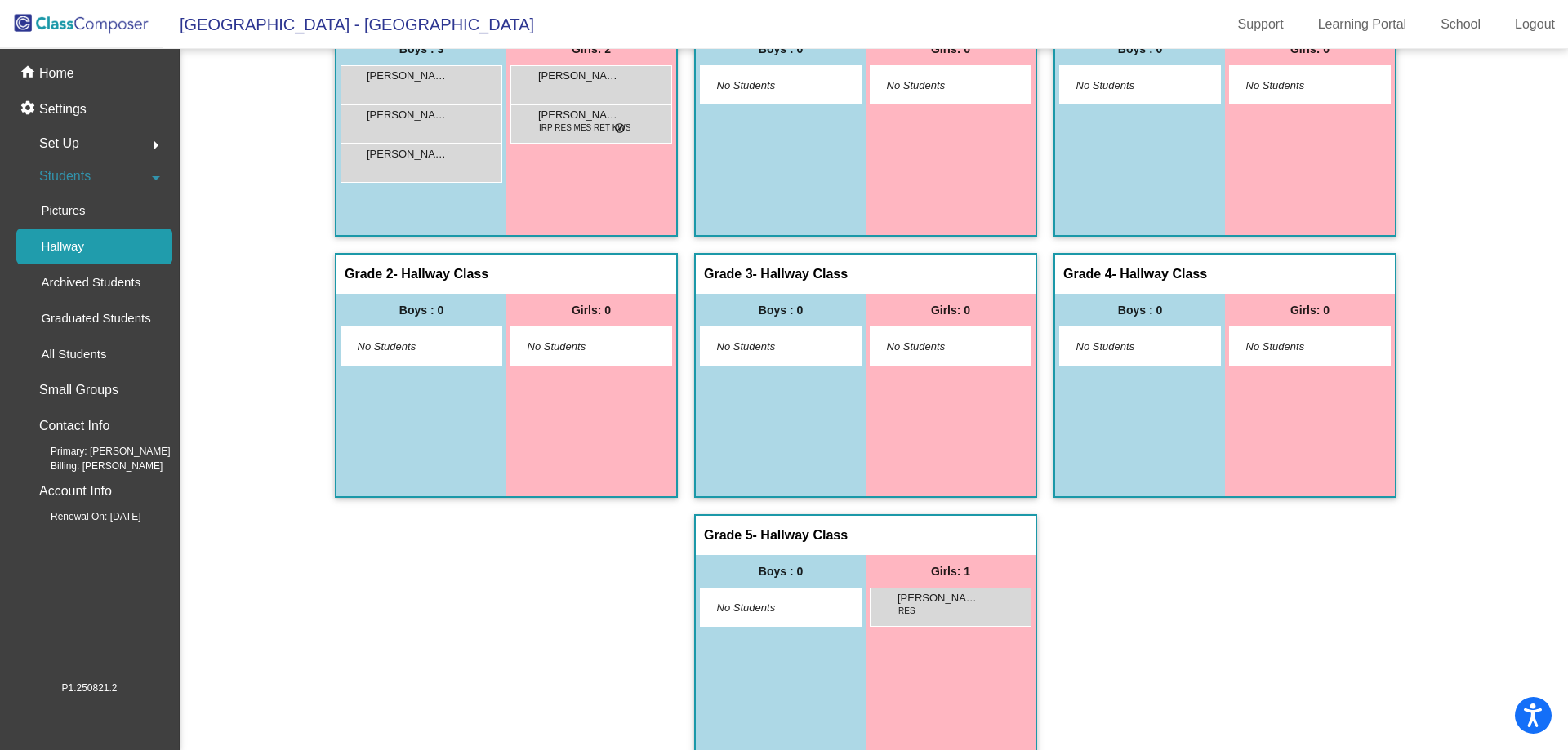
click at [72, 148] on span "Set Up" at bounding box center [59, 144] width 40 height 23
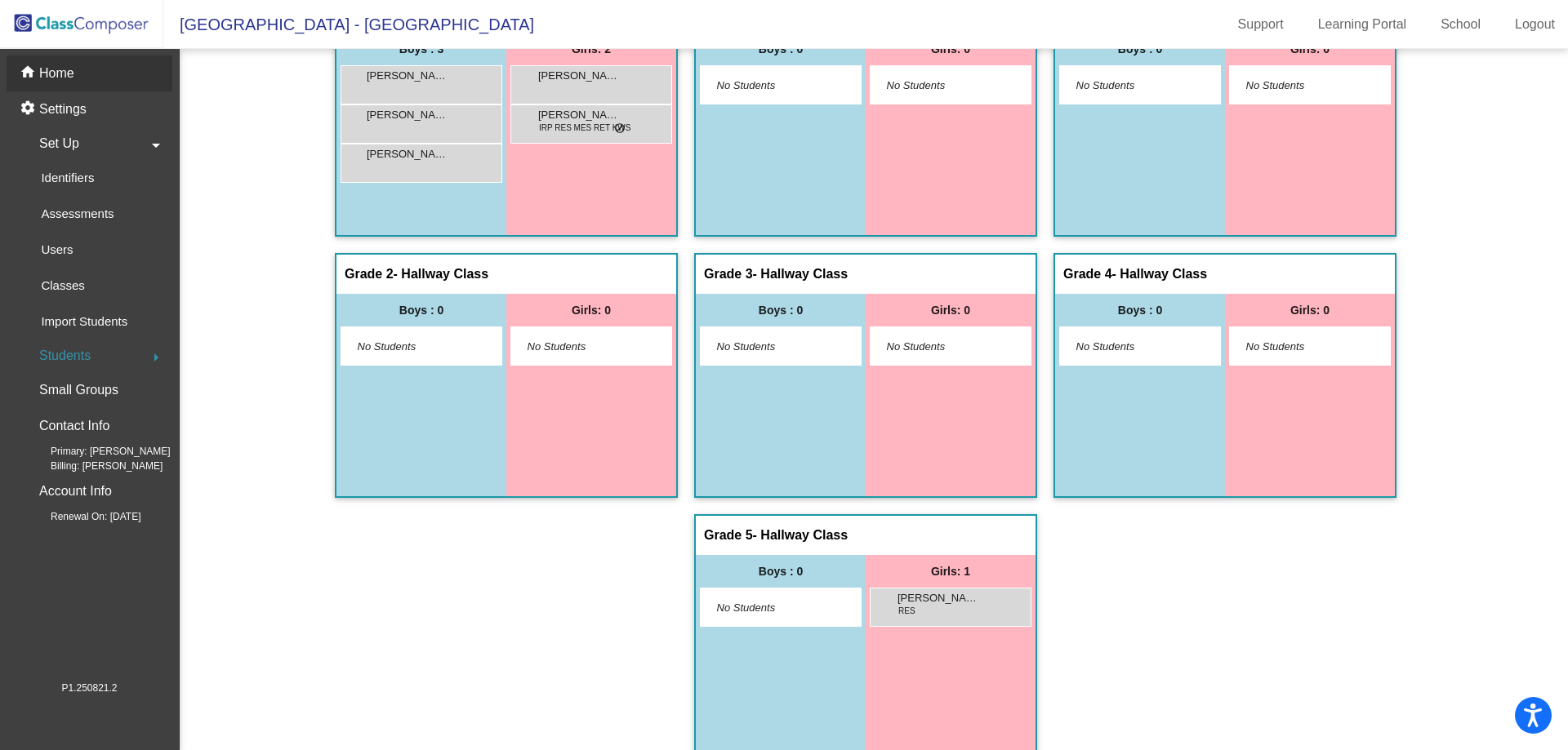
click at [48, 67] on p "Home" at bounding box center [56, 73] width 35 height 20
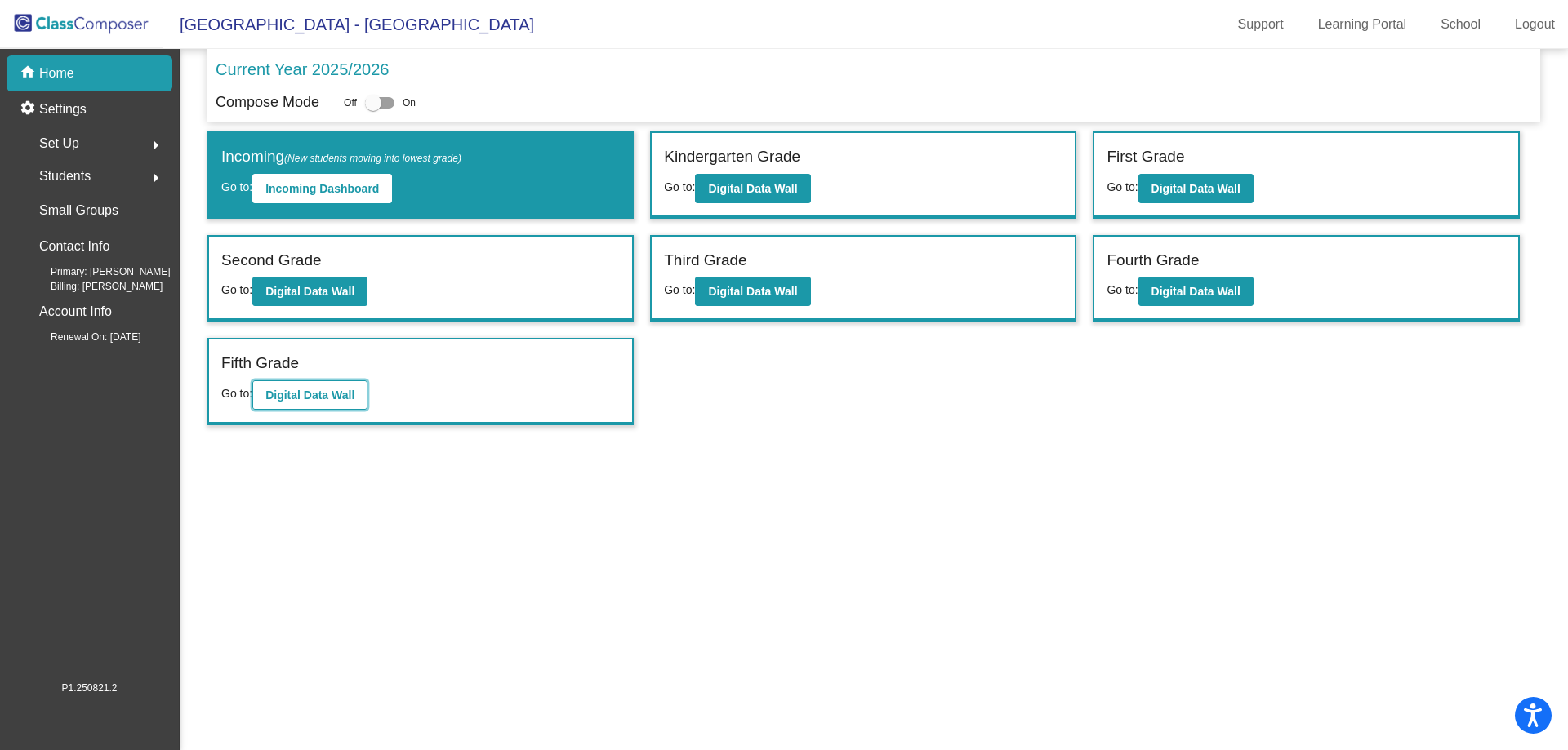
click at [319, 402] on button "Digital Data Wall" at bounding box center [309, 395] width 115 height 30
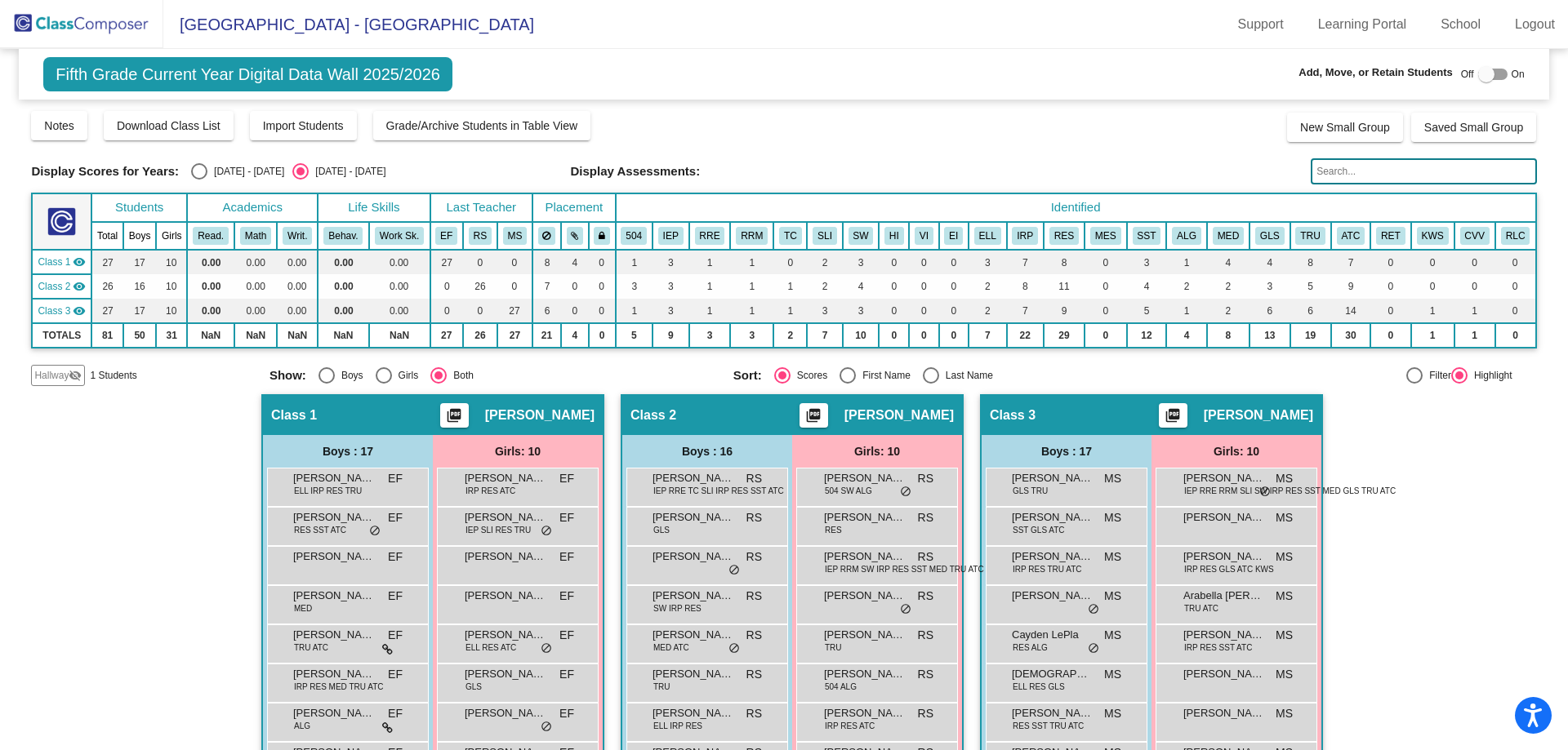
click at [42, 377] on span "Hallway" at bounding box center [51, 375] width 34 height 14
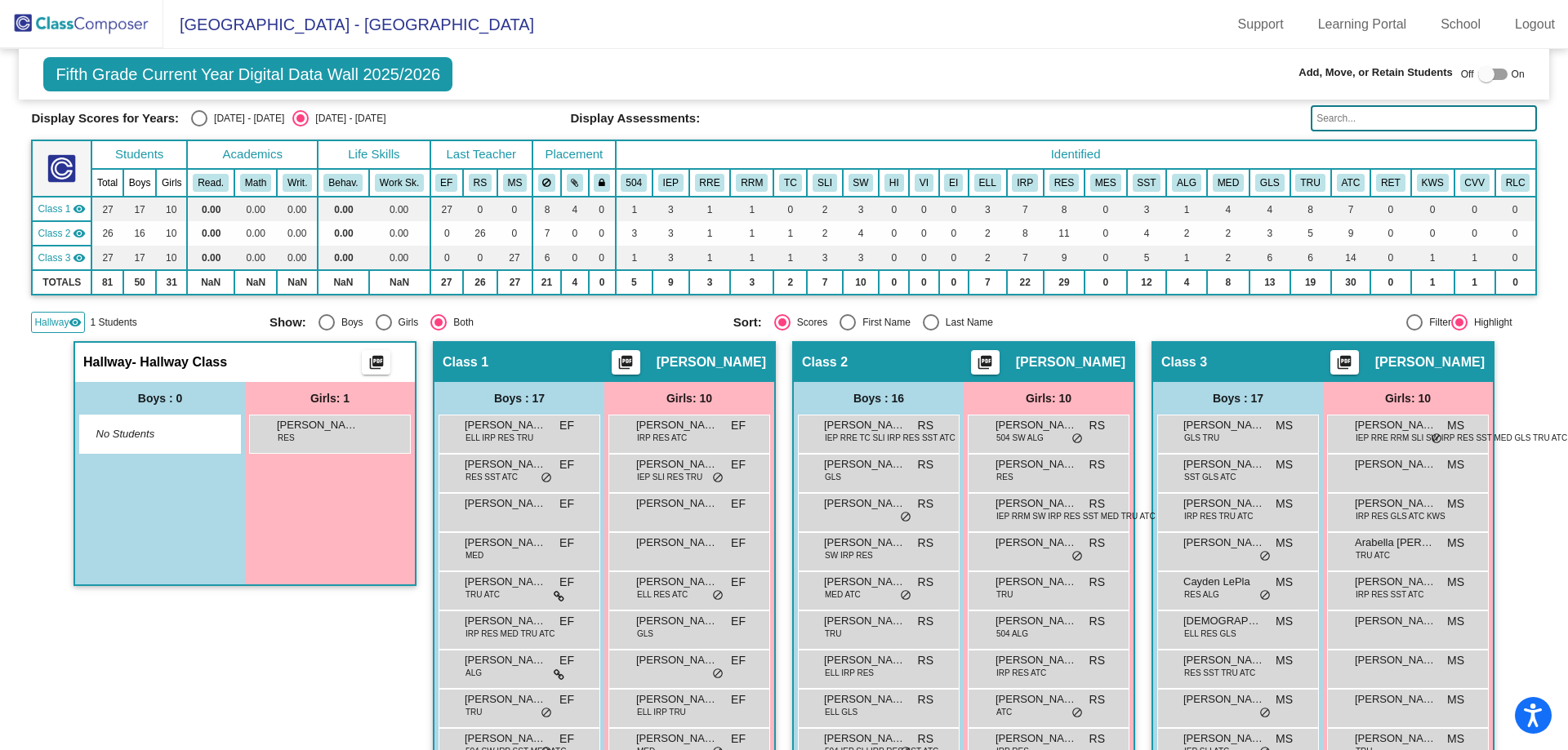
scroll to position [245, 0]
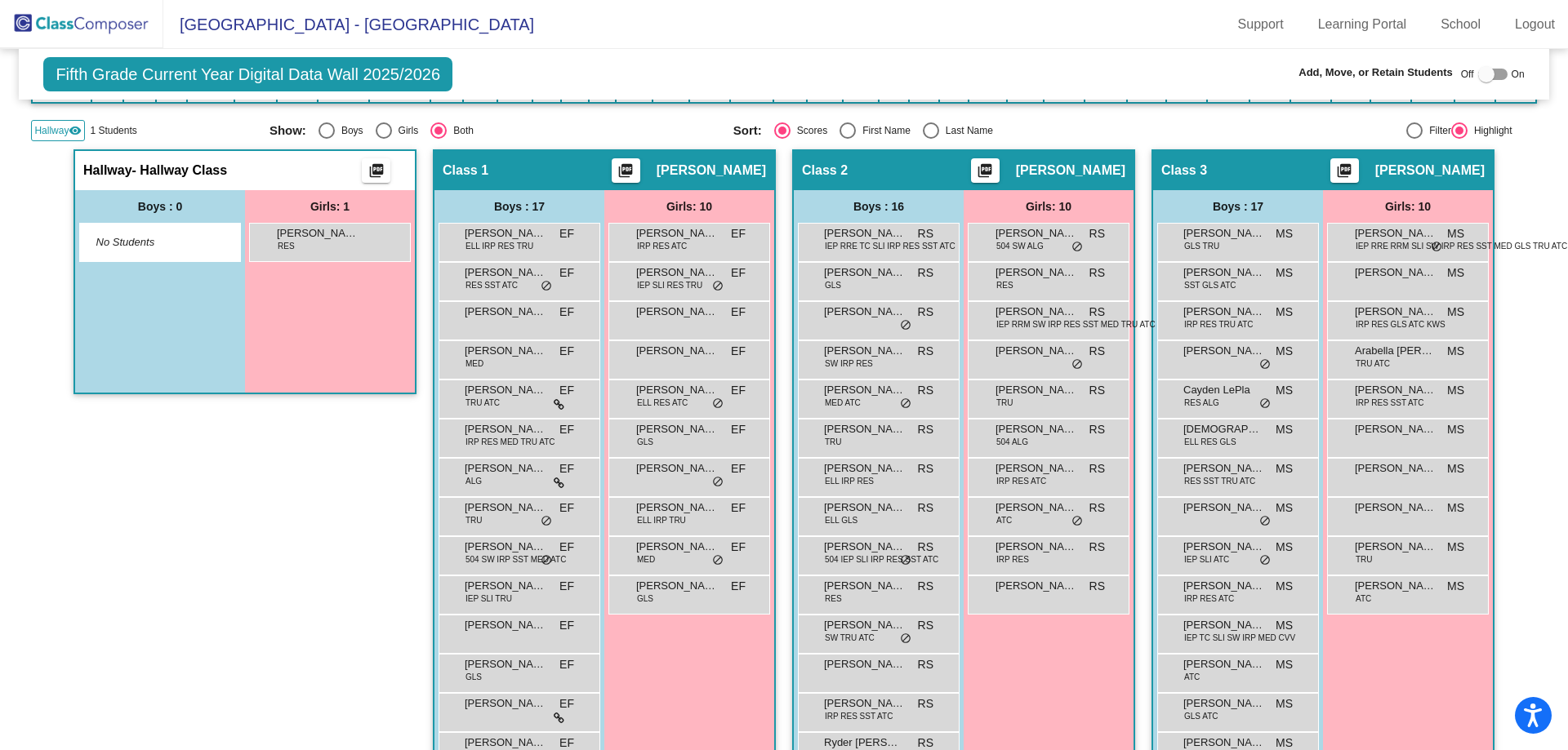
drag, startPoint x: 310, startPoint y: 238, endPoint x: 951, endPoint y: 440, distance: 672.1
click at [951, 440] on div "Hallway - Hallway Class picture_as_pdf Add Student First Name Last Name Student…" at bounding box center [784, 532] width 1505 height 766
click at [155, 310] on div "Boys : 0 No Students" at bounding box center [160, 291] width 169 height 203
click at [1481, 80] on div at bounding box center [1486, 73] width 16 height 16
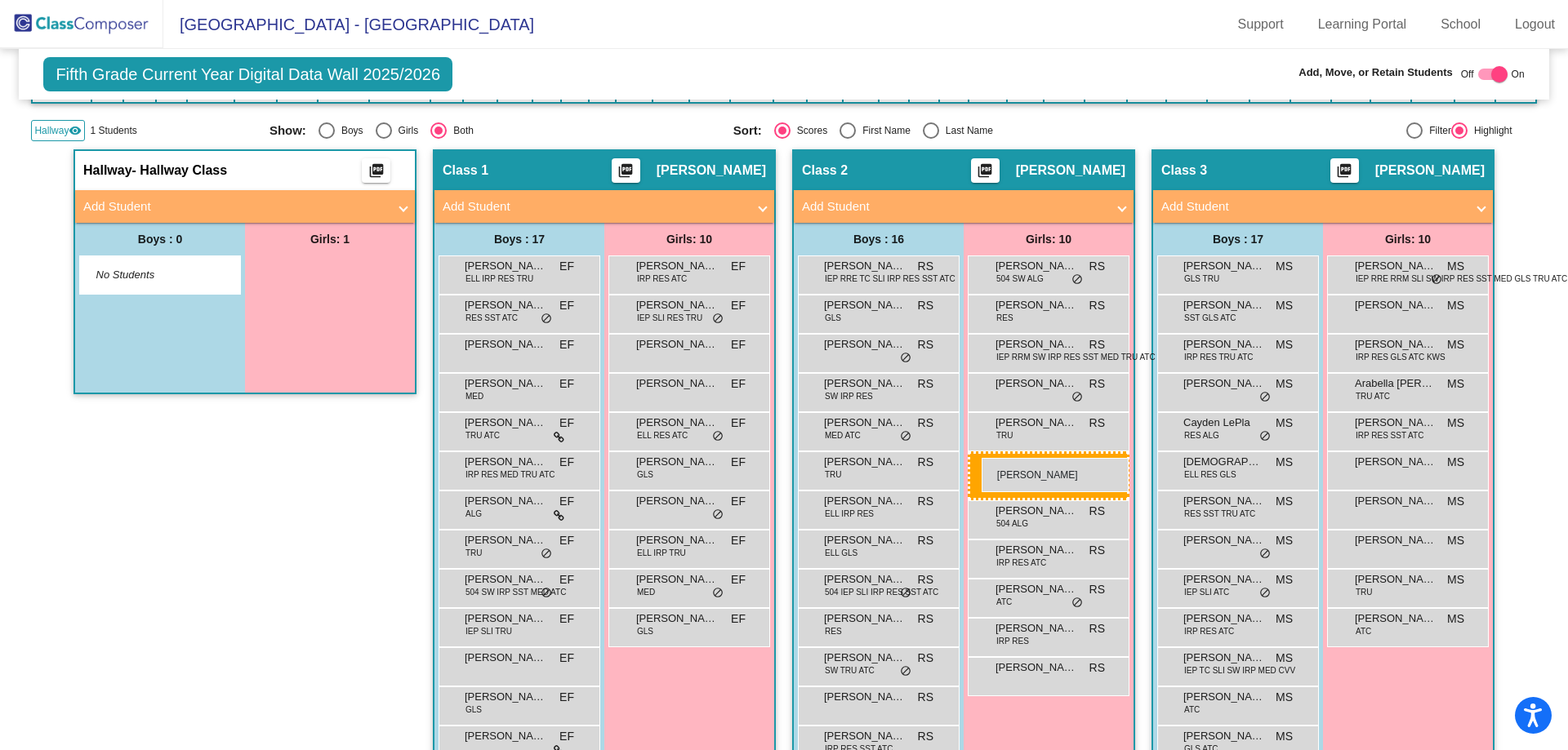
drag, startPoint x: 345, startPoint y: 282, endPoint x: 982, endPoint y: 458, distance: 660.9
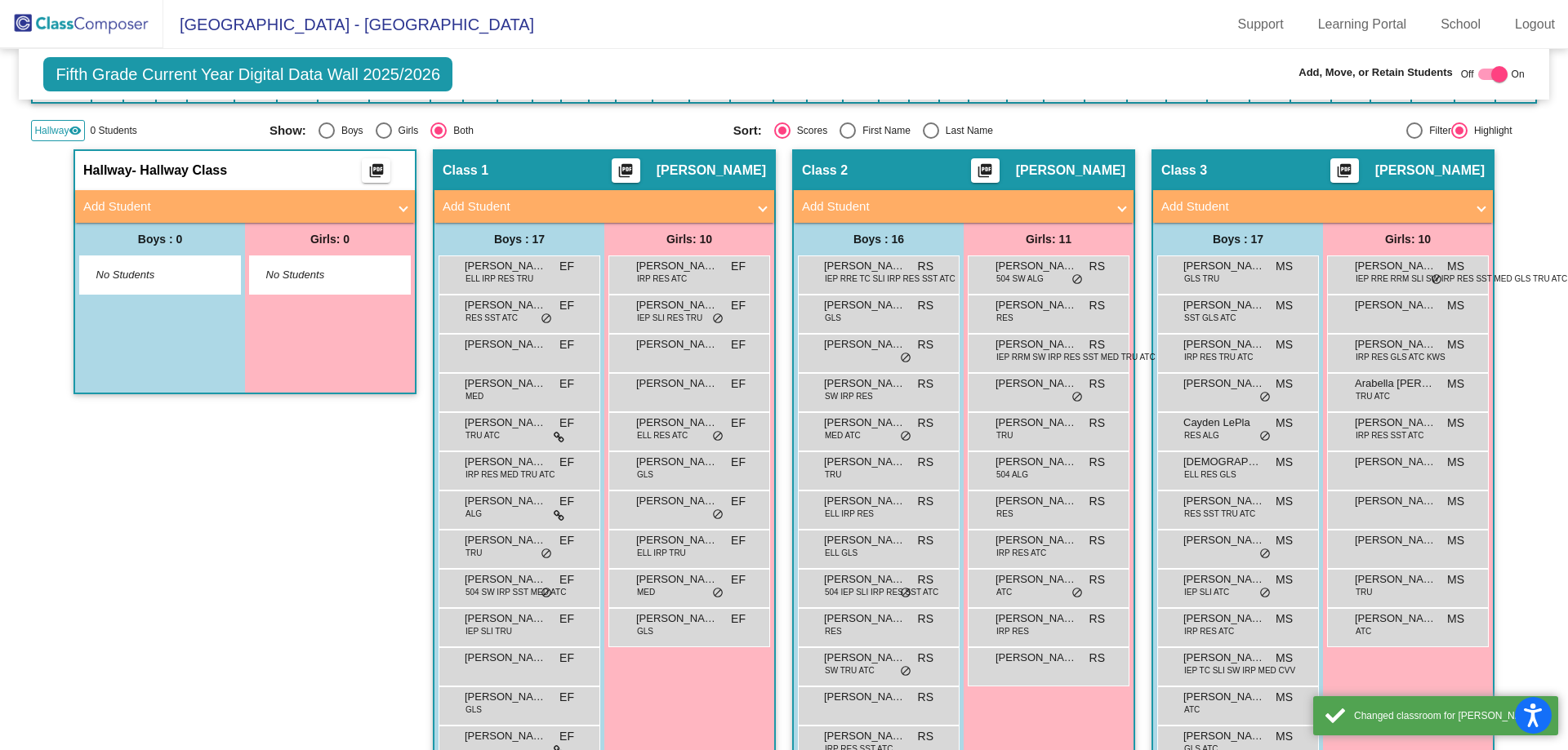
click at [208, 574] on div "Hallway - Hallway Class picture_as_pdf Add Student First Name Last Name Student…" at bounding box center [245, 548] width 343 height 799
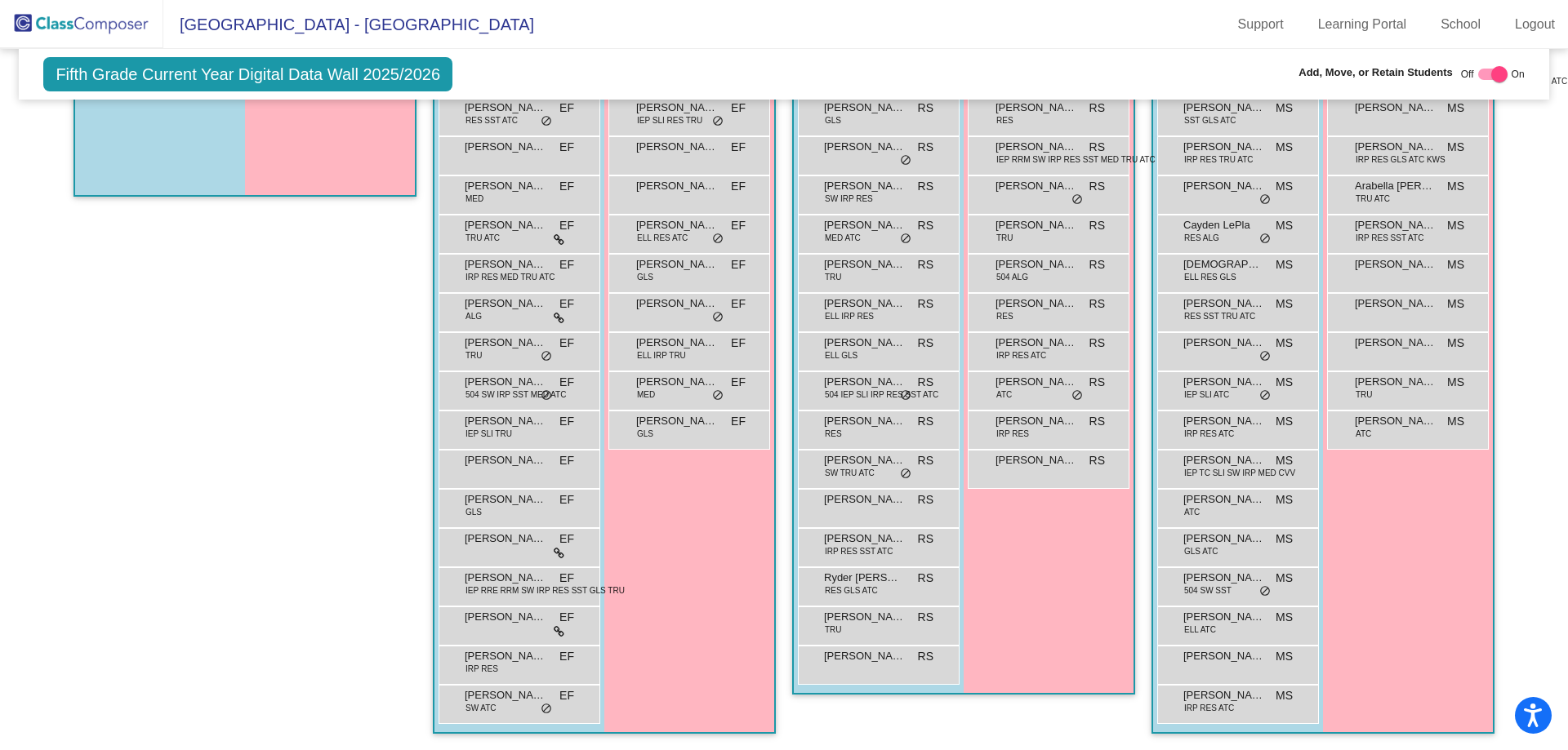
scroll to position [0, 0]
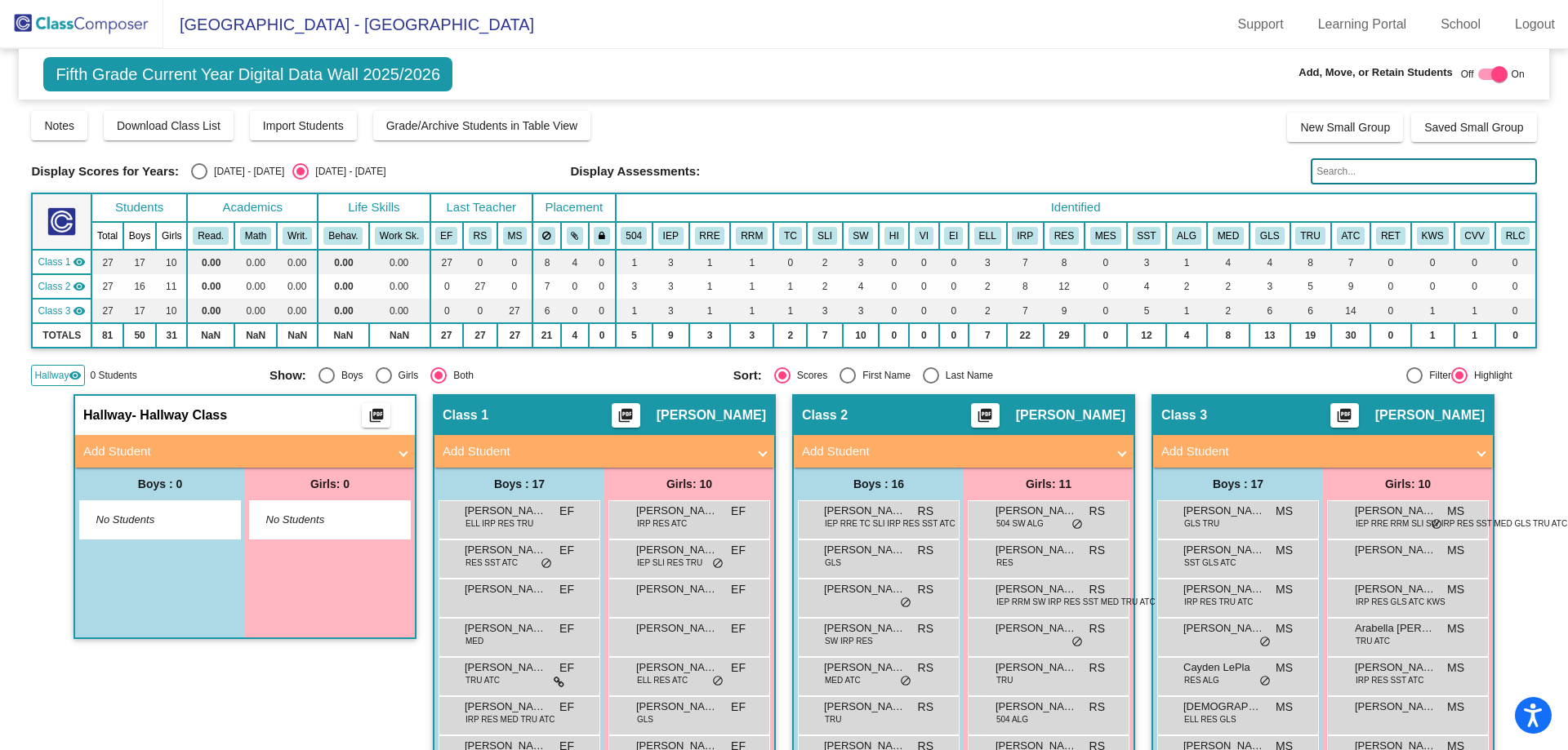
click at [1491, 69] on div at bounding box center [1499, 73] width 16 height 16
checkbox input "false"
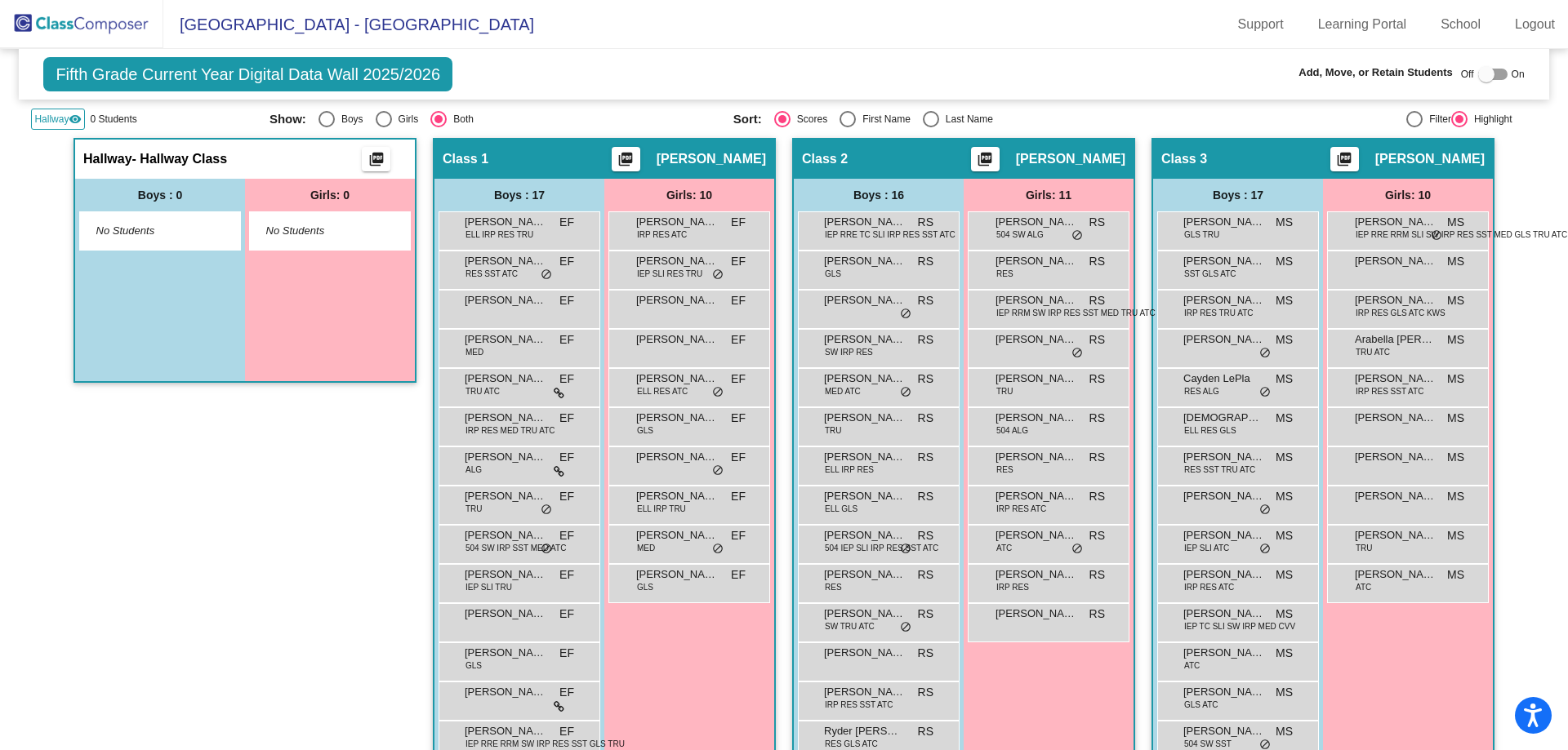
scroll to position [255, 0]
